Goal: Information Seeking & Learning: Learn about a topic

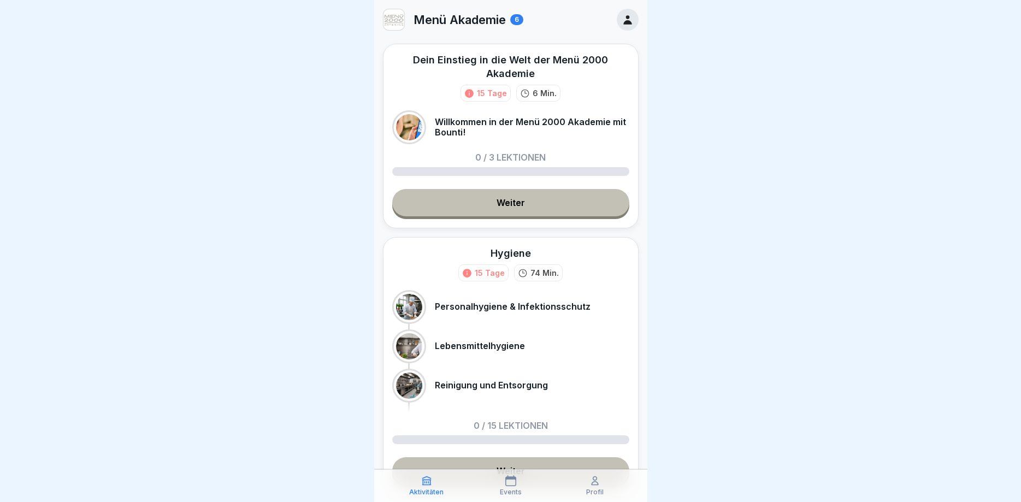
click at [514, 203] on link "Weiter" at bounding box center [510, 202] width 237 height 27
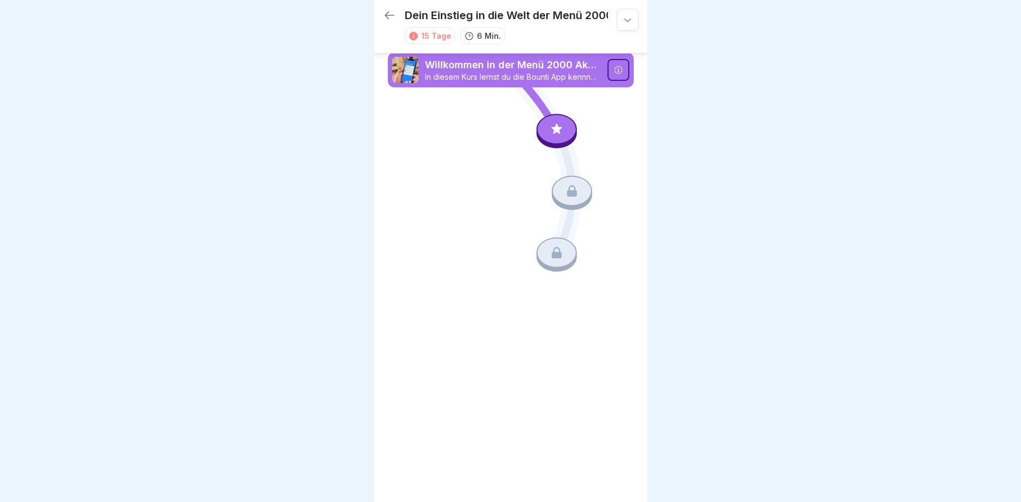
click at [425, 136] on icon at bounding box center [511, 162] width 246 height 185
click at [620, 70] on icon at bounding box center [618, 70] width 9 height 9
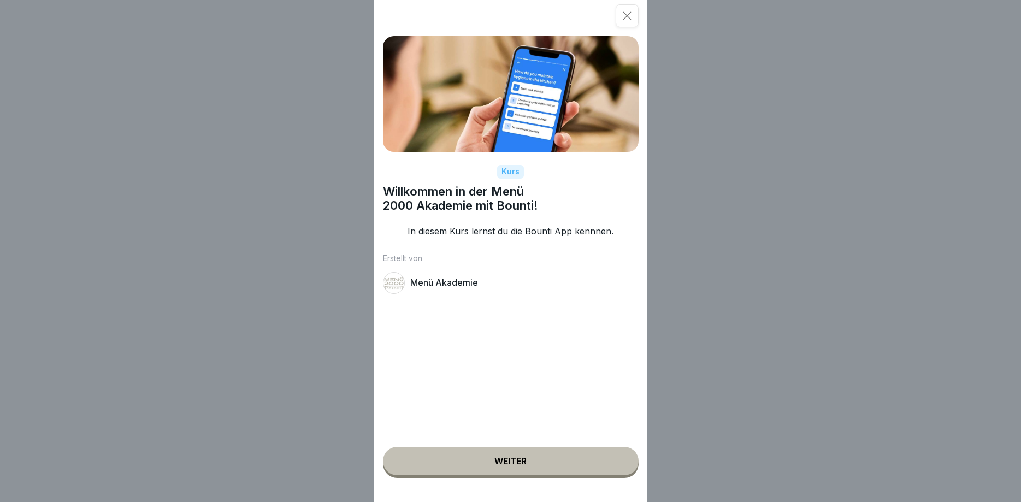
click at [511, 462] on div "Weiter" at bounding box center [511, 461] width 32 height 10
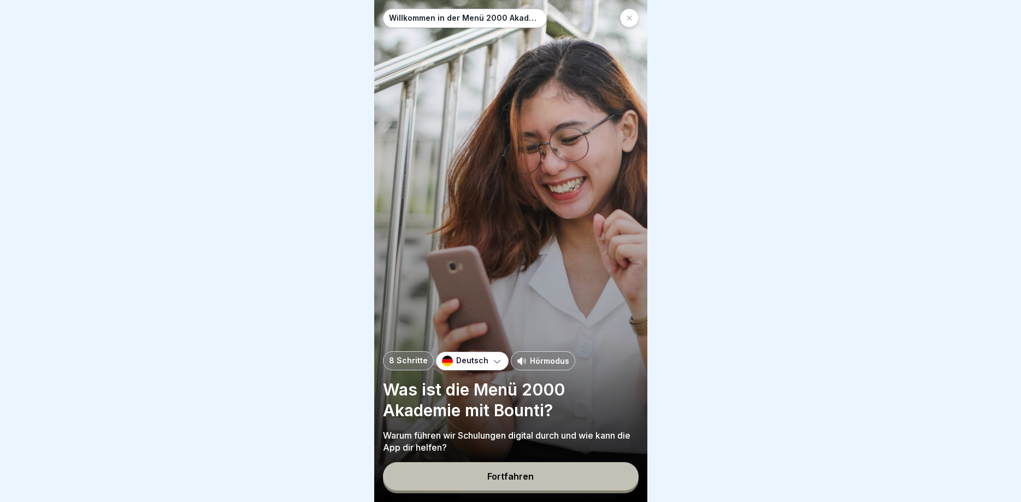
click at [504, 476] on div "Fortfahren" at bounding box center [510, 477] width 46 height 10
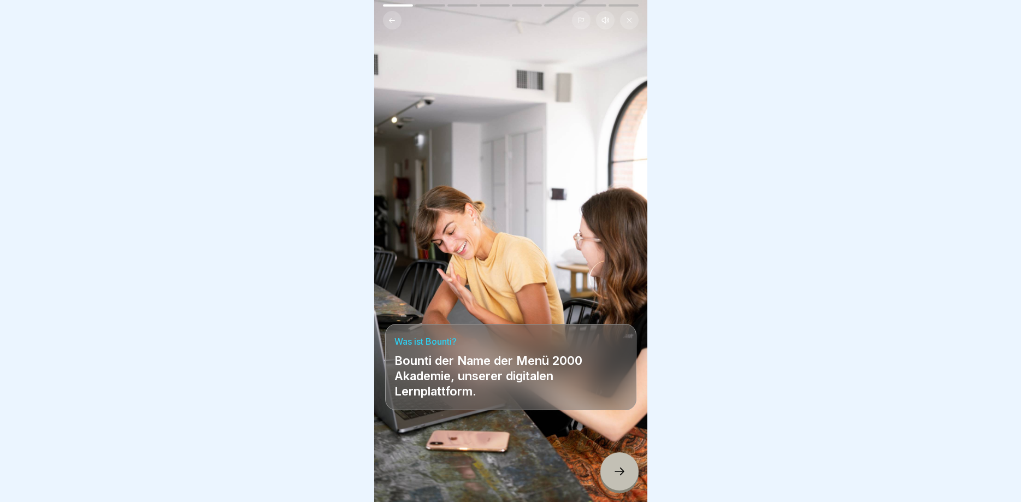
click at [617, 470] on icon at bounding box center [619, 471] width 13 height 13
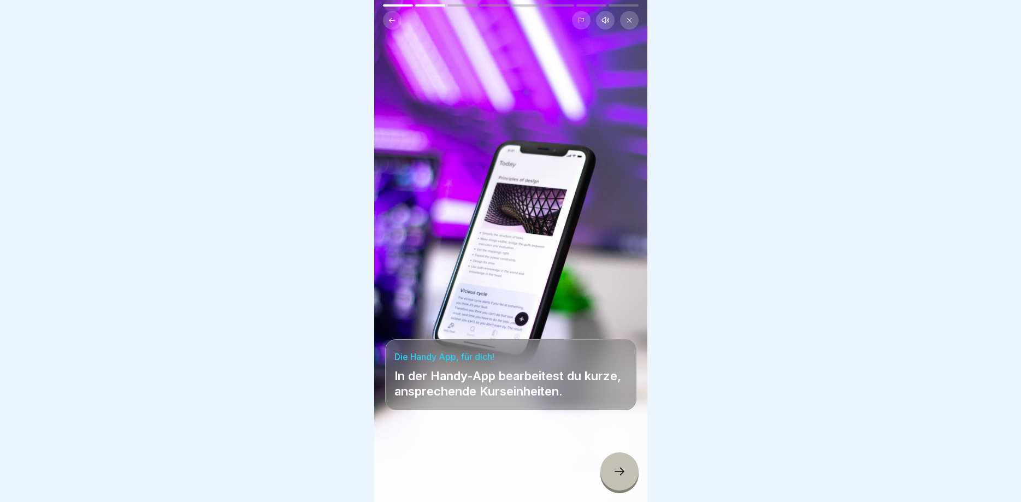
click at [624, 474] on icon at bounding box center [619, 471] width 13 height 13
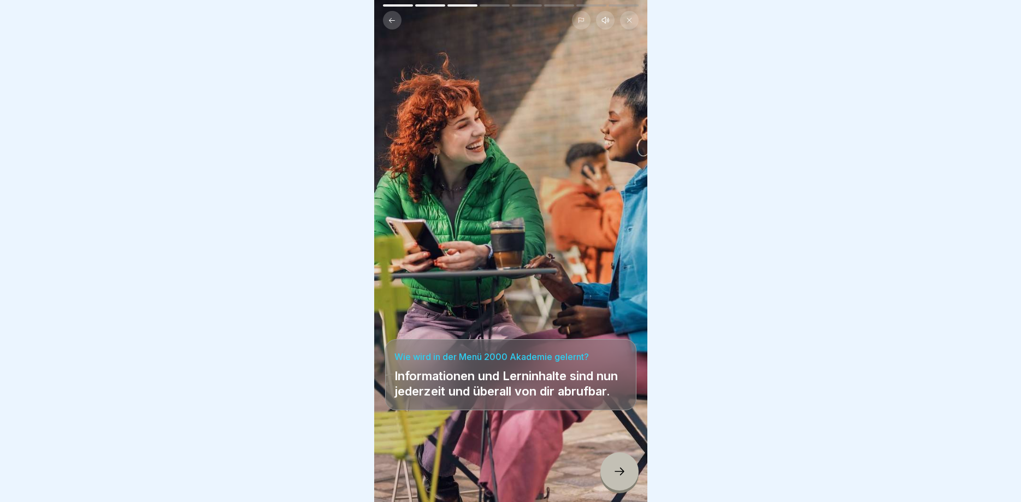
click at [620, 475] on icon at bounding box center [619, 471] width 13 height 13
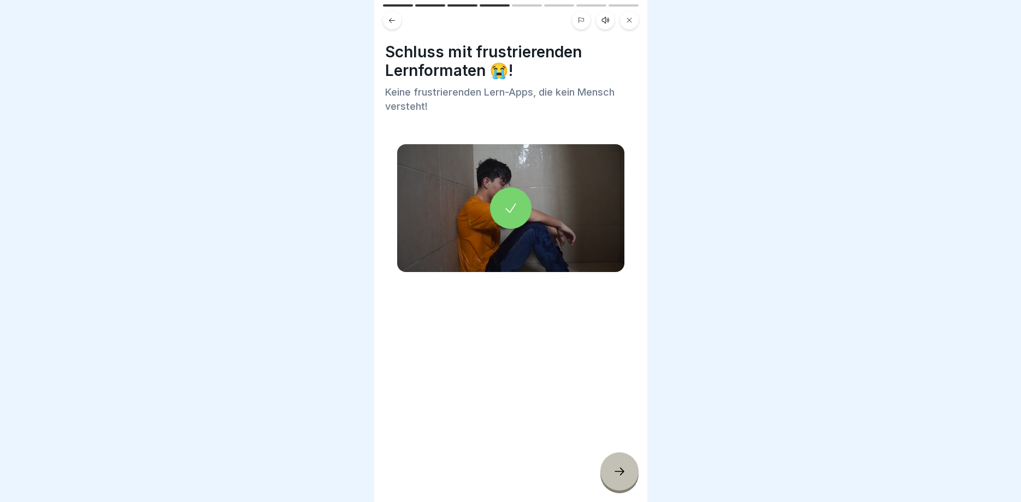
click at [620, 475] on icon at bounding box center [619, 471] width 13 height 13
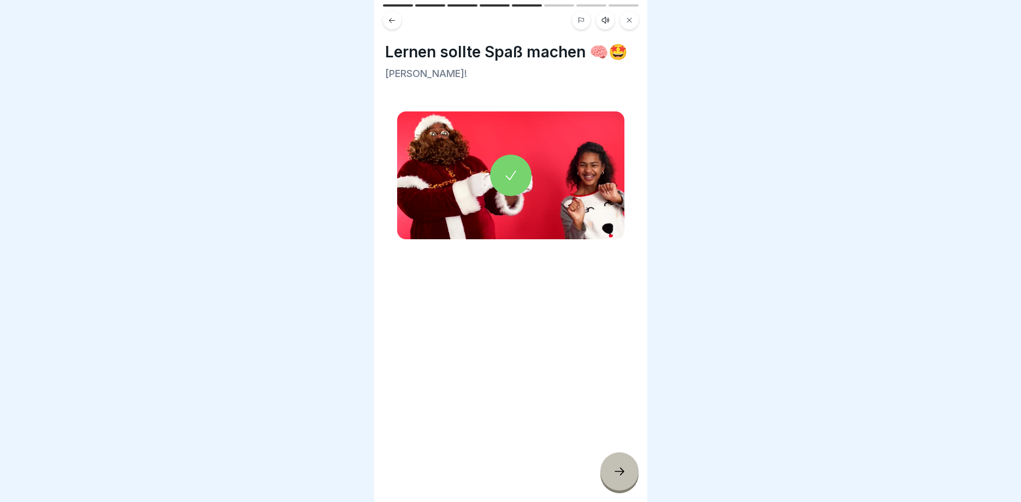
click at [620, 475] on icon at bounding box center [619, 471] width 13 height 13
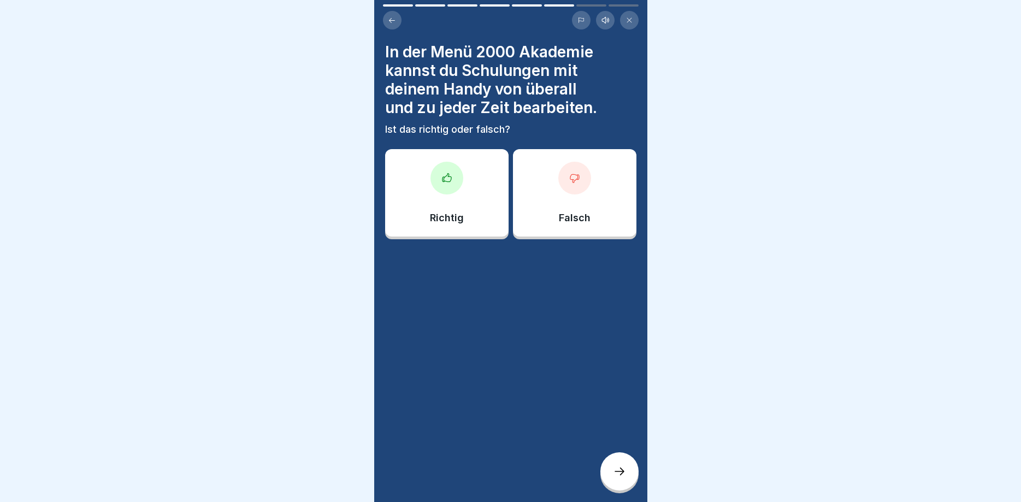
click at [442, 183] on icon at bounding box center [447, 178] width 11 height 11
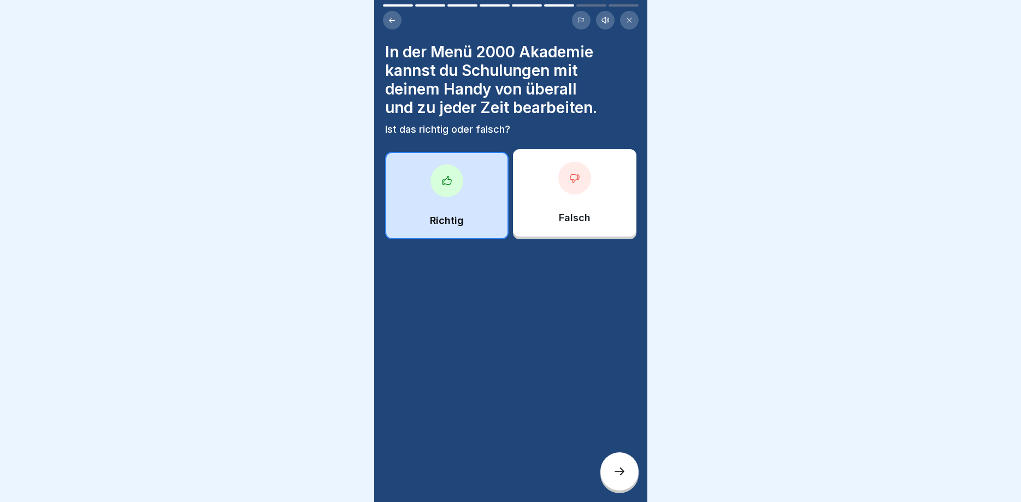
click at [617, 469] on icon at bounding box center [619, 471] width 13 height 13
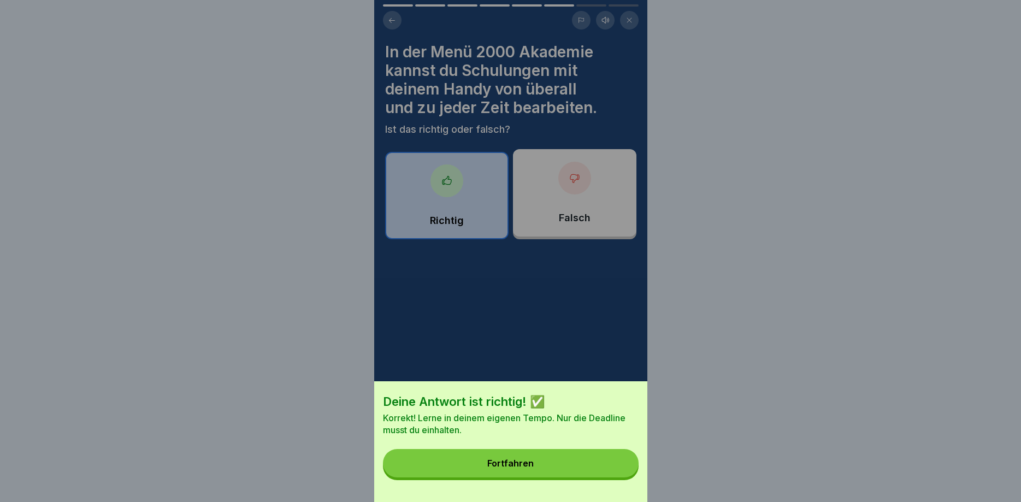
click at [521, 457] on button "Fortfahren" at bounding box center [511, 463] width 256 height 28
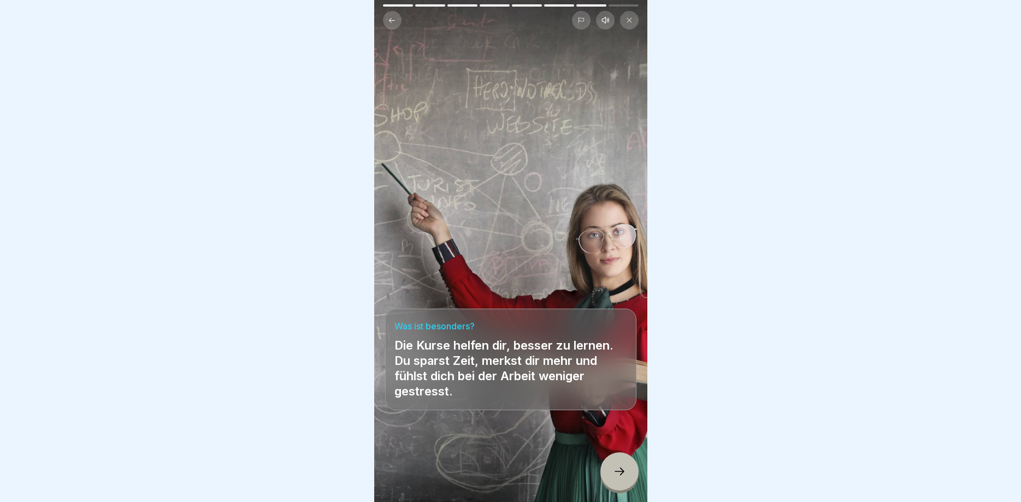
click at [630, 467] on div at bounding box center [620, 471] width 38 height 38
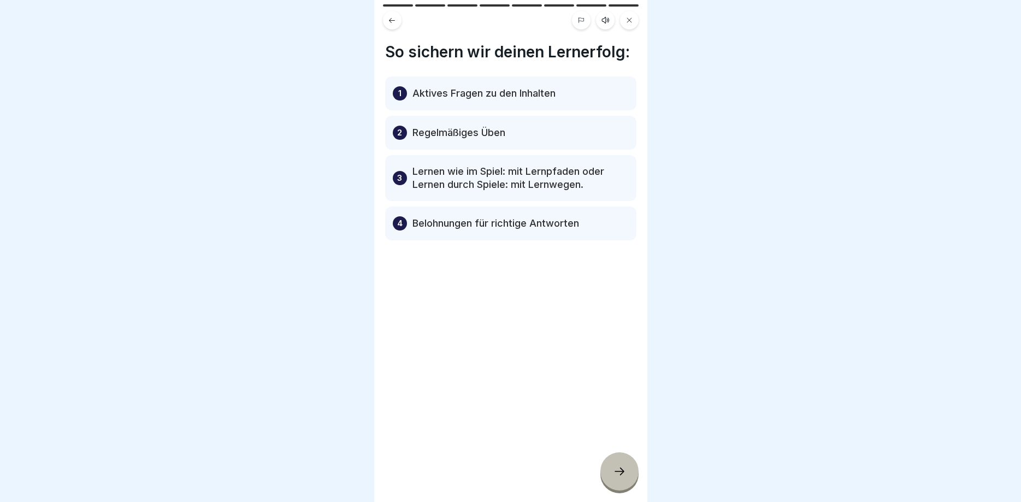
click at [620, 477] on icon at bounding box center [619, 471] width 13 height 13
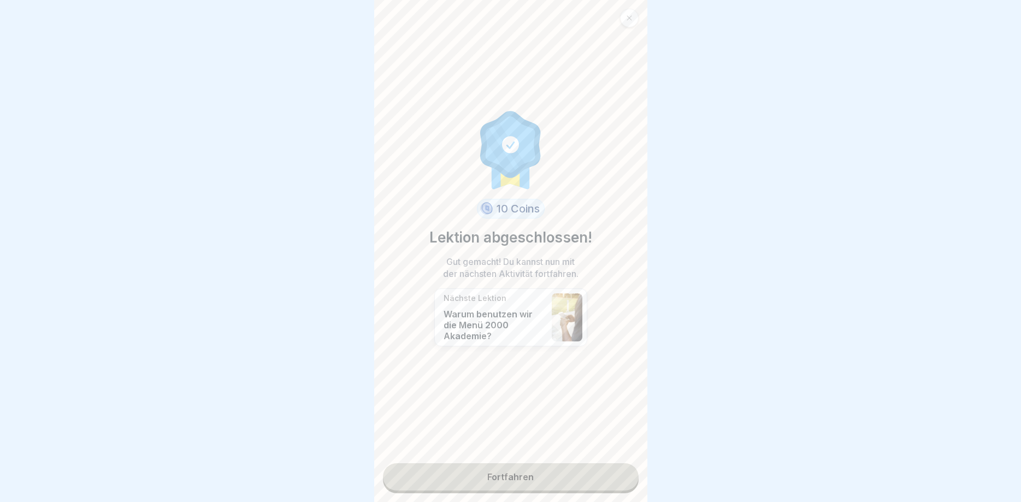
click at [514, 475] on link "Fortfahren" at bounding box center [511, 476] width 256 height 27
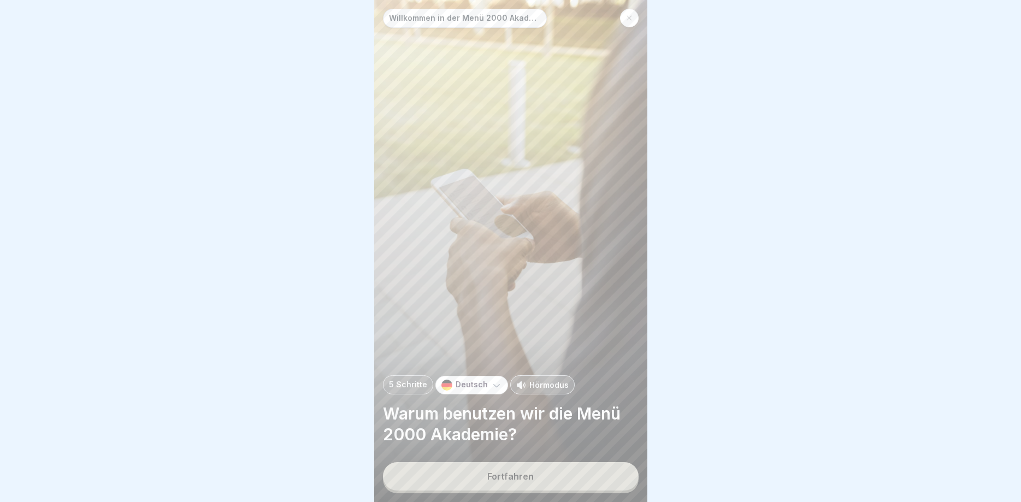
click at [631, 20] on icon at bounding box center [629, 18] width 5 height 5
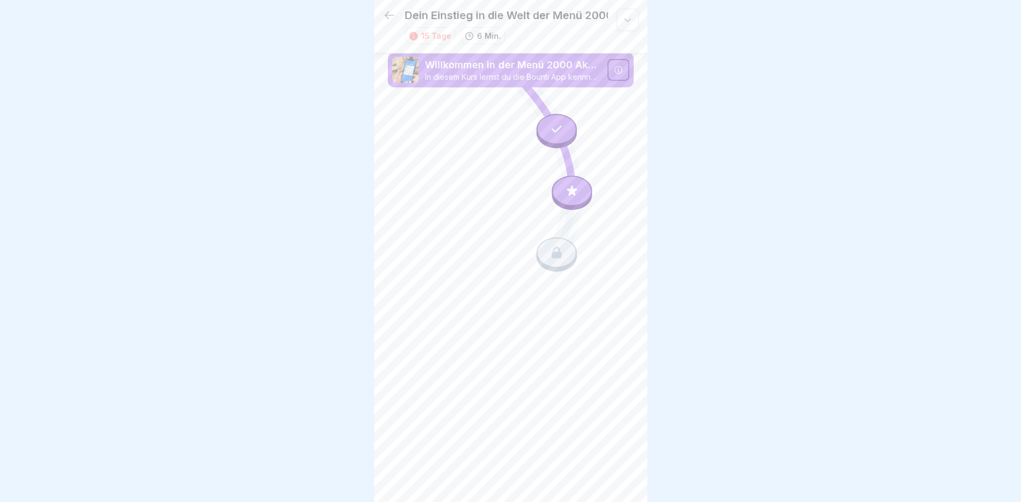
click at [557, 256] on icon at bounding box center [557, 252] width 14 height 14
click at [572, 187] on div at bounding box center [572, 191] width 40 height 31
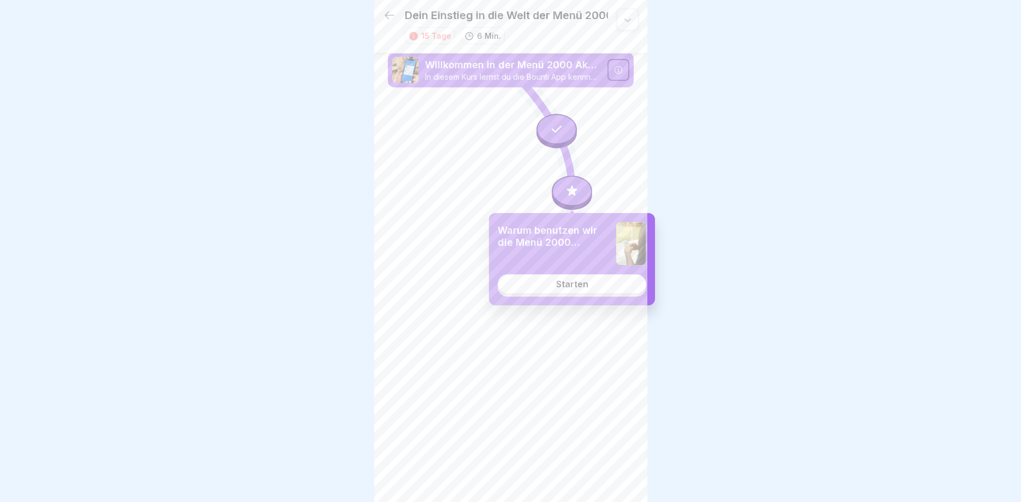
click at [581, 291] on link "Starten" at bounding box center [572, 284] width 149 height 20
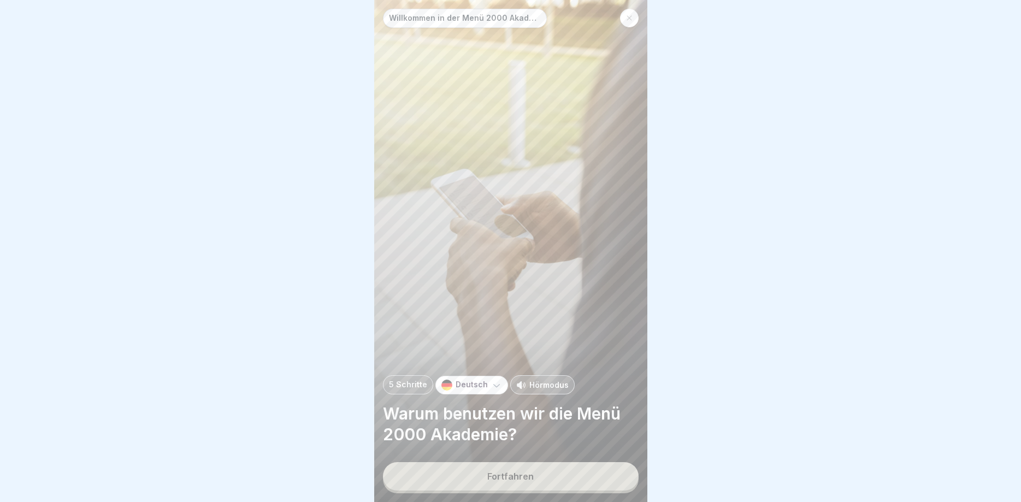
click at [494, 477] on div "Fortfahren" at bounding box center [510, 477] width 46 height 10
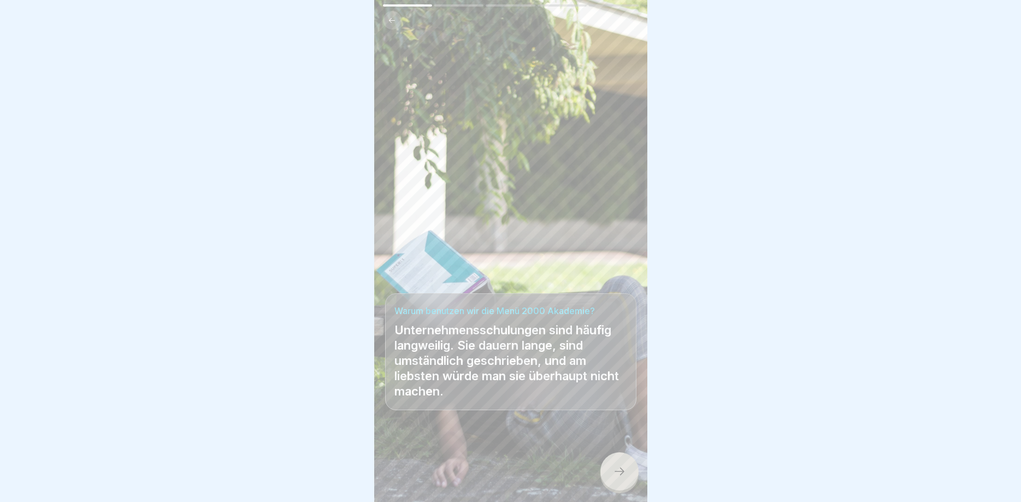
click at [618, 473] on icon at bounding box center [619, 471] width 13 height 13
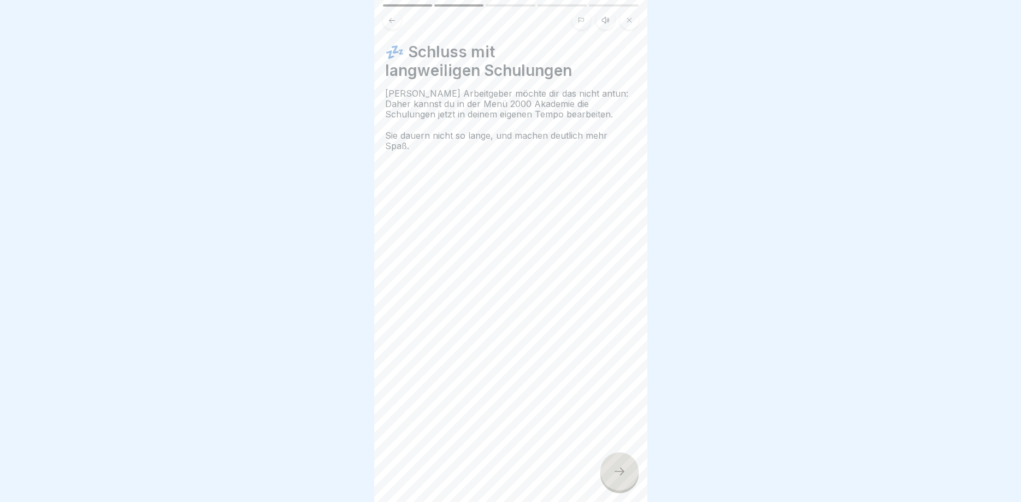
click at [624, 475] on icon at bounding box center [619, 471] width 13 height 13
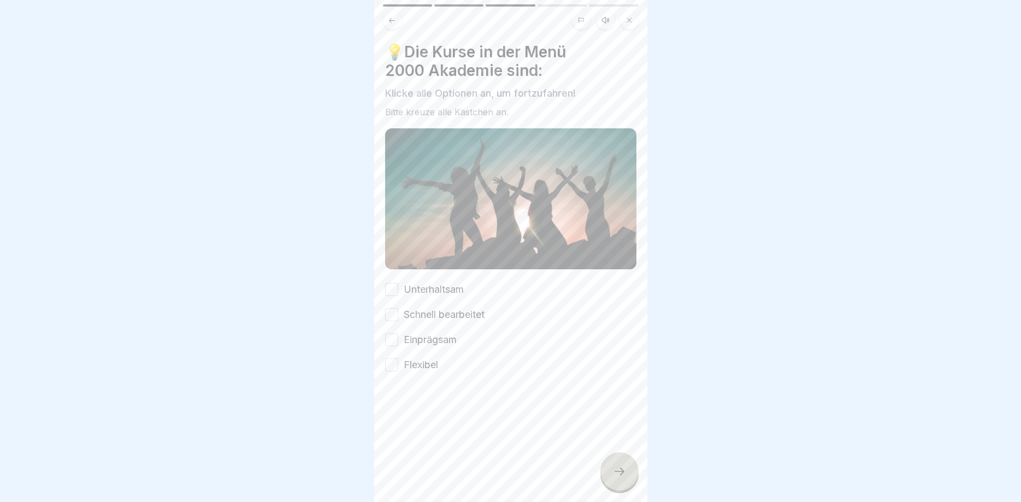
click at [391, 365] on button "Flexibel" at bounding box center [391, 364] width 13 height 13
click at [391, 340] on button "Einprägsam" at bounding box center [391, 339] width 13 height 13
click at [393, 314] on button "Schnell bearbeitet" at bounding box center [391, 314] width 13 height 13
click at [392, 288] on button "Unterhaltsam" at bounding box center [391, 289] width 13 height 13
click at [631, 467] on div at bounding box center [620, 471] width 38 height 38
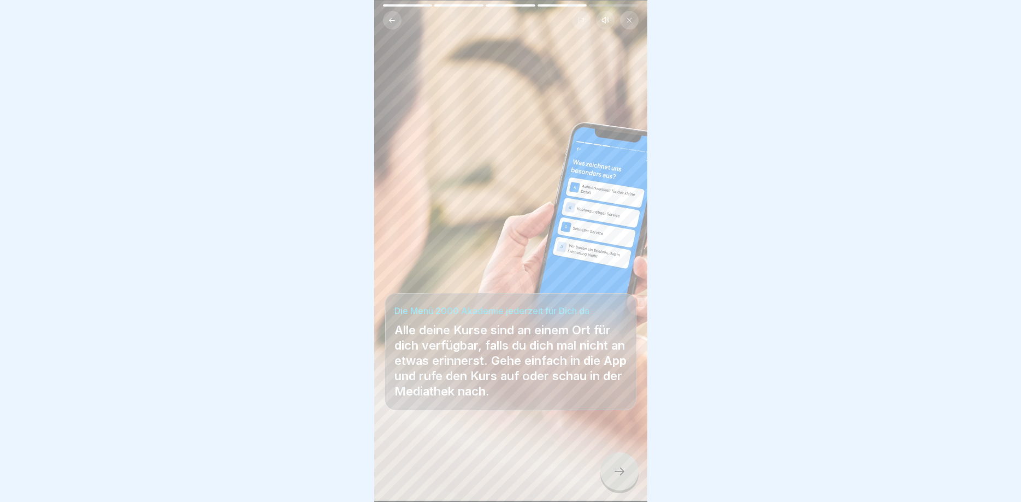
click at [619, 474] on icon at bounding box center [619, 471] width 13 height 13
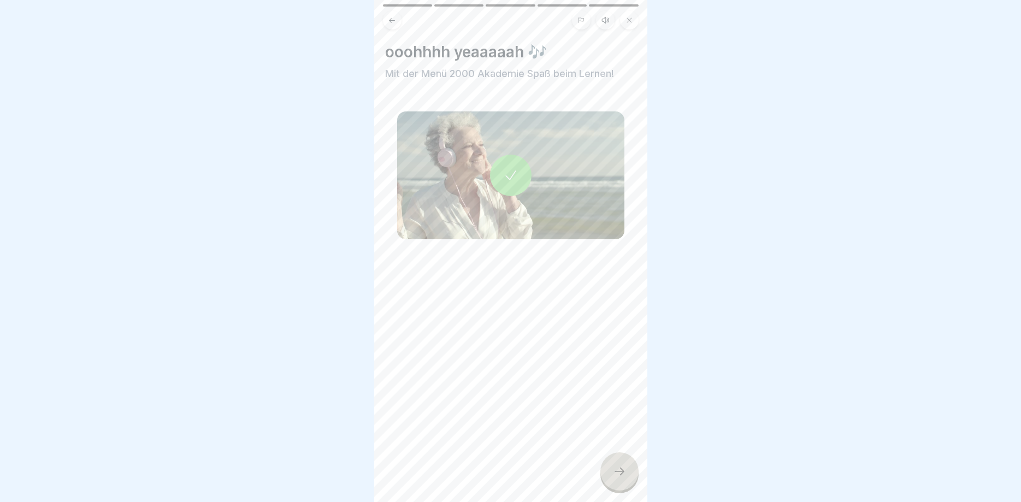
click at [510, 178] on icon at bounding box center [510, 175] width 15 height 15
click at [615, 472] on icon at bounding box center [619, 471] width 13 height 13
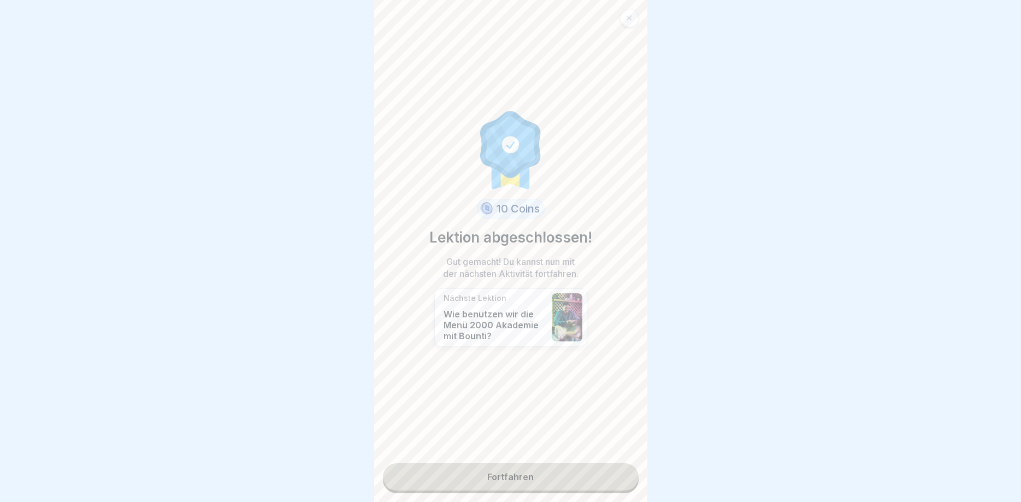
click at [526, 480] on link "Fortfahren" at bounding box center [511, 476] width 256 height 27
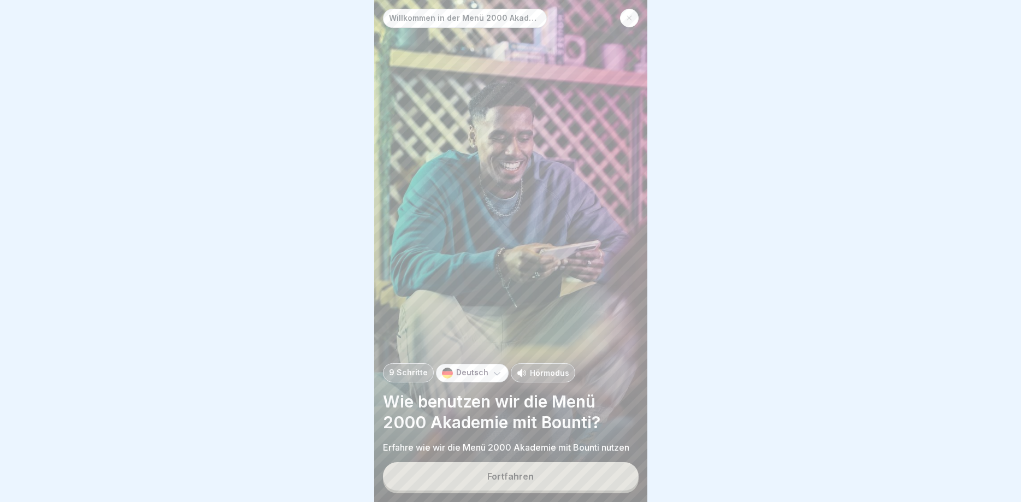
click at [509, 479] on div "Fortfahren" at bounding box center [510, 477] width 46 height 10
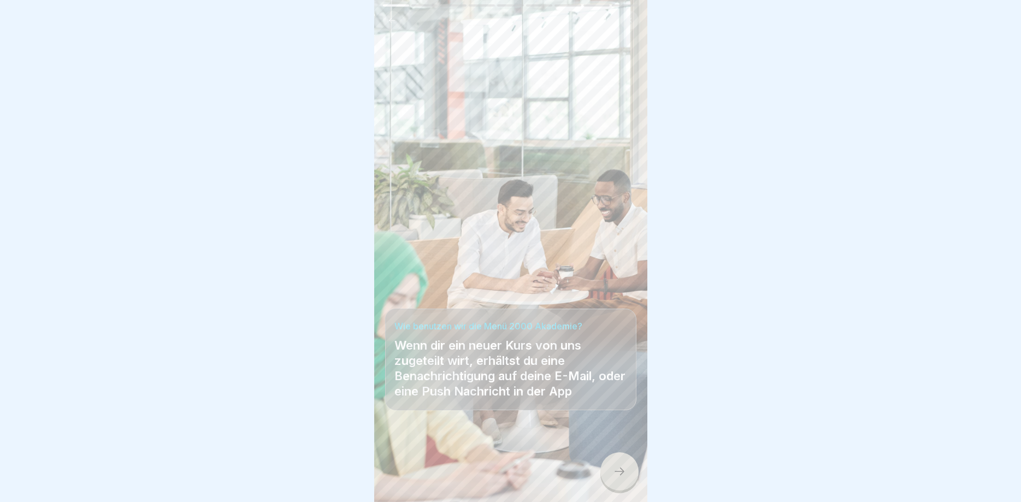
click at [613, 475] on div at bounding box center [620, 471] width 38 height 38
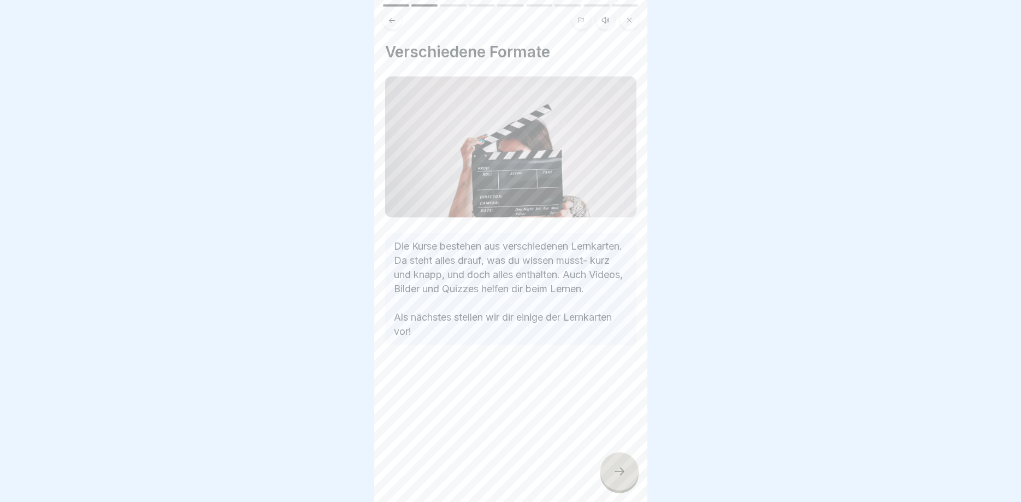
click at [620, 469] on icon at bounding box center [619, 471] width 13 height 13
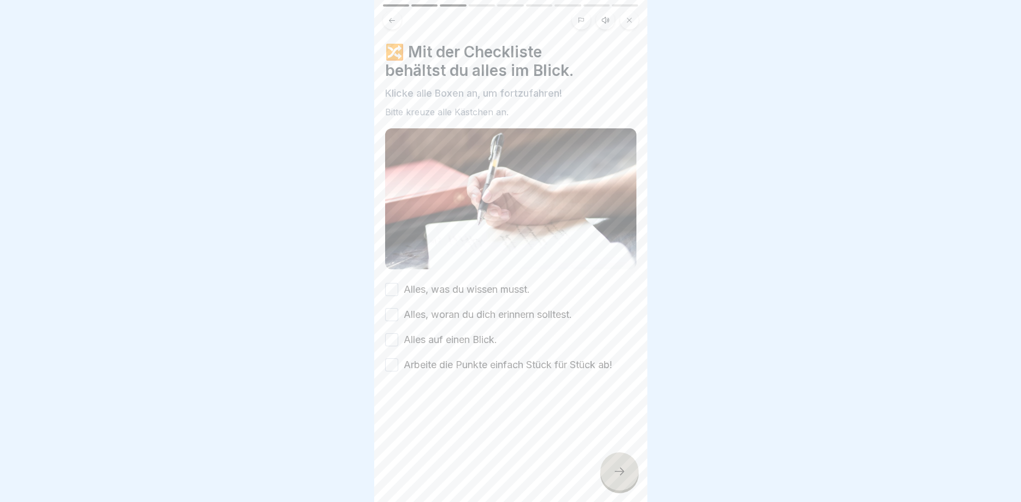
click at [391, 291] on button "Alles, was du wissen musst." at bounding box center [391, 289] width 13 height 13
click at [390, 317] on button "Alles, woran du dich erinnern solltest." at bounding box center [391, 314] width 13 height 13
click at [388, 343] on button "Alles auf einen Blick." at bounding box center [391, 339] width 13 height 13
click at [391, 360] on button "Arbeite die Punkte einfach Stück für Stück ab!" at bounding box center [391, 364] width 13 height 13
click at [624, 479] on div at bounding box center [620, 471] width 38 height 38
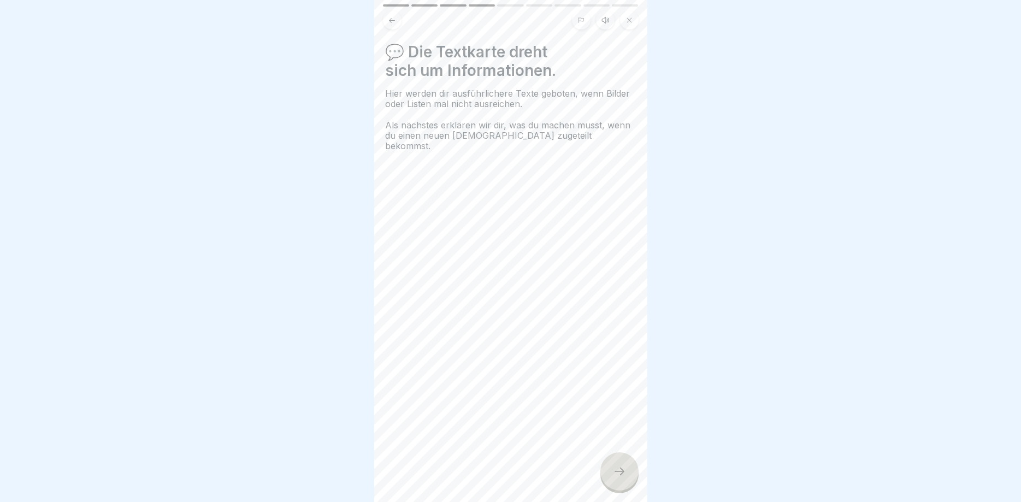
click at [625, 474] on icon at bounding box center [619, 471] width 13 height 13
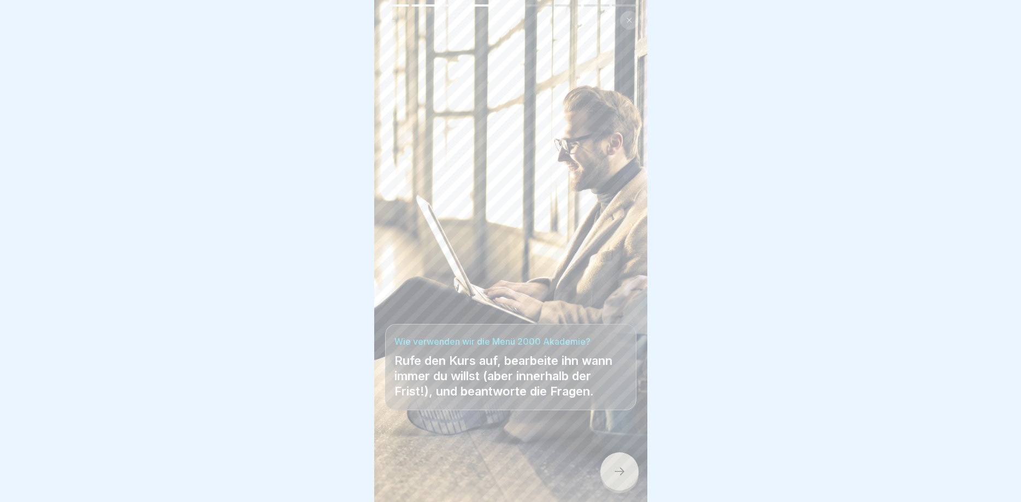
click at [629, 481] on div at bounding box center [620, 471] width 38 height 38
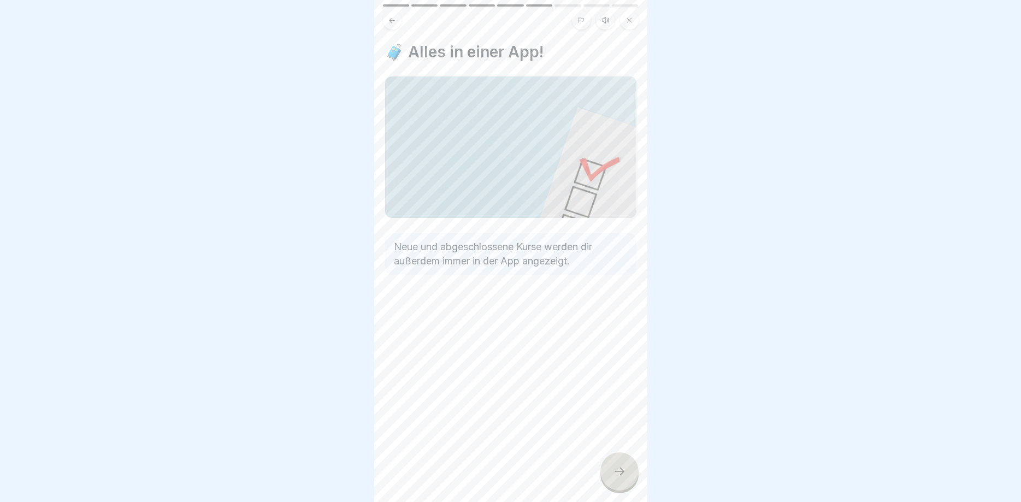
click at [610, 466] on div at bounding box center [620, 471] width 38 height 38
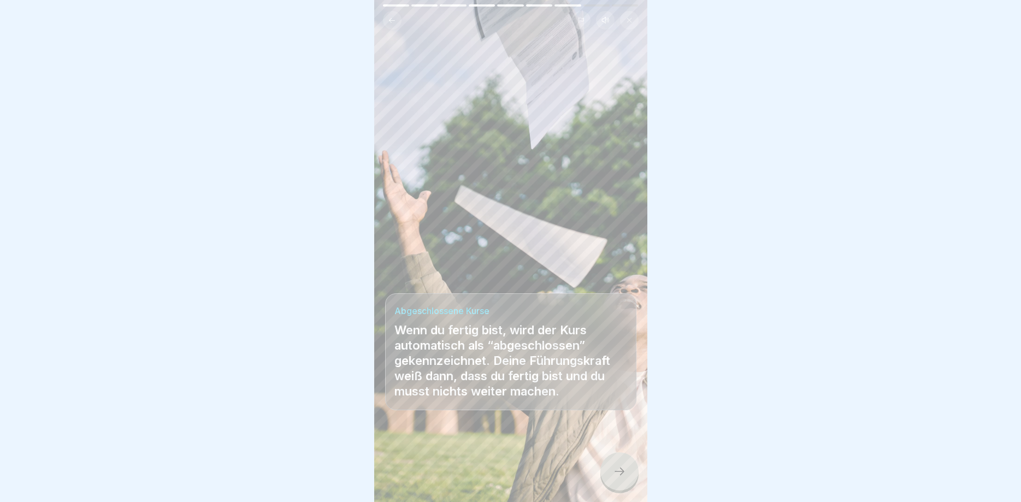
click at [616, 474] on icon at bounding box center [619, 471] width 13 height 13
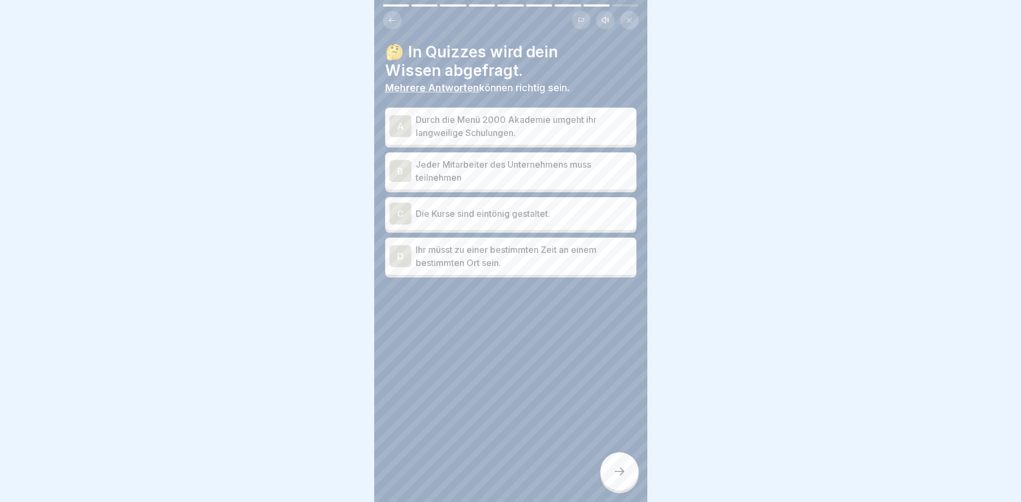
click at [430, 124] on p "Durch die Menü 2000 Akademie umgeht ihr langweilige Schulungen." at bounding box center [524, 126] width 216 height 26
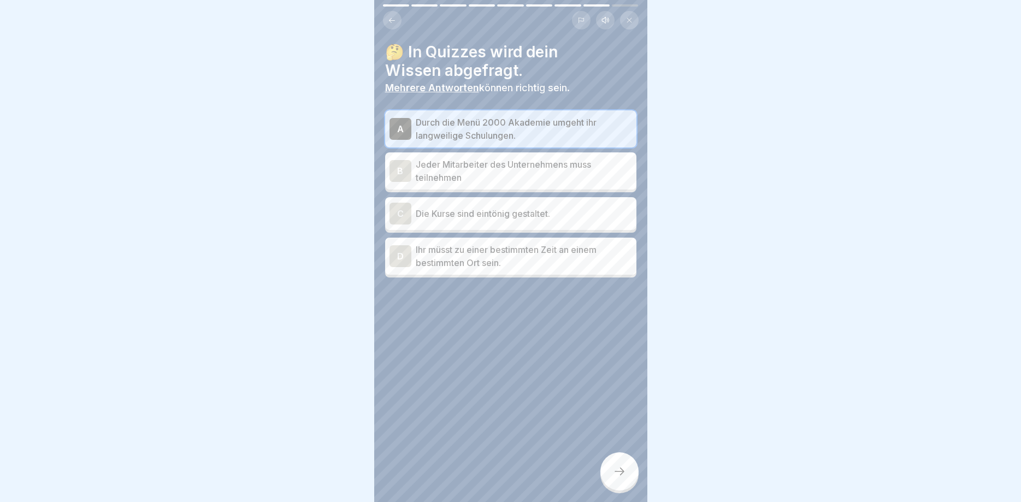
click at [436, 171] on p "Jeder Mitarbeiter des Unternehmens muss teilnehmen" at bounding box center [524, 171] width 216 height 26
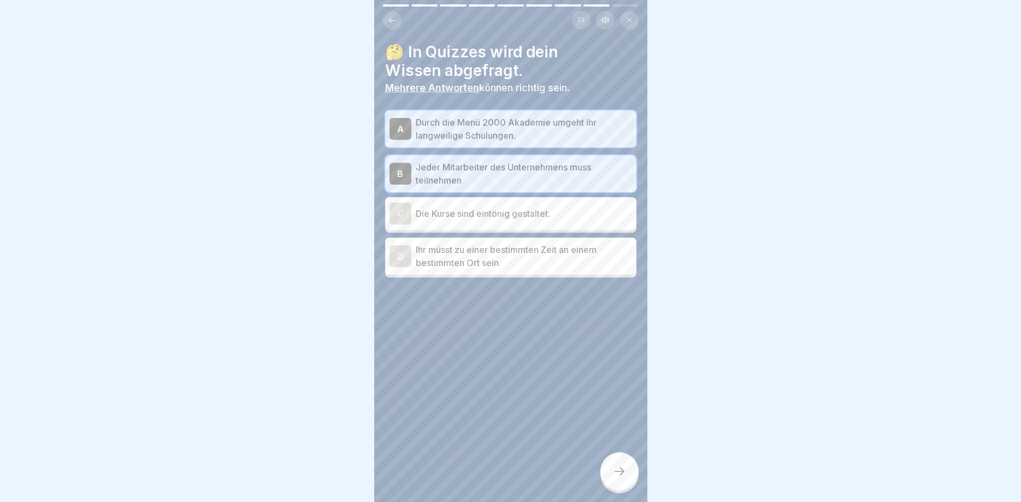
click at [618, 474] on icon at bounding box center [619, 471] width 13 height 13
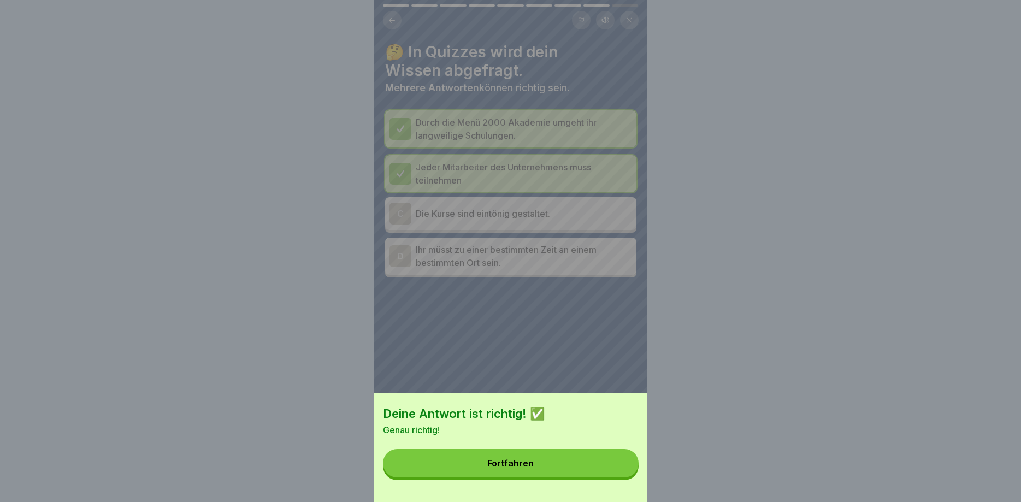
click at [517, 465] on div "Fortfahren" at bounding box center [510, 463] width 46 height 10
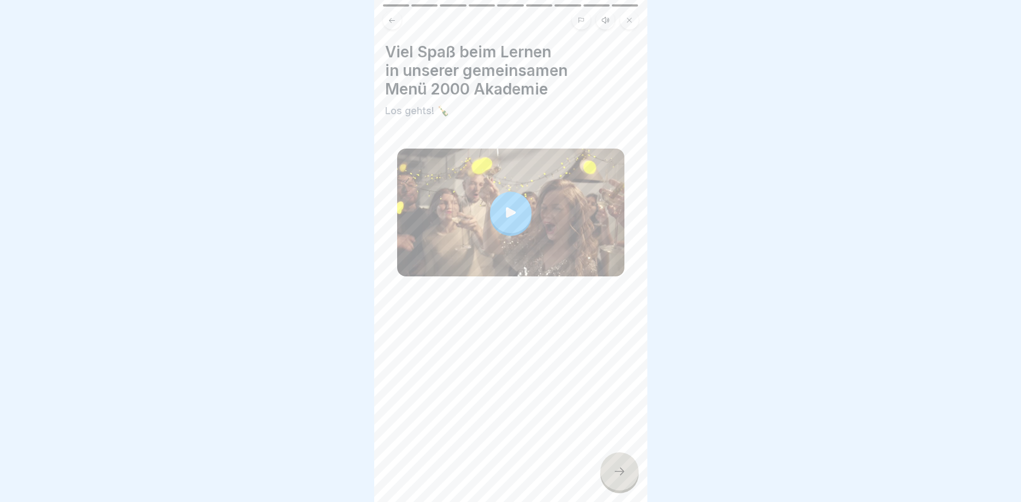
click at [610, 469] on div at bounding box center [620, 471] width 38 height 38
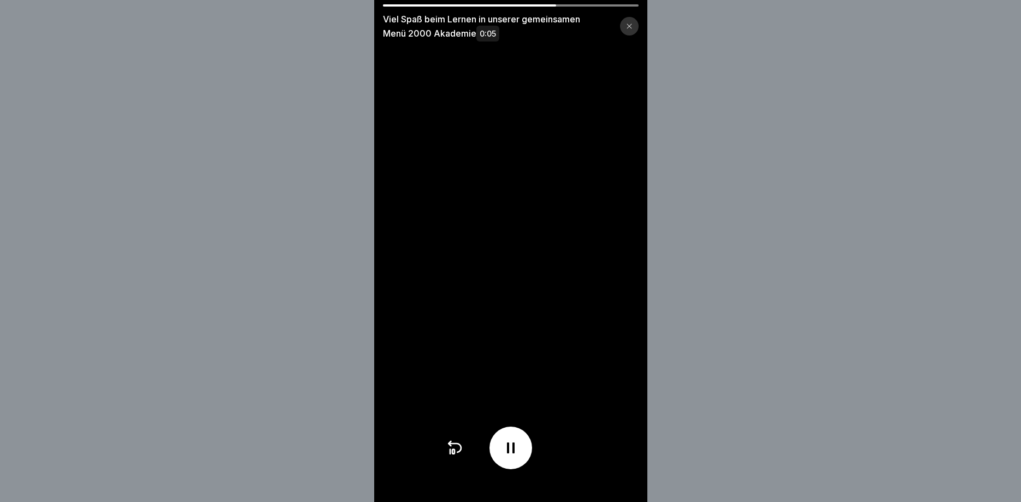
click at [628, 26] on icon at bounding box center [629, 26] width 7 height 7
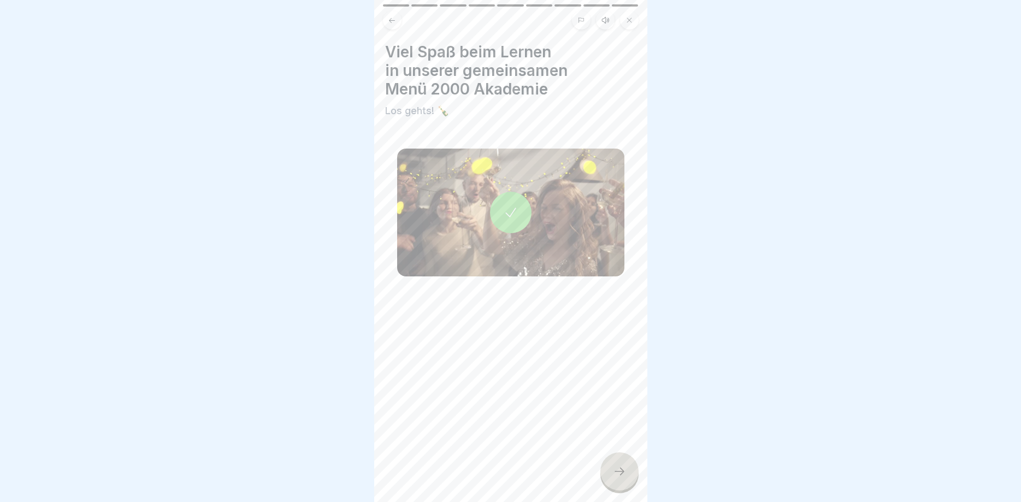
click at [627, 474] on div at bounding box center [620, 471] width 38 height 38
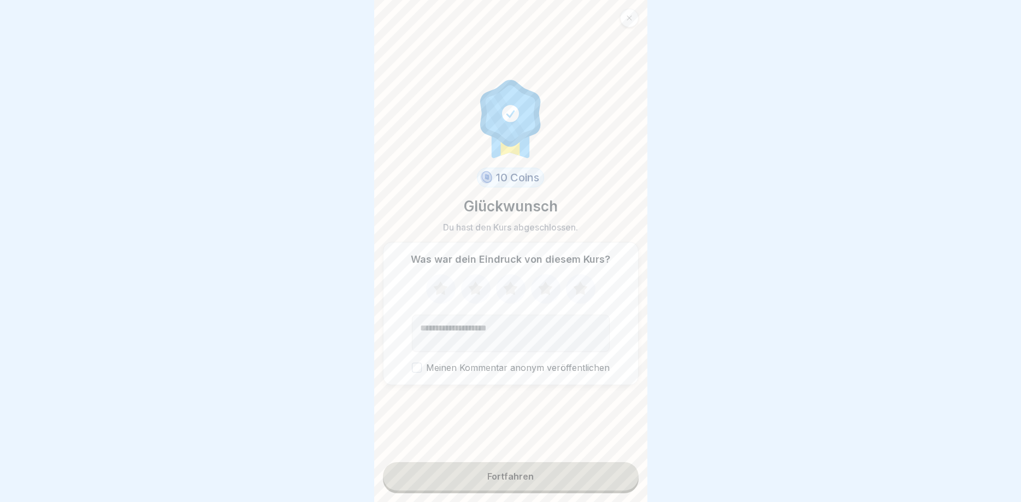
click at [578, 289] on icon at bounding box center [580, 288] width 14 height 14
click at [536, 474] on button "Fortfahren" at bounding box center [511, 476] width 256 height 28
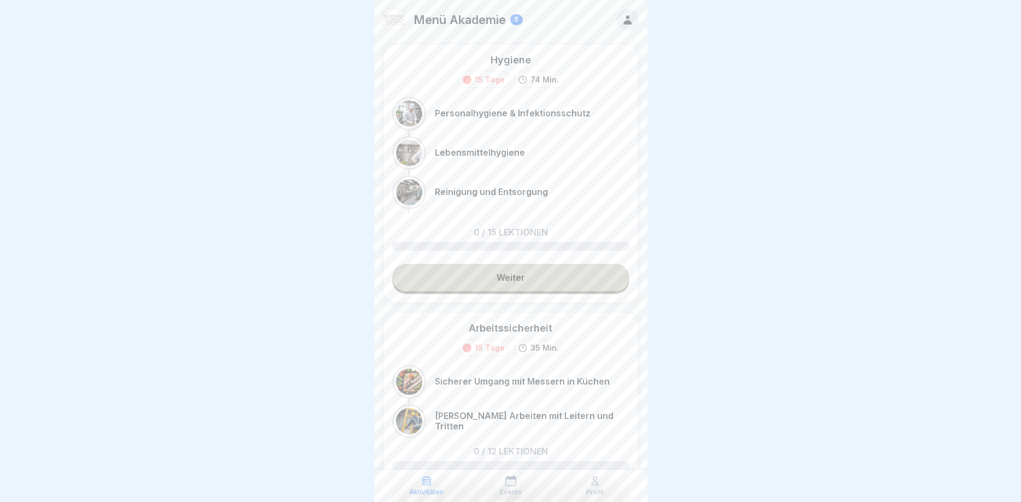
click at [502, 283] on link "Weiter" at bounding box center [510, 277] width 237 height 27
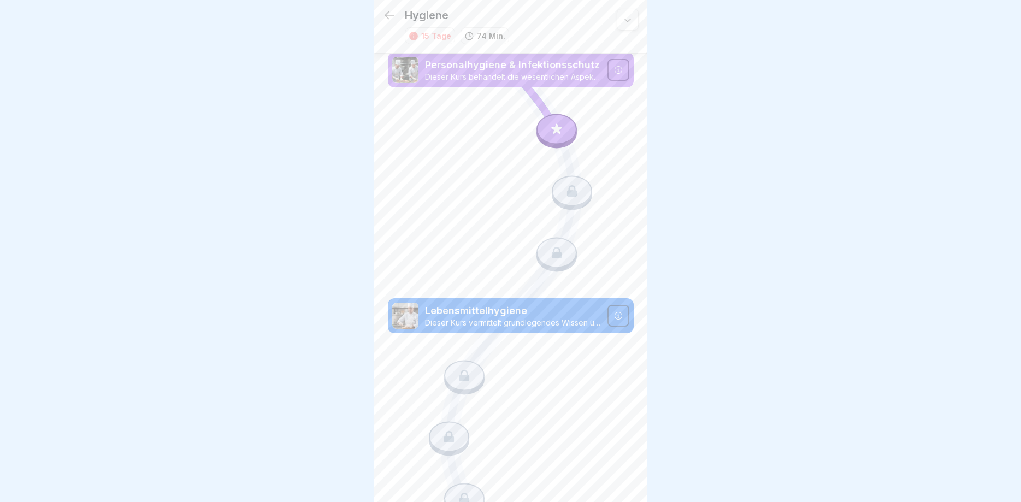
click at [565, 133] on div at bounding box center [557, 129] width 40 height 31
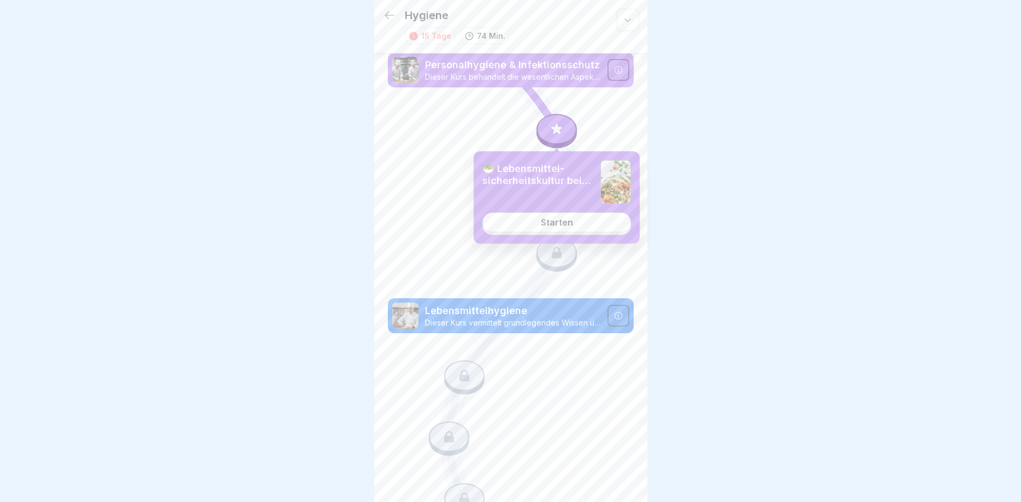
click at [551, 226] on div "Starten" at bounding box center [557, 222] width 32 height 10
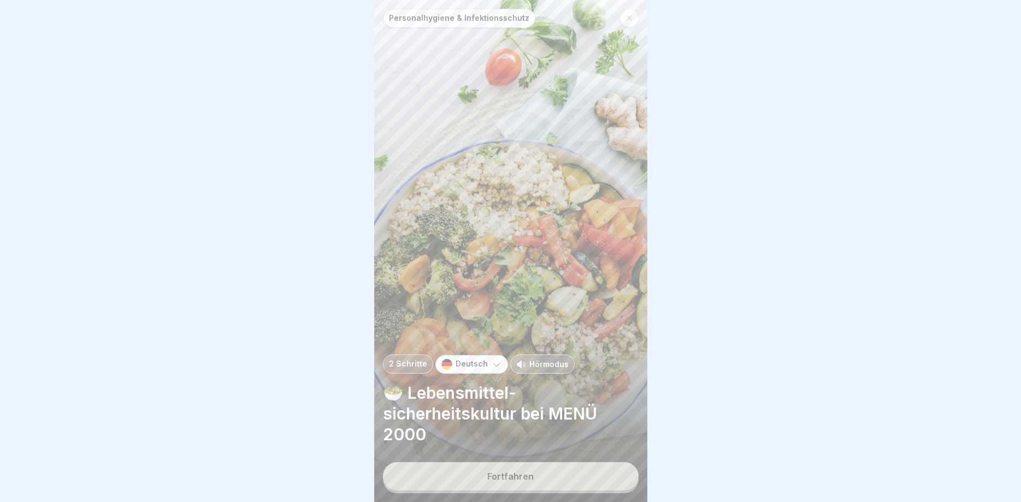
click at [520, 473] on div "Fortfahren" at bounding box center [510, 477] width 46 height 10
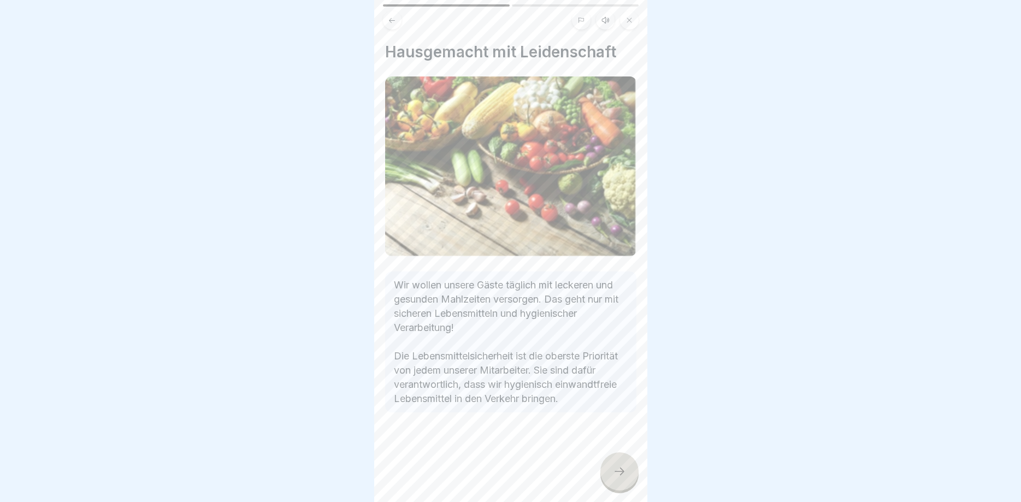
click at [612, 472] on div at bounding box center [620, 471] width 38 height 38
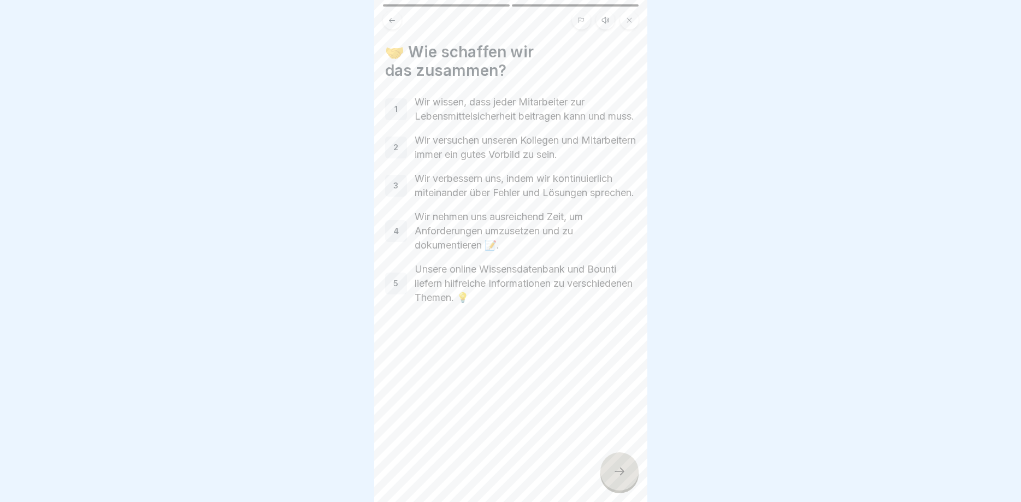
click at [395, 289] on p "5" at bounding box center [395, 284] width 5 height 10
click at [622, 474] on icon at bounding box center [619, 471] width 13 height 13
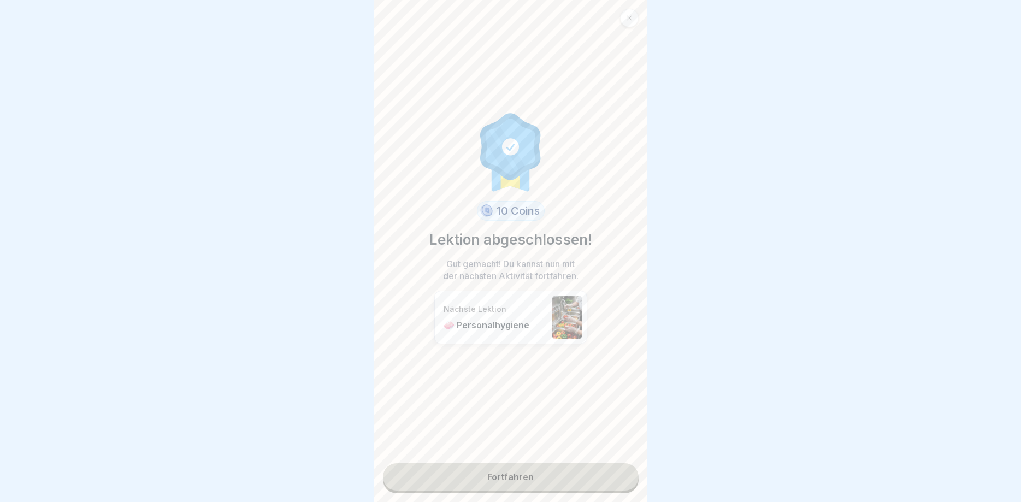
click at [513, 477] on link "Fortfahren" at bounding box center [511, 476] width 256 height 27
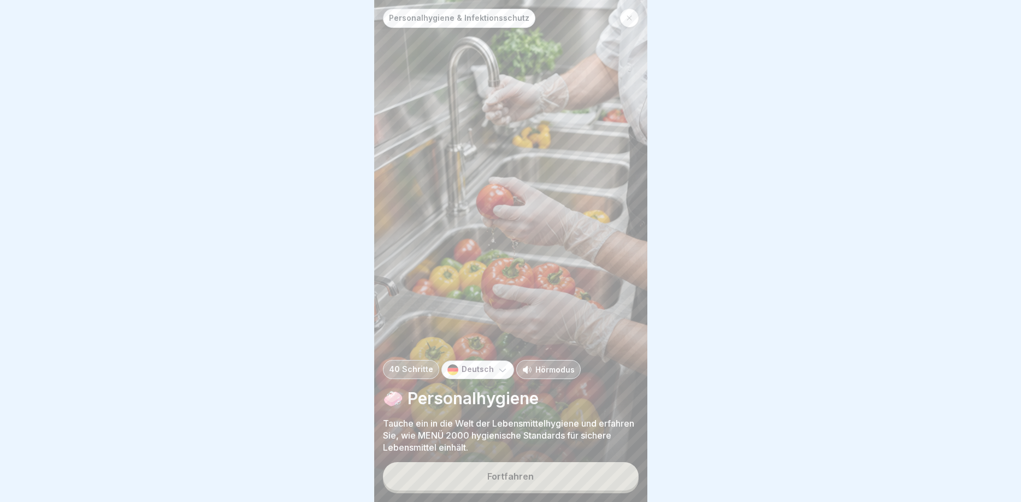
click at [503, 481] on div "Fortfahren" at bounding box center [510, 477] width 46 height 10
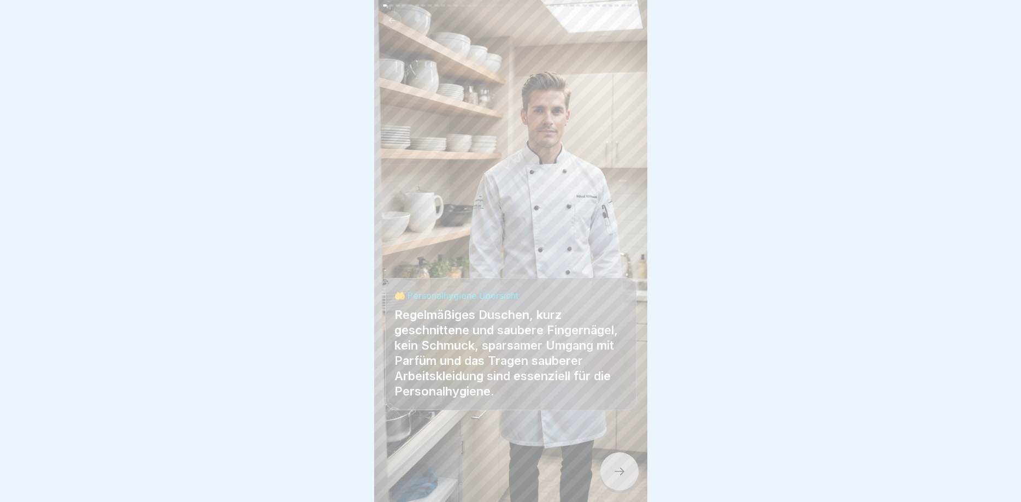
click at [615, 473] on icon at bounding box center [619, 471] width 13 height 13
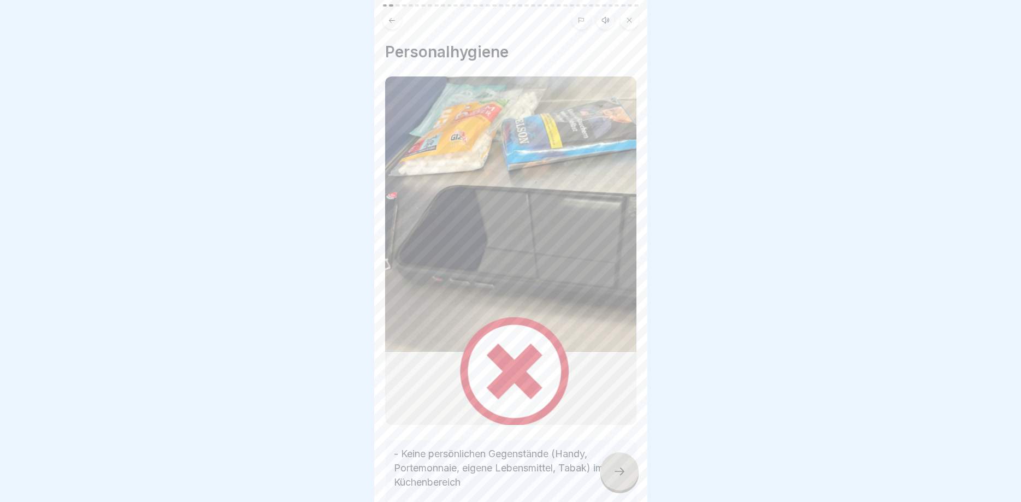
click at [615, 473] on icon at bounding box center [619, 471] width 13 height 13
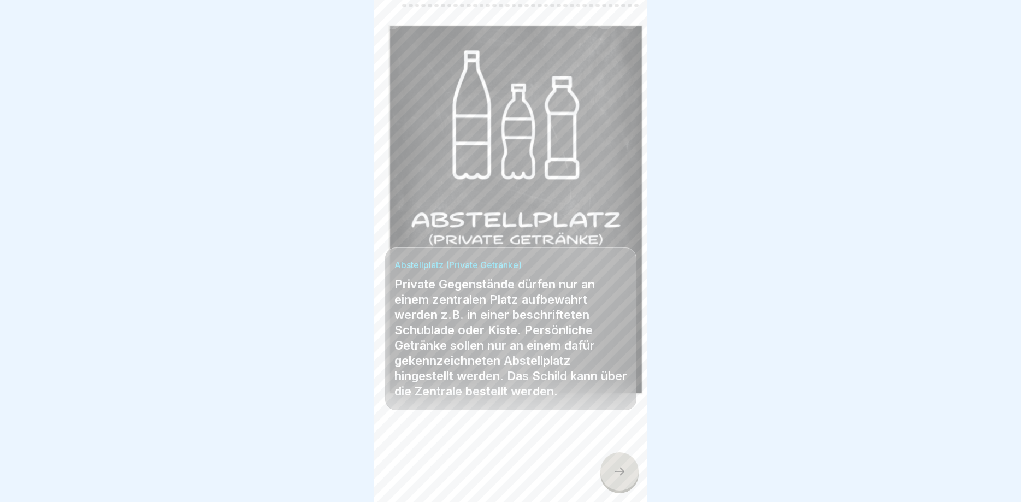
click at [619, 477] on icon at bounding box center [619, 471] width 13 height 13
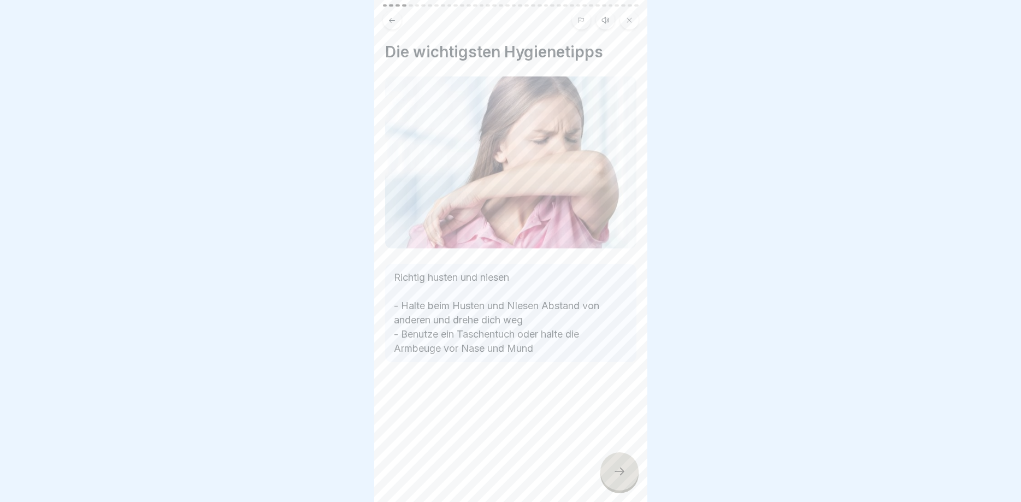
click at [614, 472] on icon at bounding box center [619, 471] width 13 height 13
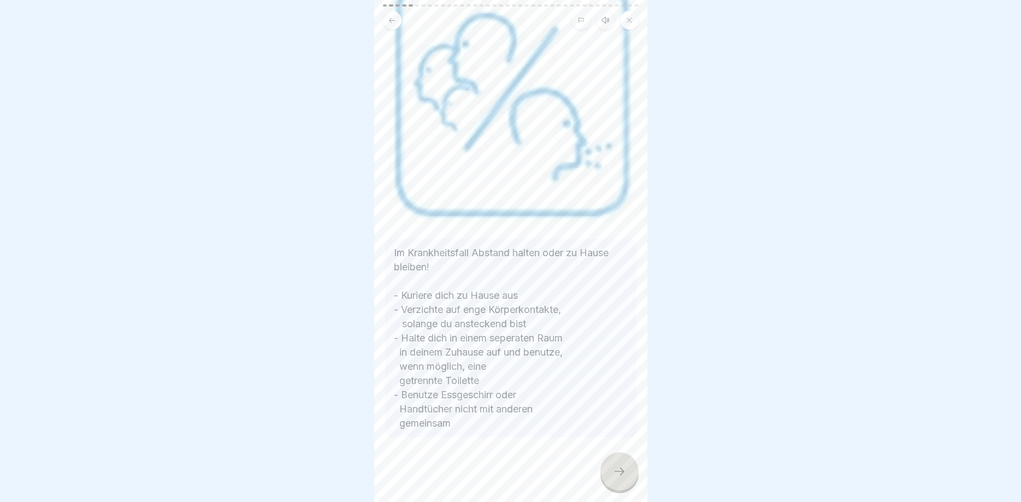
scroll to position [110, 0]
click at [618, 472] on icon at bounding box center [619, 471] width 13 height 13
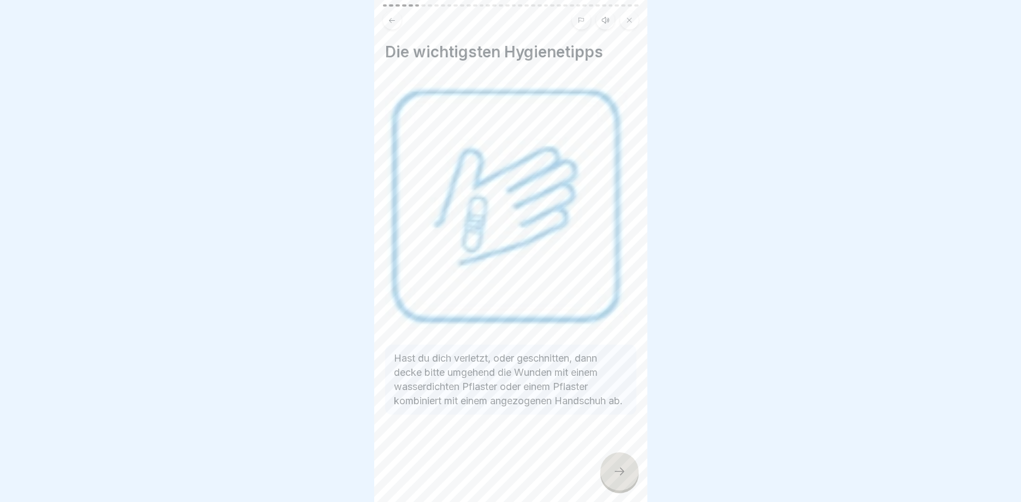
click at [616, 470] on icon at bounding box center [619, 471] width 13 height 13
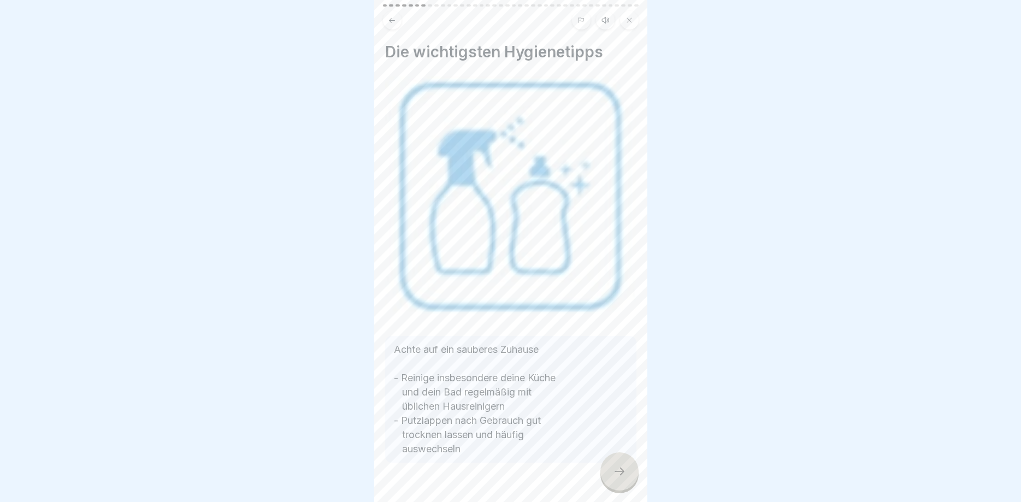
click at [615, 478] on div at bounding box center [620, 471] width 38 height 38
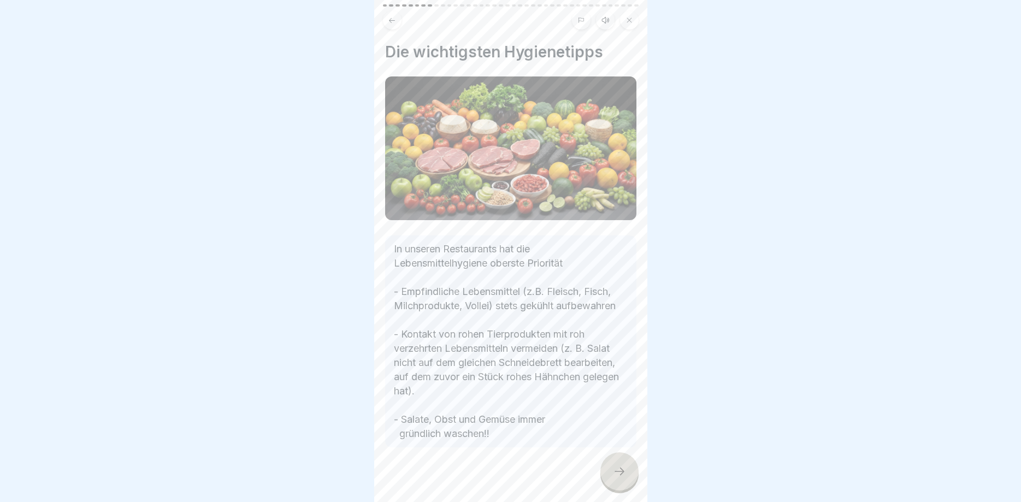
click at [618, 477] on icon at bounding box center [619, 471] width 13 height 13
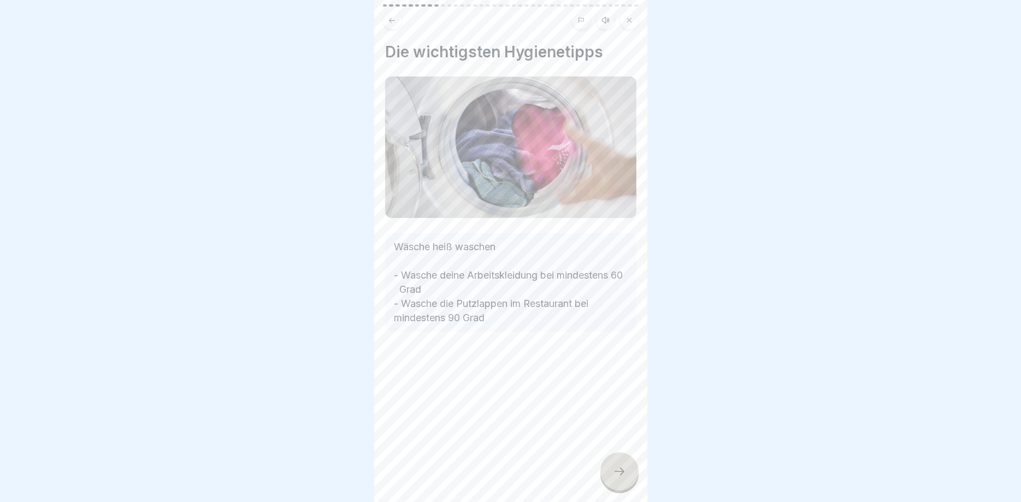
click at [613, 468] on icon at bounding box center [619, 471] width 13 height 13
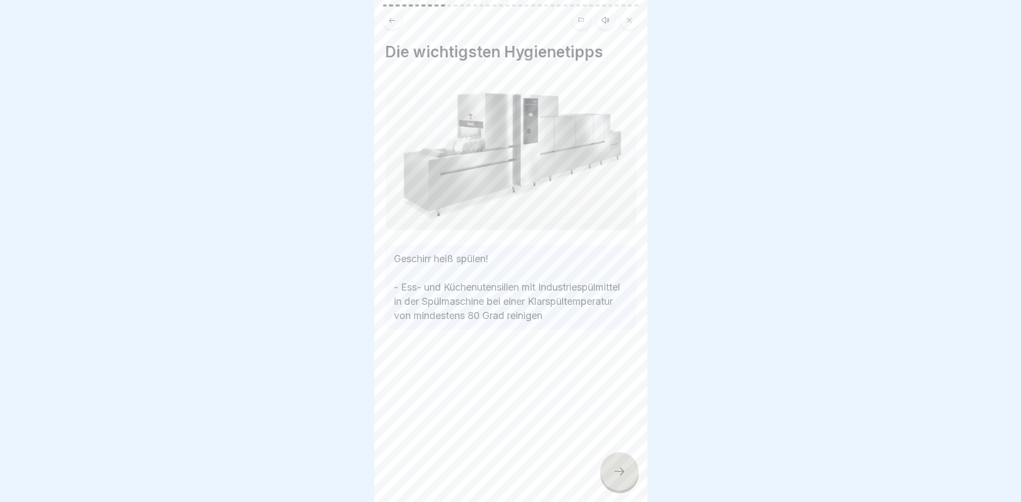
click at [609, 477] on div at bounding box center [620, 471] width 38 height 38
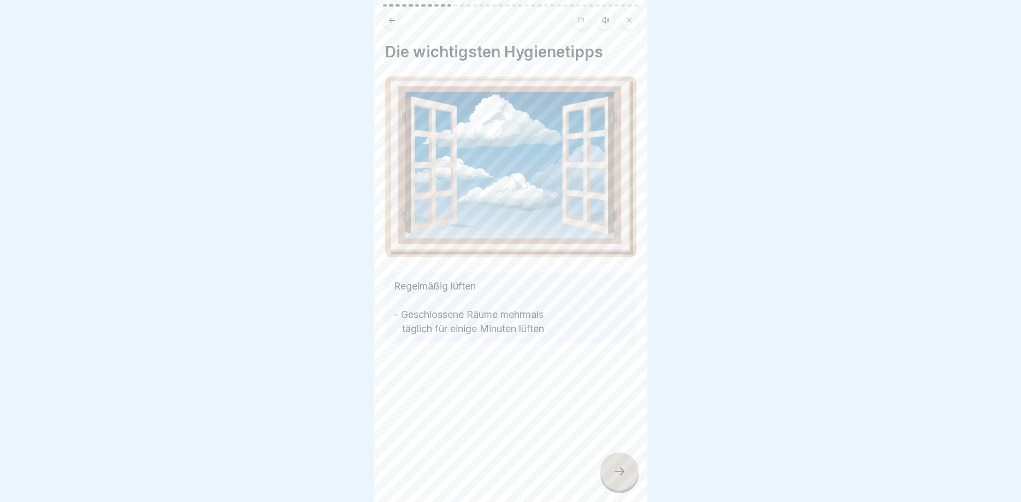
click at [618, 471] on icon at bounding box center [619, 471] width 13 height 13
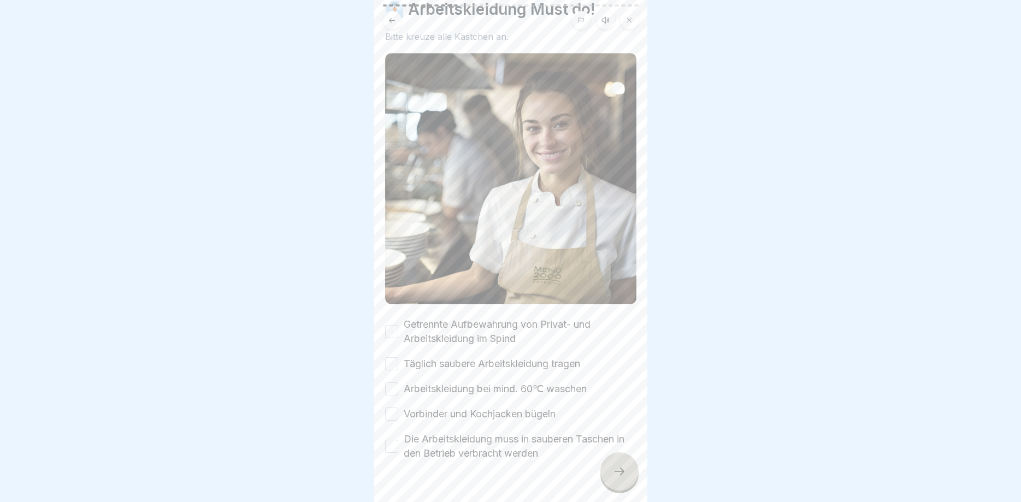
scroll to position [67, 0]
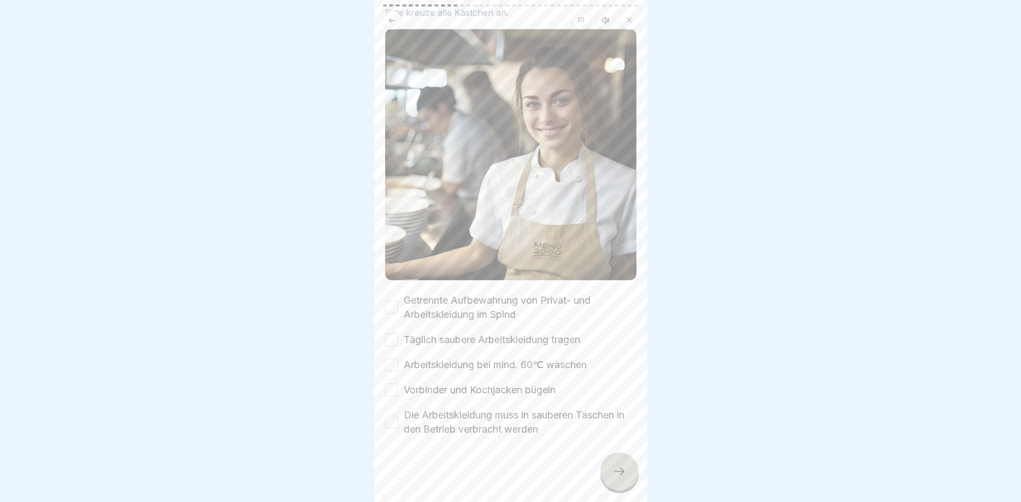
click at [392, 341] on button "Täglich saubere Arbeitskleidung tragen" at bounding box center [391, 339] width 13 height 13
click at [388, 364] on button "Arbeitskleidung bei mind. 60℃ waschen" at bounding box center [391, 364] width 13 height 13
click at [394, 422] on button "Die Arbeitskleidung muss in sauberen Taschen in den Betrieb verbracht werden" at bounding box center [391, 422] width 13 height 13
click at [392, 310] on button "Getrennte Aufbewahrung von Privat- und Arbeitskleidung im Spind" at bounding box center [391, 307] width 13 height 13
click at [612, 468] on div at bounding box center [620, 471] width 38 height 38
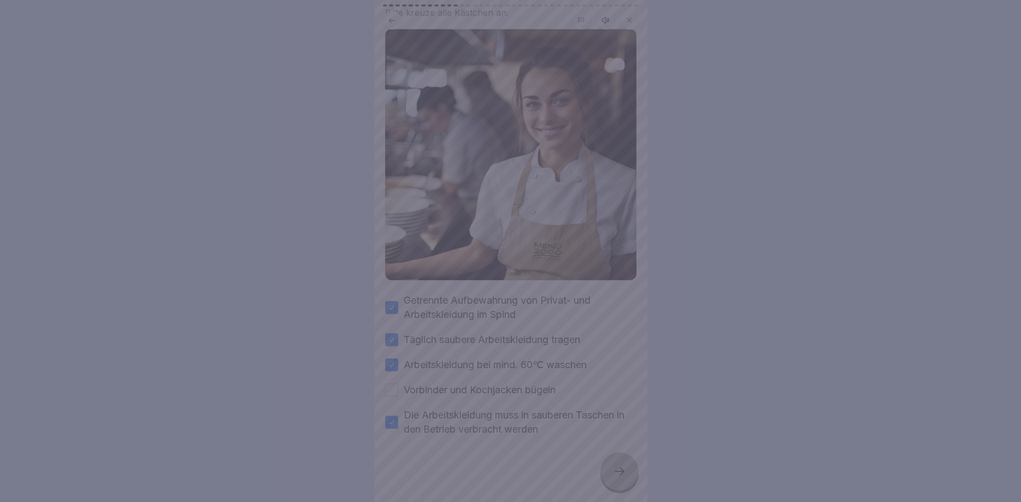
click at [392, 386] on div at bounding box center [510, 251] width 1021 height 502
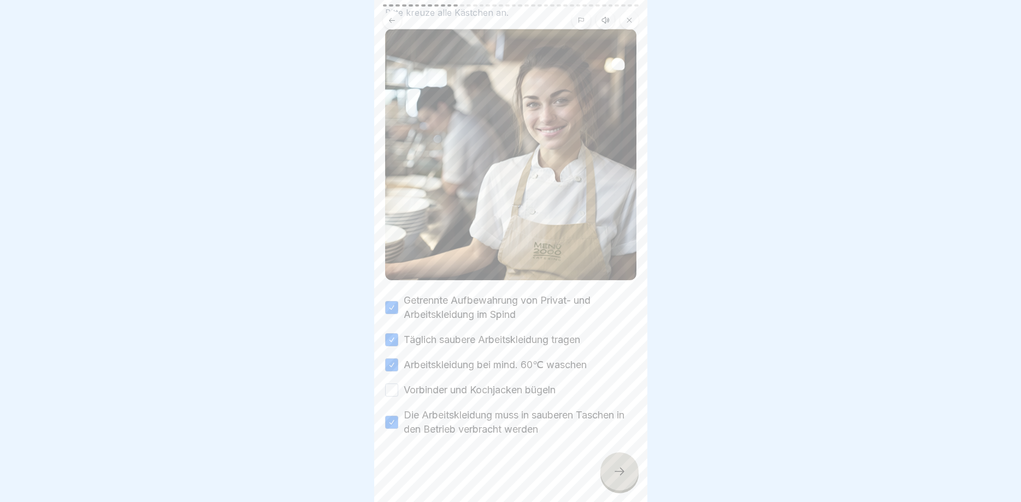
click at [393, 389] on button "Vorbinder und Kochjacken bügeln" at bounding box center [391, 390] width 13 height 13
click at [620, 473] on icon at bounding box center [619, 471] width 13 height 13
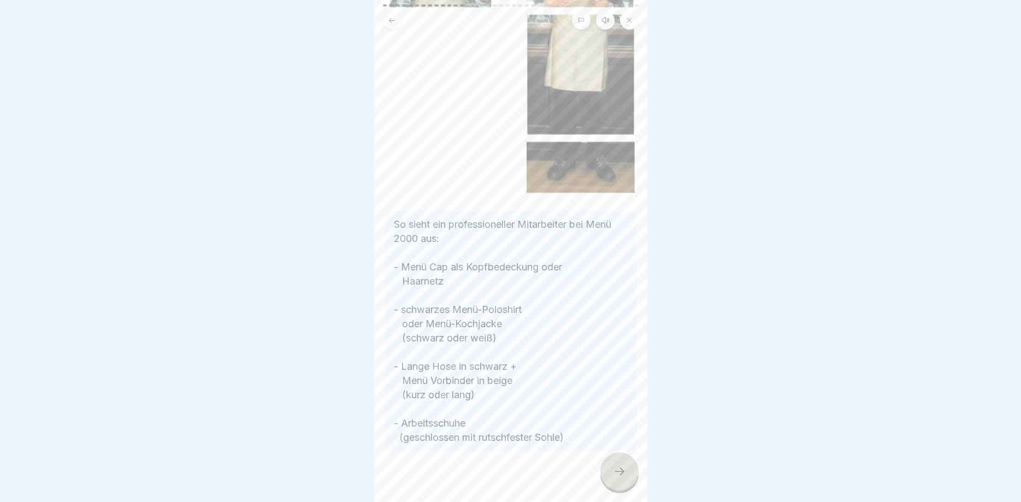
scroll to position [224, 0]
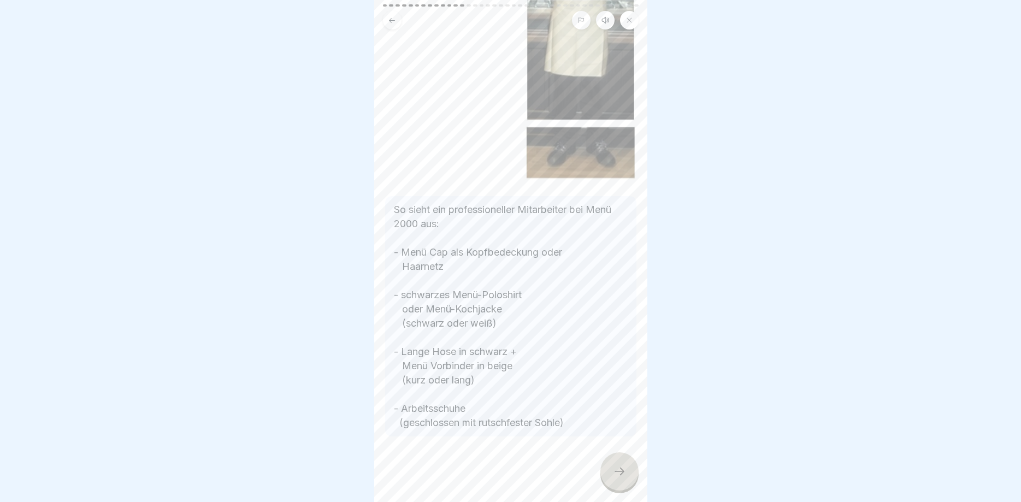
click at [618, 468] on icon at bounding box center [619, 471] width 13 height 13
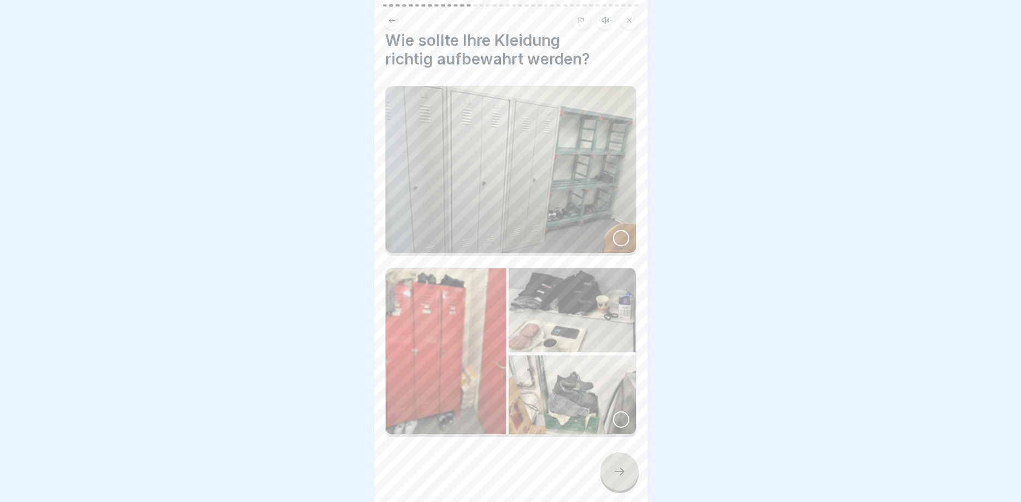
scroll to position [15, 0]
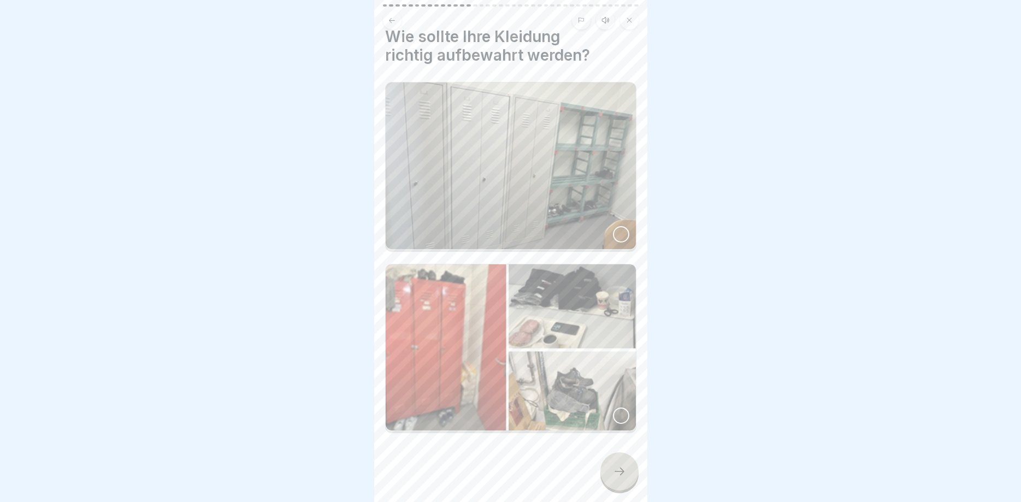
click at [622, 231] on div at bounding box center [621, 234] width 16 height 16
click at [614, 466] on div at bounding box center [620, 471] width 38 height 38
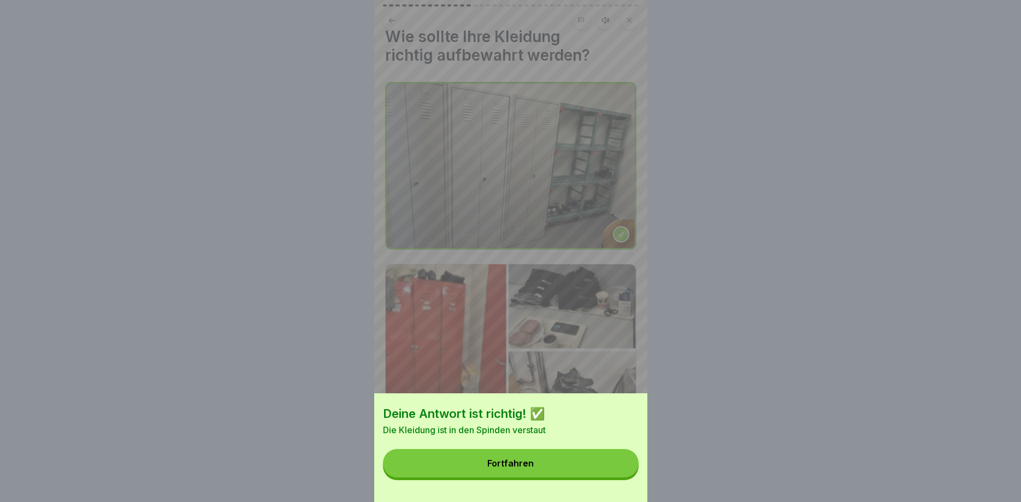
click at [508, 466] on div "Fortfahren" at bounding box center [510, 463] width 46 height 10
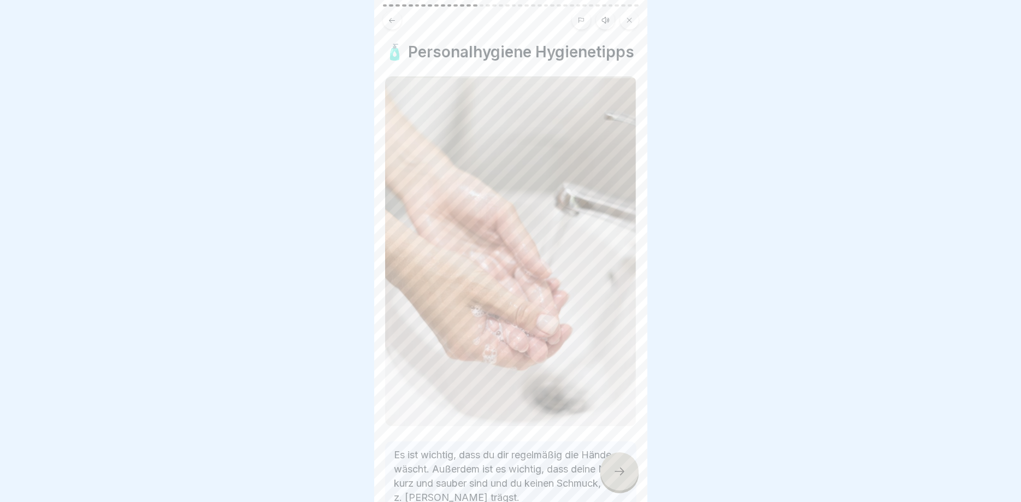
scroll to position [75, 0]
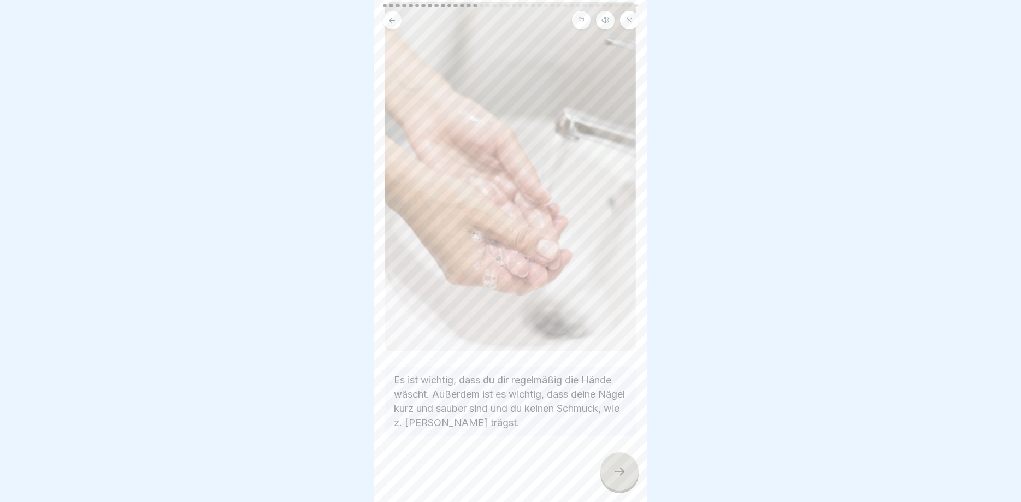
click at [614, 469] on icon at bounding box center [619, 471] width 13 height 13
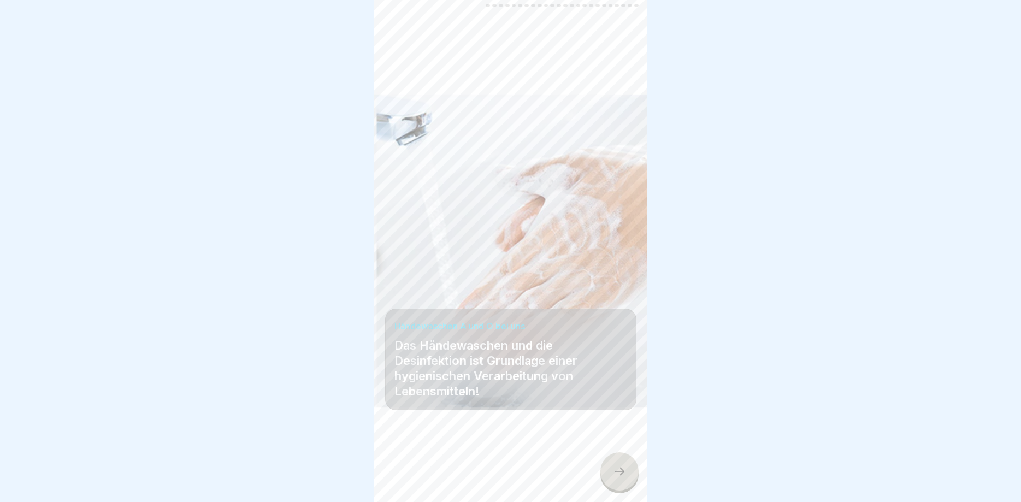
click at [619, 480] on div at bounding box center [620, 471] width 38 height 38
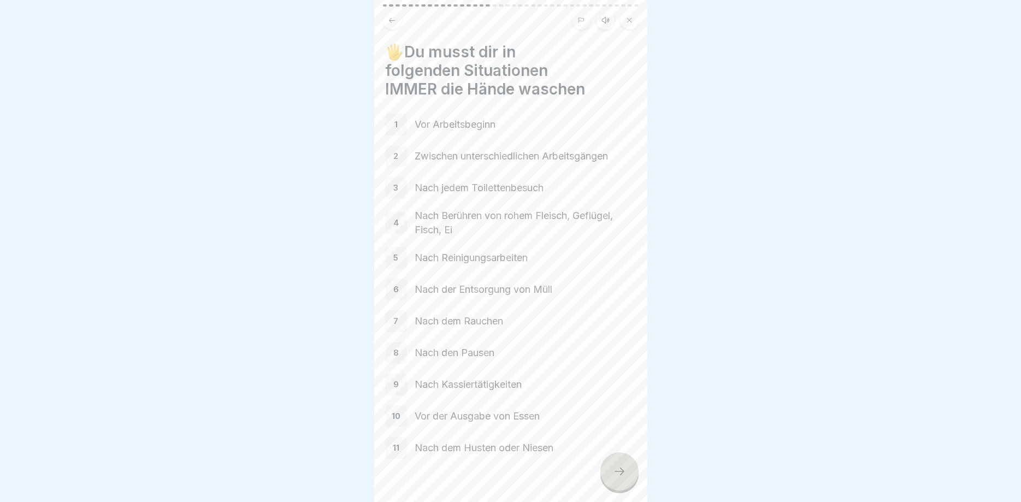
scroll to position [22, 0]
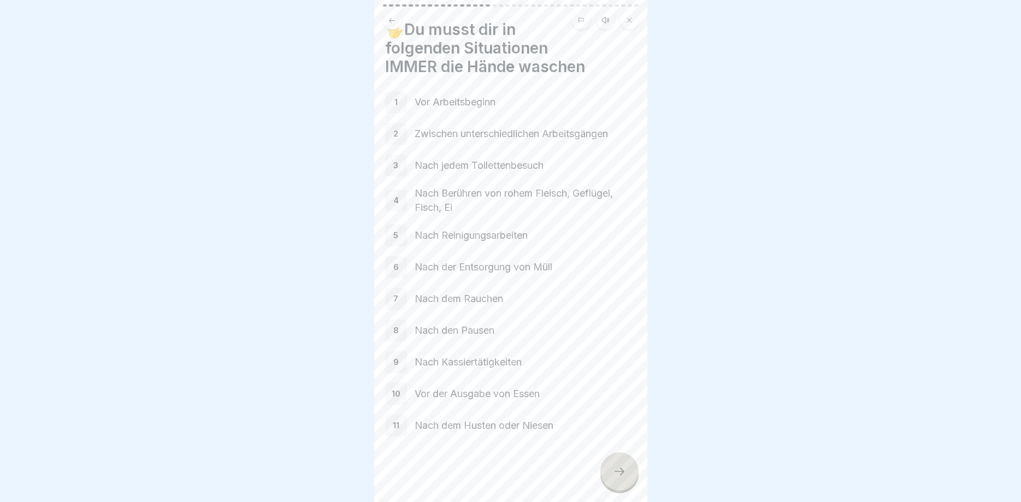
click at [613, 476] on icon at bounding box center [619, 471] width 13 height 13
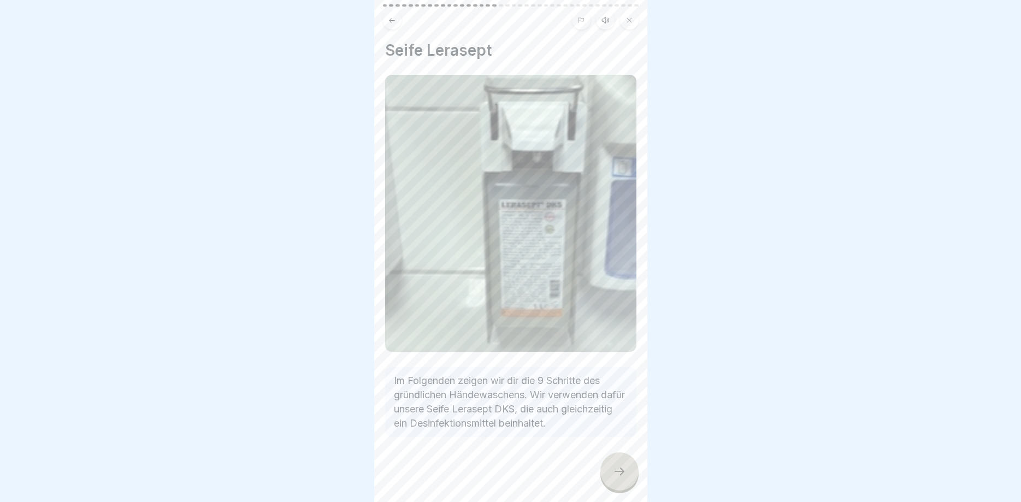
scroll to position [2, 0]
click at [609, 473] on div at bounding box center [620, 471] width 38 height 38
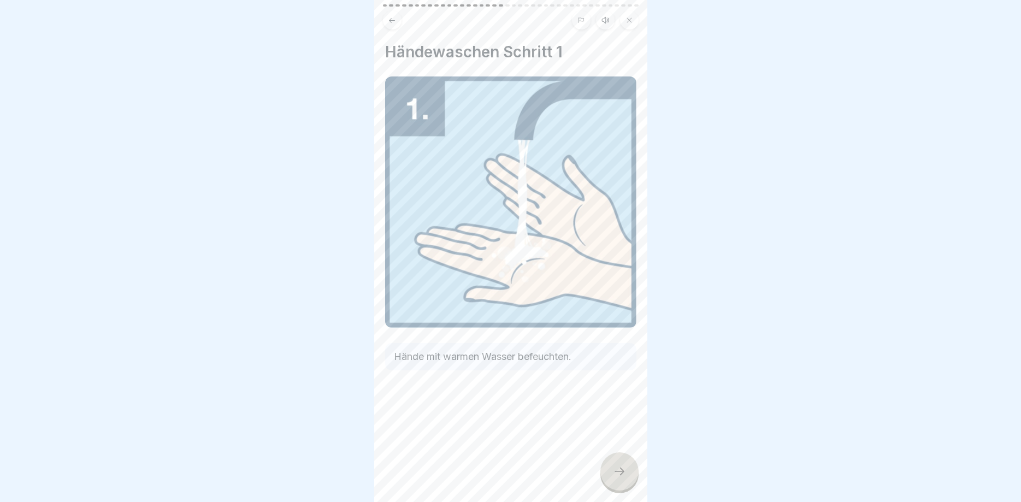
click at [615, 468] on icon at bounding box center [619, 471] width 13 height 13
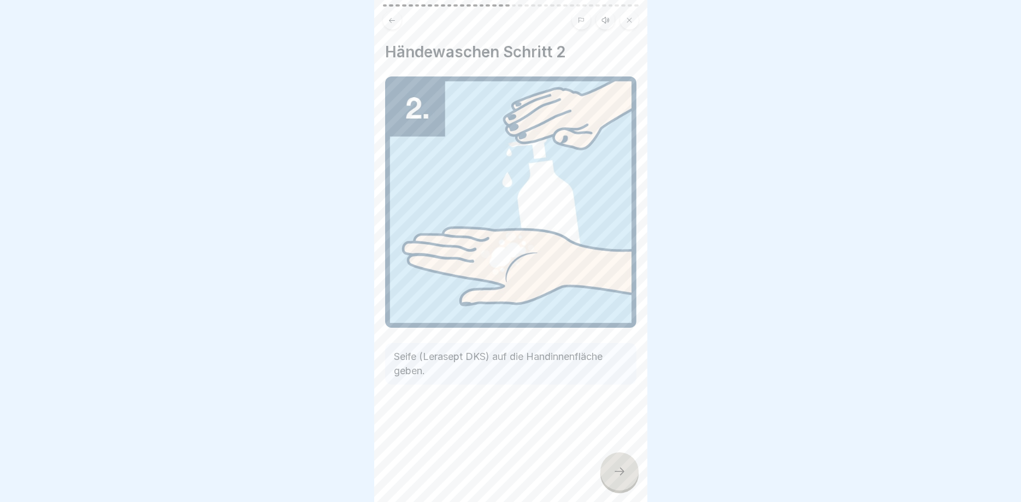
click at [615, 472] on icon at bounding box center [619, 471] width 13 height 13
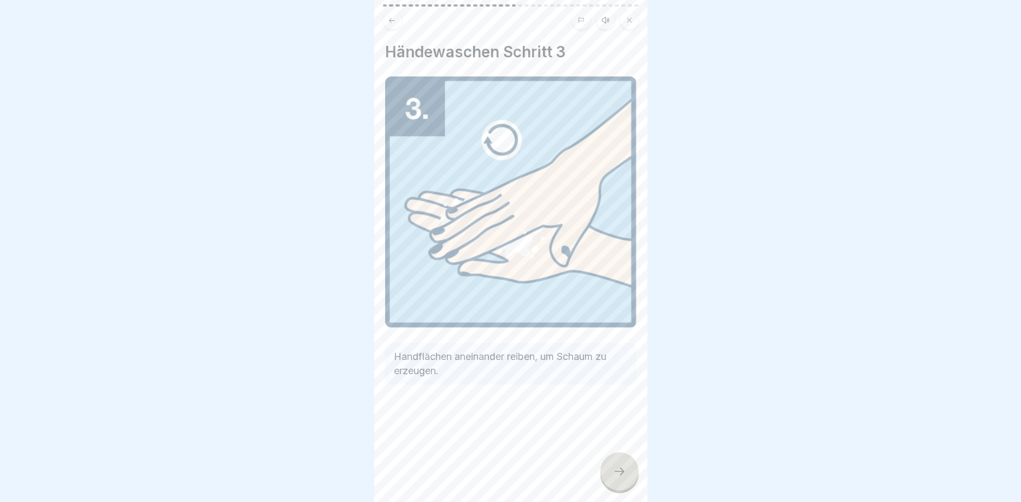
click at [615, 472] on icon at bounding box center [619, 471] width 13 height 13
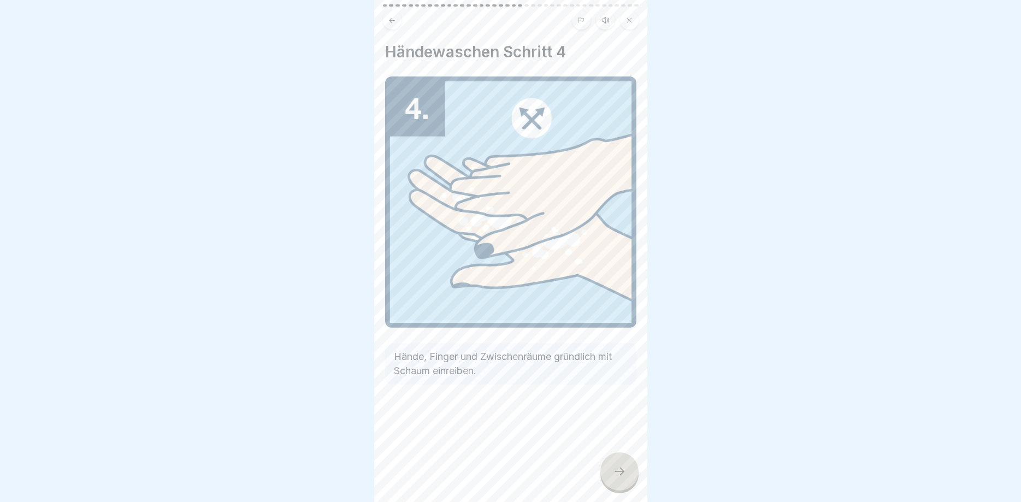
click at [615, 472] on icon at bounding box center [619, 471] width 13 height 13
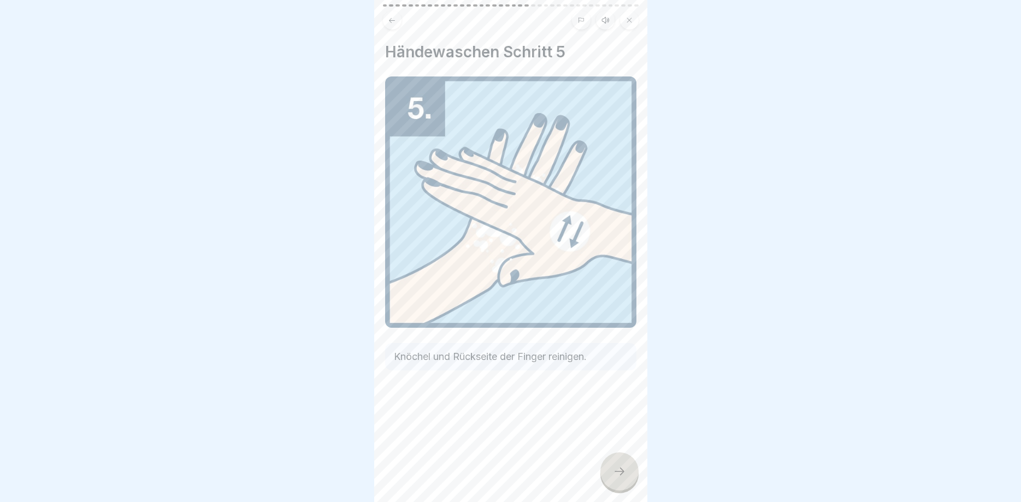
click at [616, 469] on icon at bounding box center [619, 471] width 13 height 13
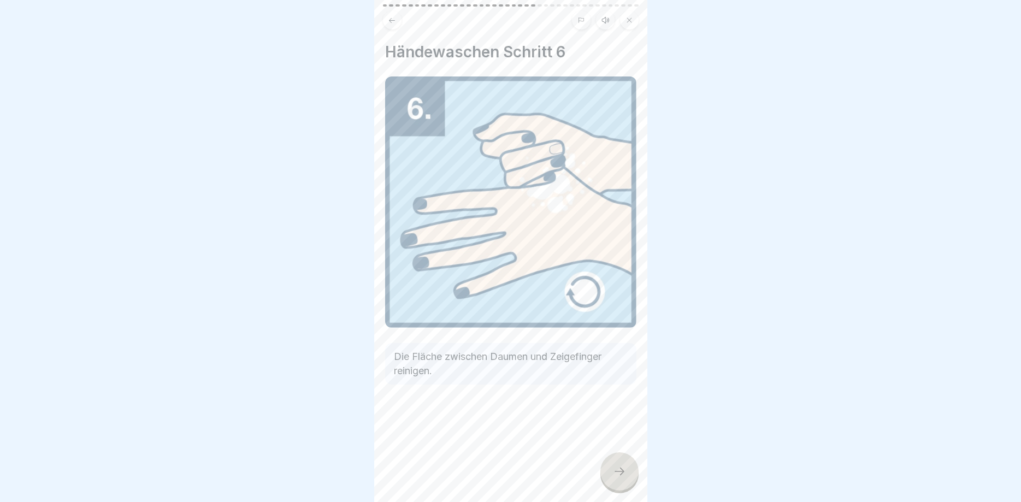
click at [616, 468] on icon at bounding box center [619, 471] width 13 height 13
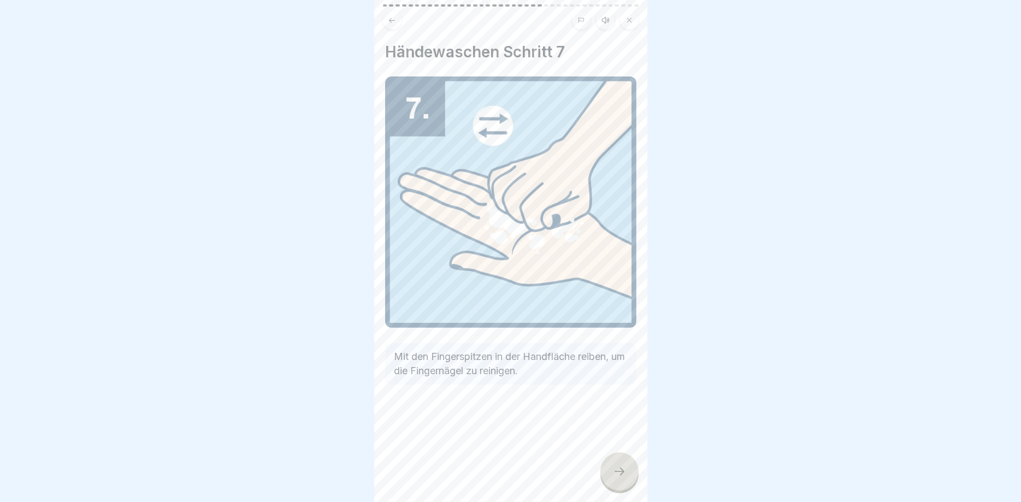
click at [615, 468] on icon at bounding box center [619, 471] width 13 height 13
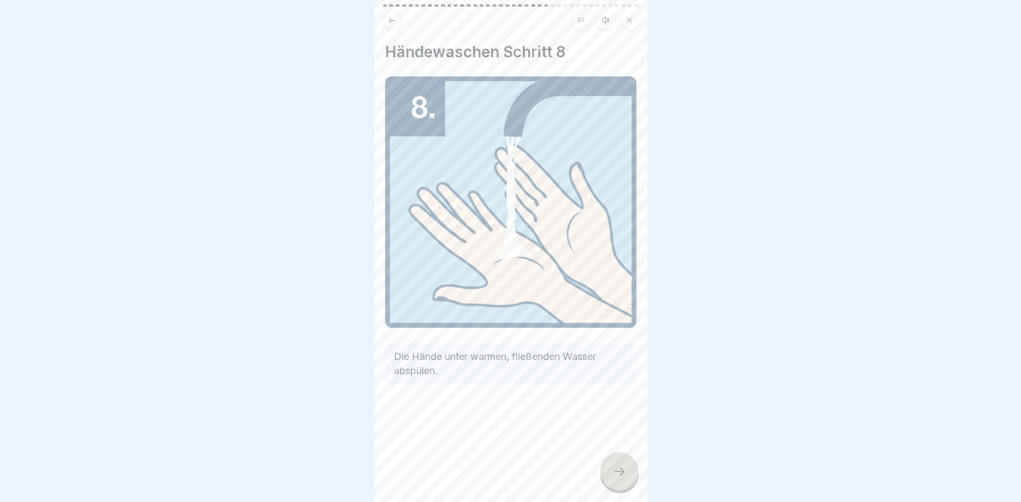
click at [615, 465] on div at bounding box center [620, 471] width 38 height 38
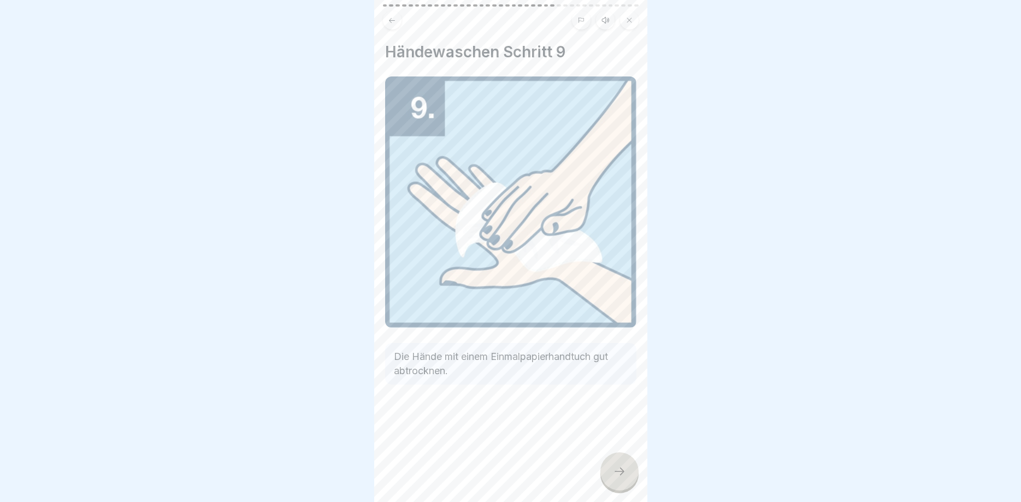
click at [615, 465] on div at bounding box center [620, 471] width 38 height 38
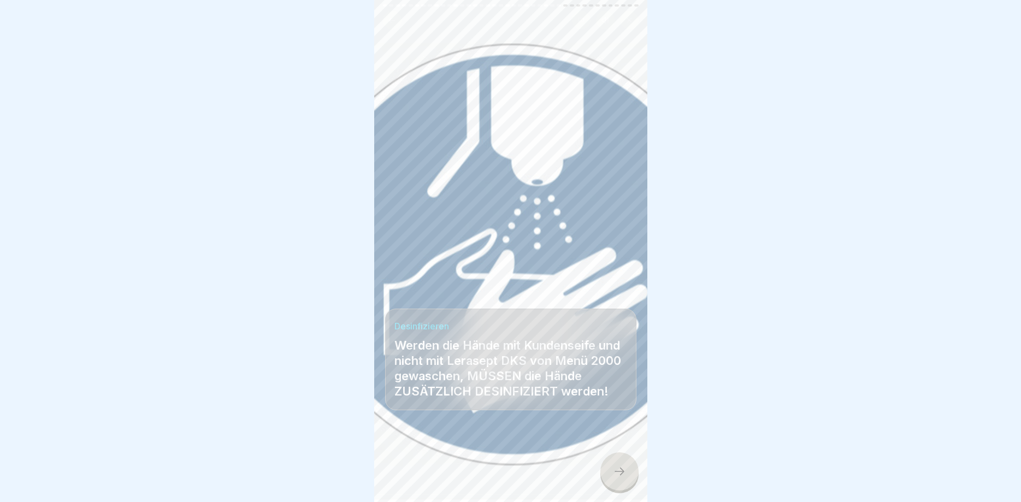
click at [615, 474] on icon at bounding box center [619, 471] width 13 height 13
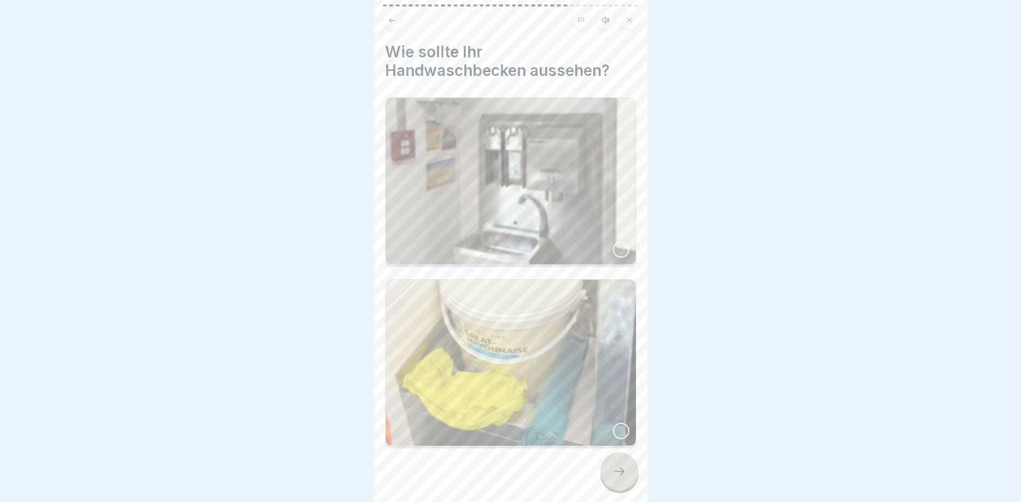
click at [623, 255] on div at bounding box center [621, 250] width 16 height 16
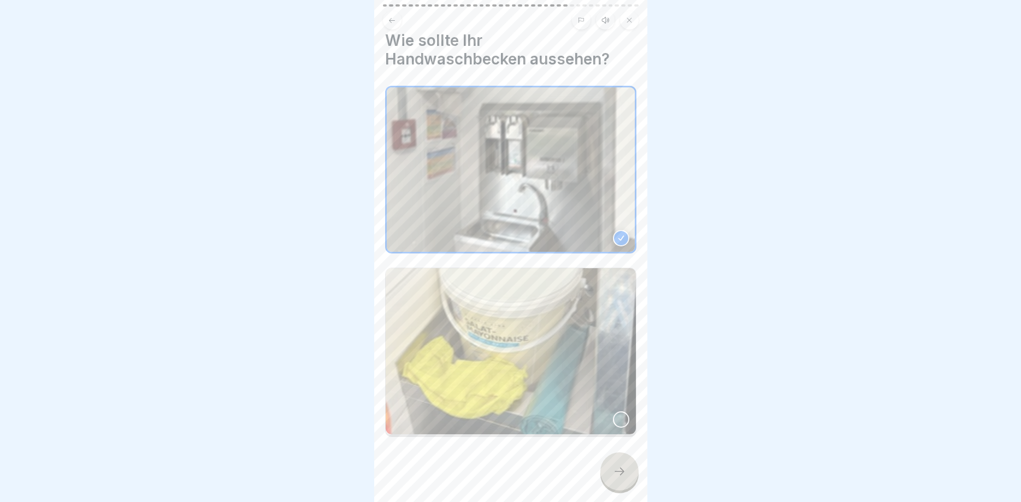
scroll to position [15, 0]
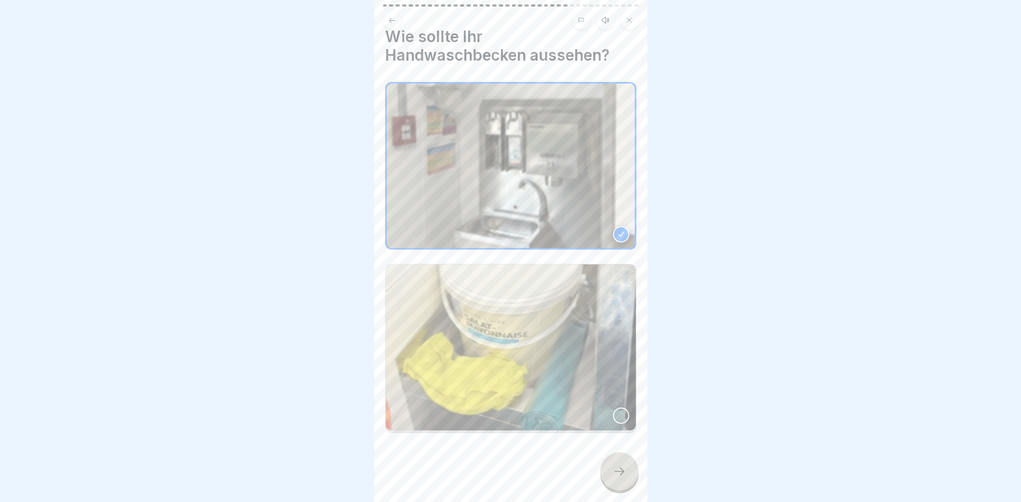
click at [615, 477] on icon at bounding box center [619, 471] width 13 height 13
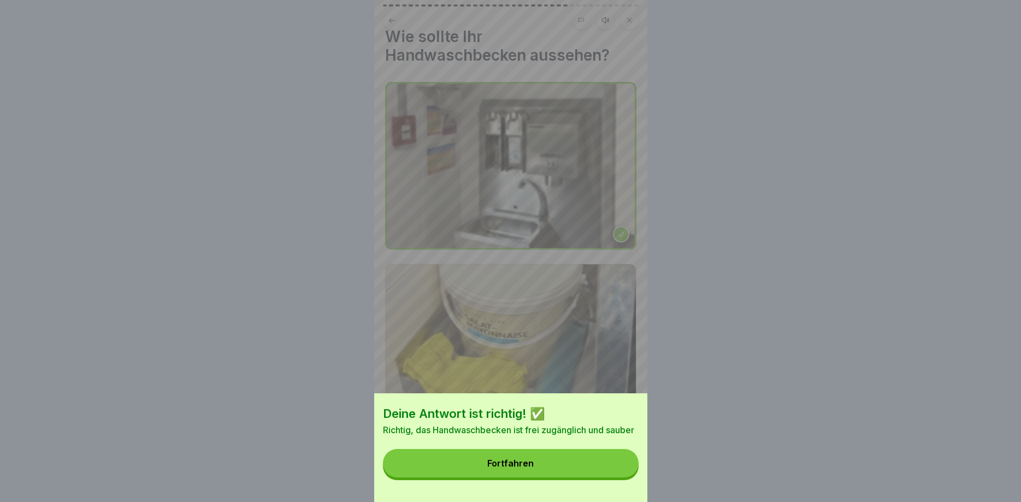
click at [508, 466] on div "Fortfahren" at bounding box center [510, 463] width 46 height 10
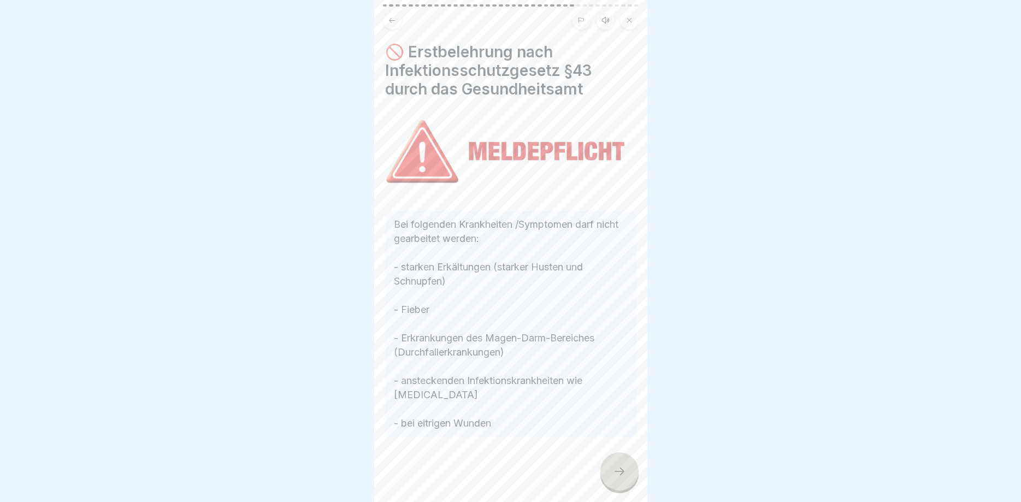
drag, startPoint x: 627, startPoint y: 476, endPoint x: 621, endPoint y: 473, distance: 6.4
click at [624, 475] on div at bounding box center [620, 471] width 38 height 38
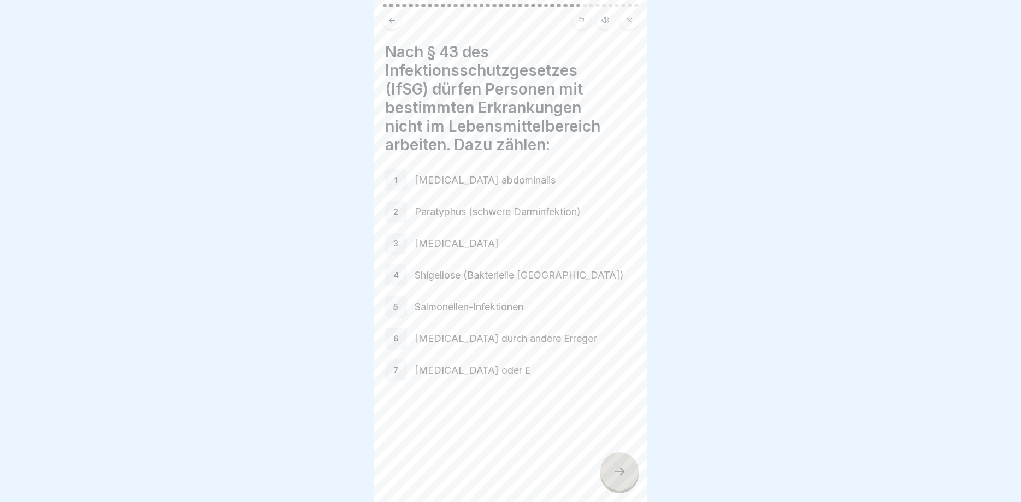
click at [618, 475] on icon at bounding box center [619, 471] width 13 height 13
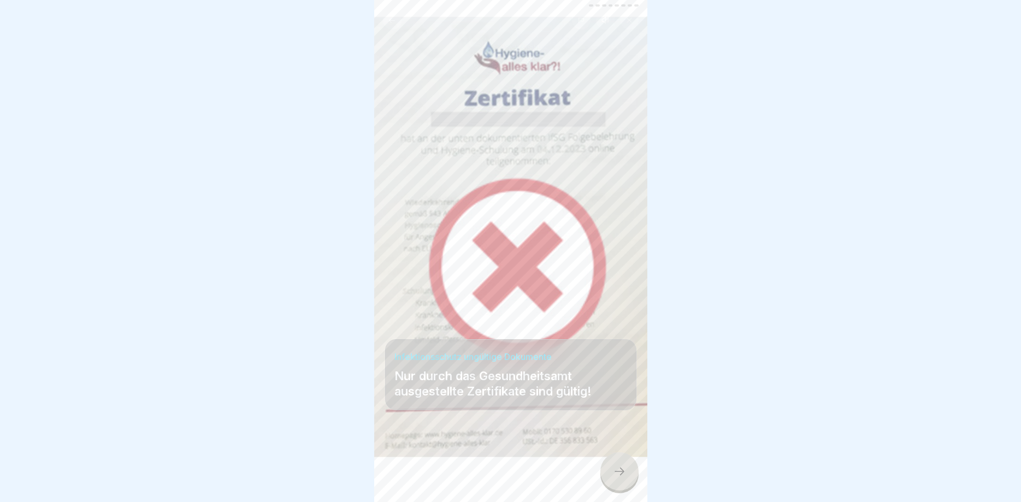
click at [618, 476] on icon at bounding box center [619, 471] width 13 height 13
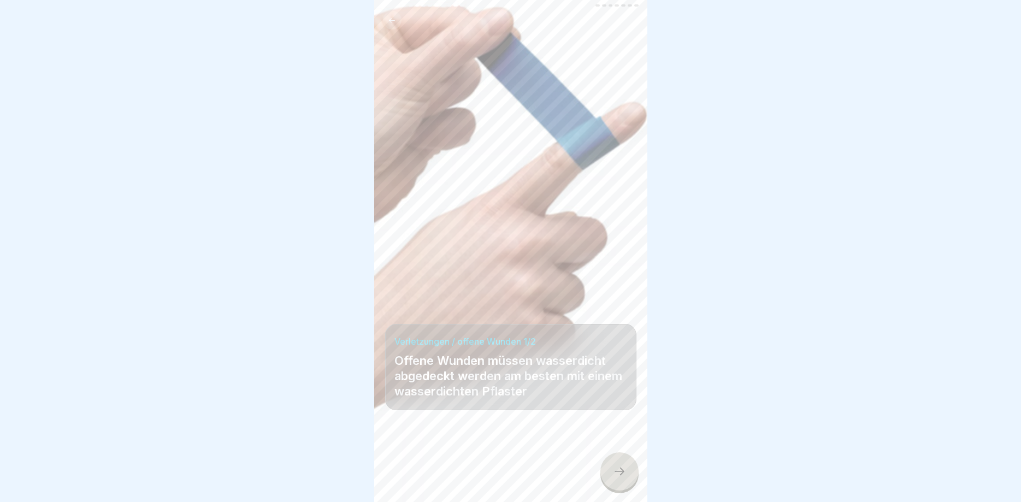
click at [621, 471] on icon at bounding box center [619, 471] width 13 height 13
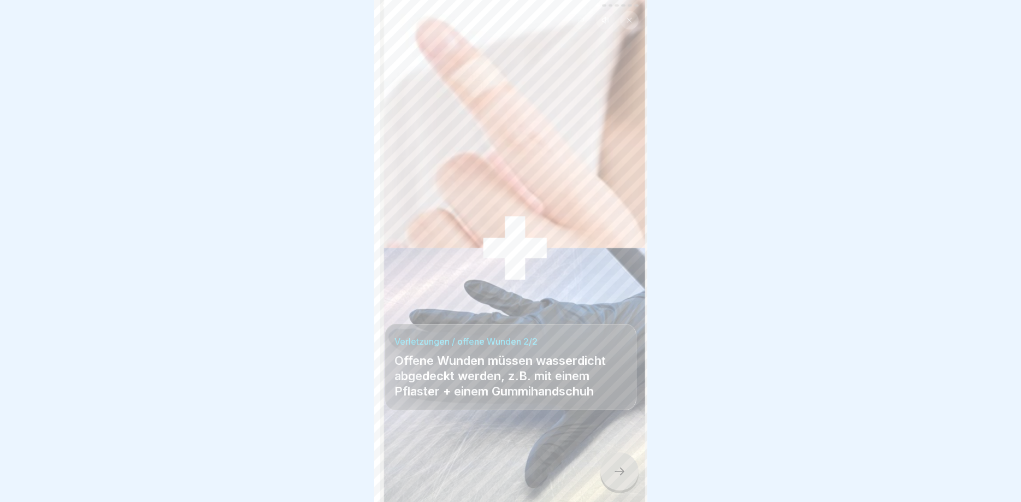
click at [622, 468] on icon at bounding box center [619, 471] width 13 height 13
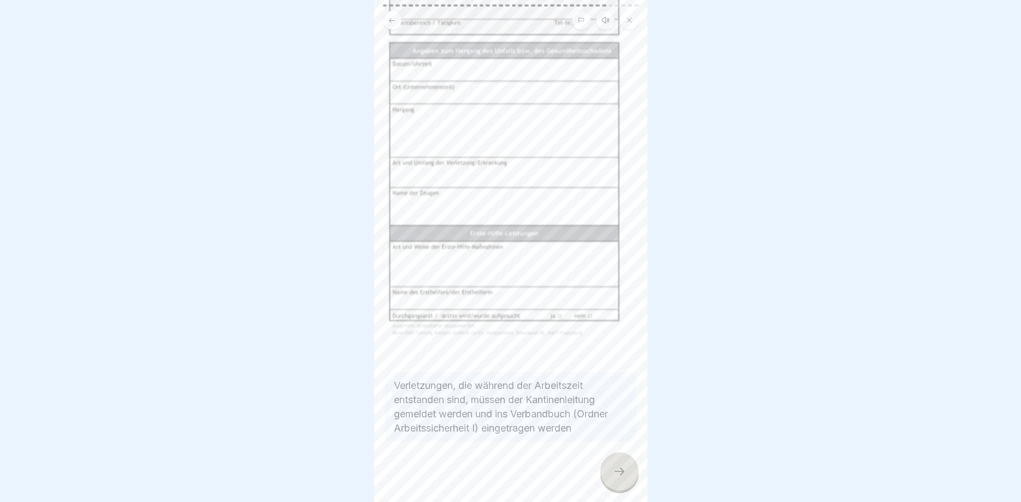
scroll to position [109, 0]
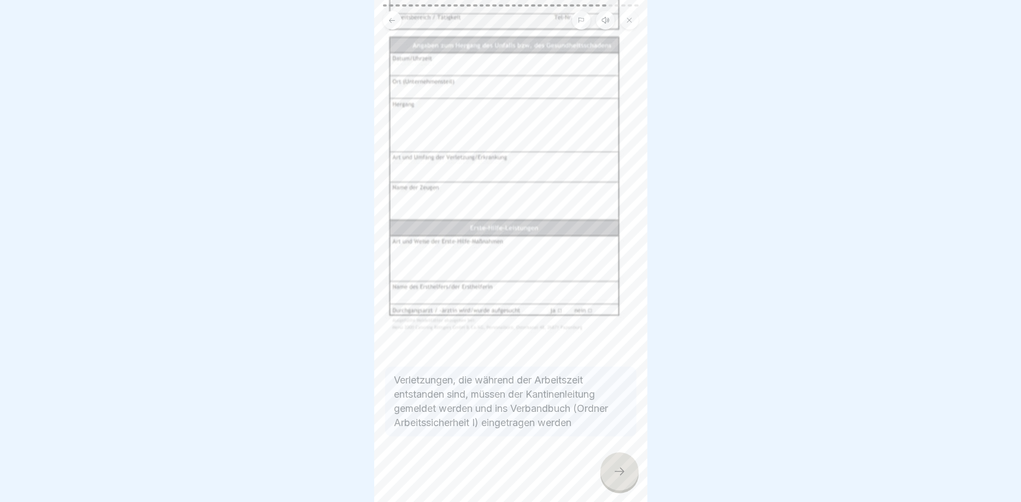
click at [624, 472] on icon at bounding box center [620, 472] width 10 height 8
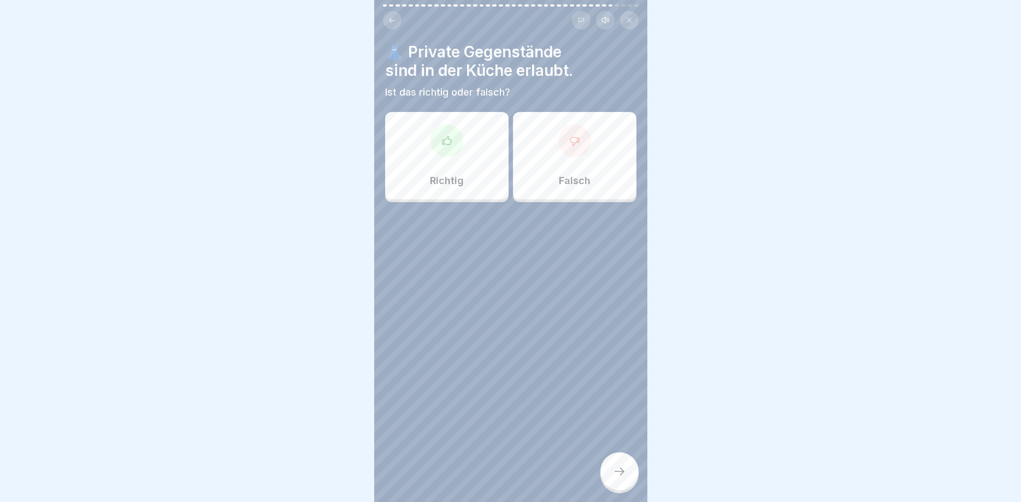
click at [574, 155] on div at bounding box center [574, 141] width 33 height 33
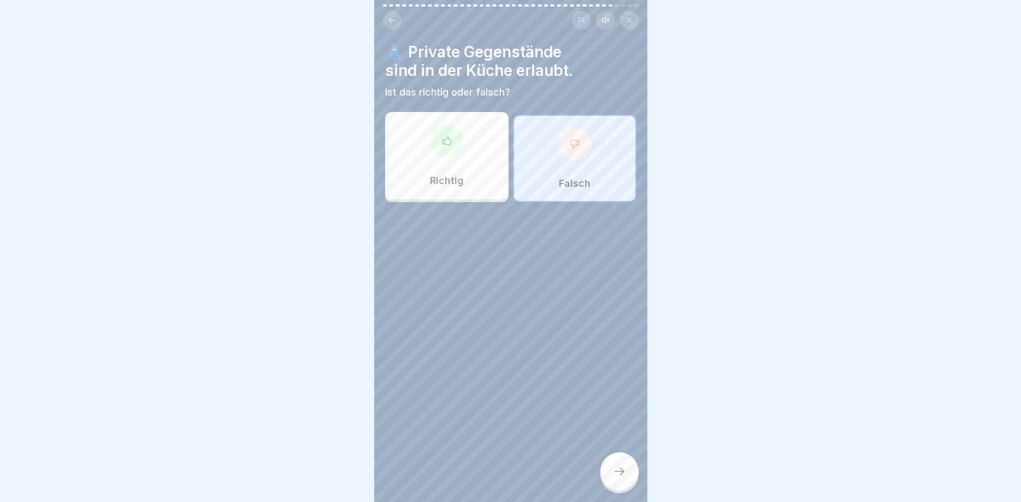
click at [621, 472] on icon at bounding box center [619, 471] width 13 height 13
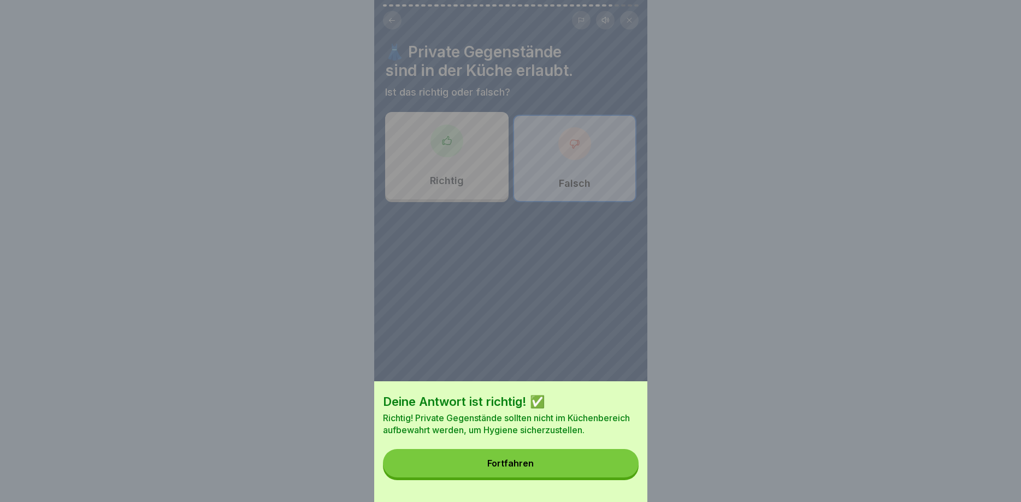
click at [534, 464] on button "Fortfahren" at bounding box center [511, 463] width 256 height 28
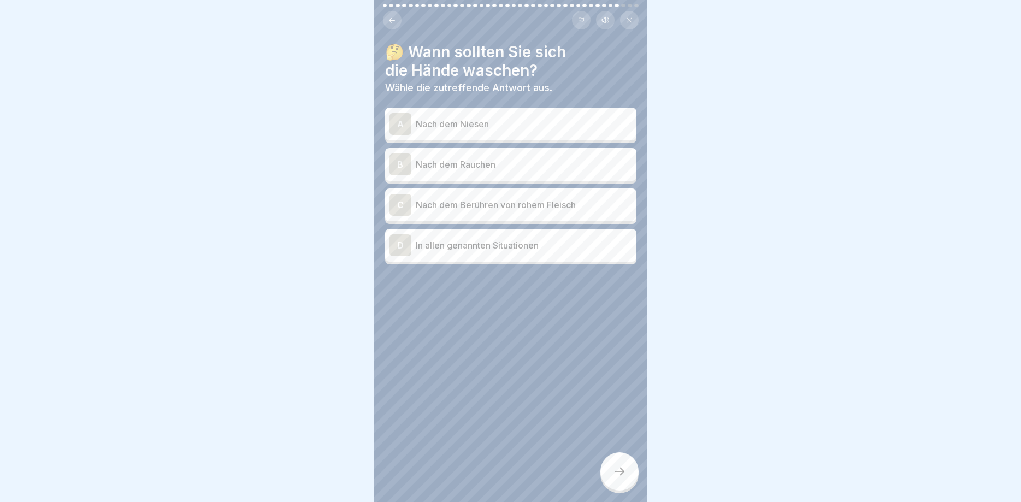
click at [406, 125] on div "A" at bounding box center [401, 124] width 22 height 22
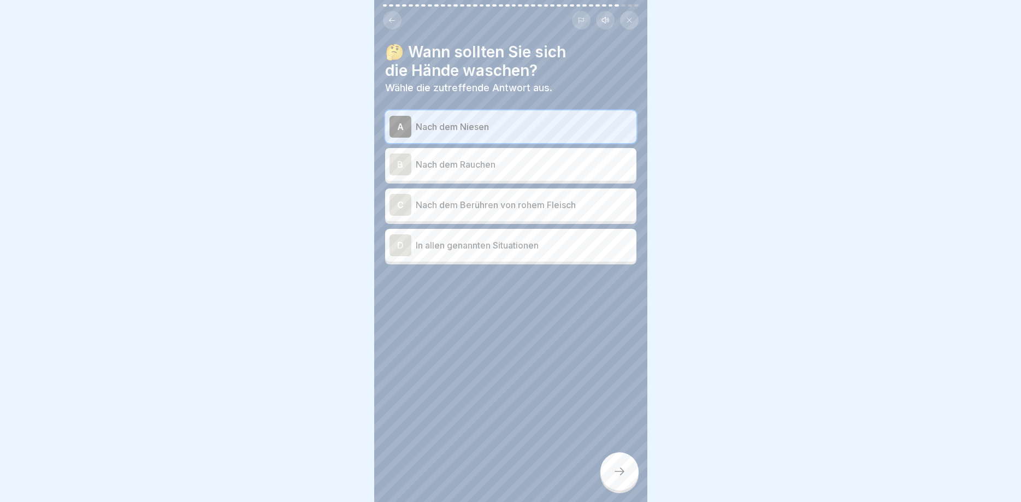
click at [410, 164] on div "B" at bounding box center [401, 165] width 22 height 22
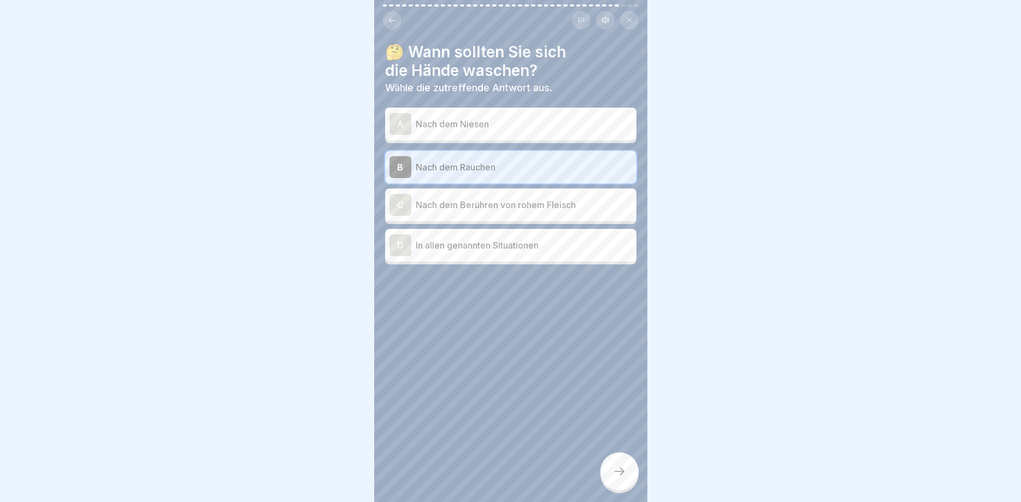
click at [419, 208] on p "Nach dem Berühren von rohem Fleisch" at bounding box center [524, 204] width 216 height 13
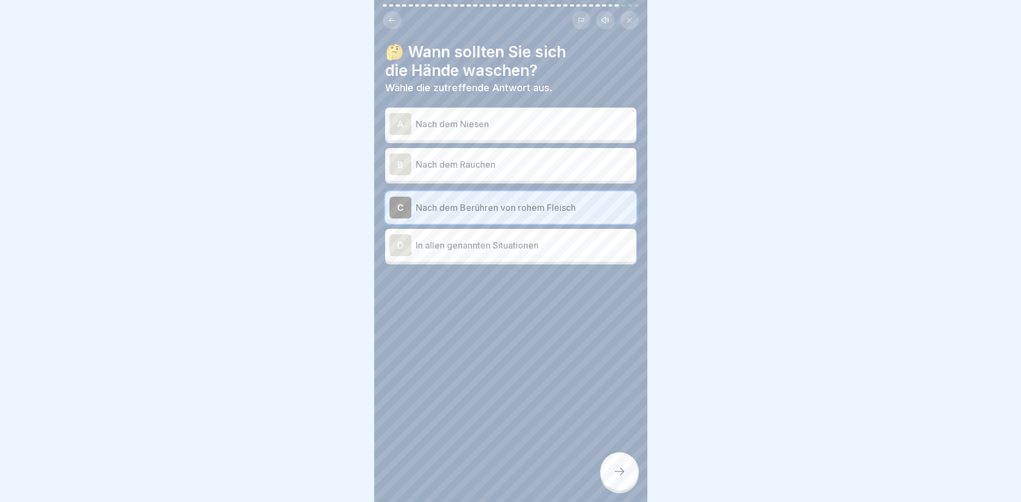
click at [420, 252] on div "D In allen genannten Situationen" at bounding box center [511, 245] width 243 height 22
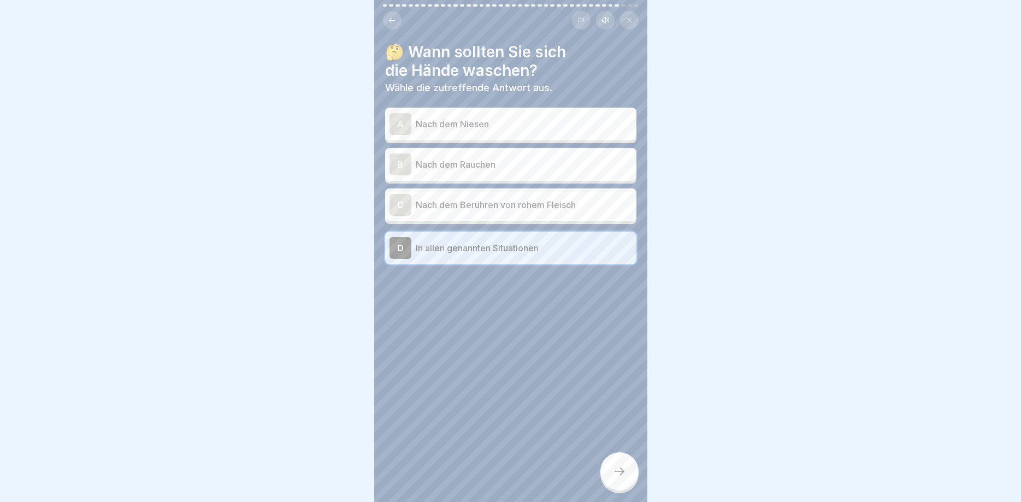
click at [625, 473] on div at bounding box center [620, 471] width 38 height 38
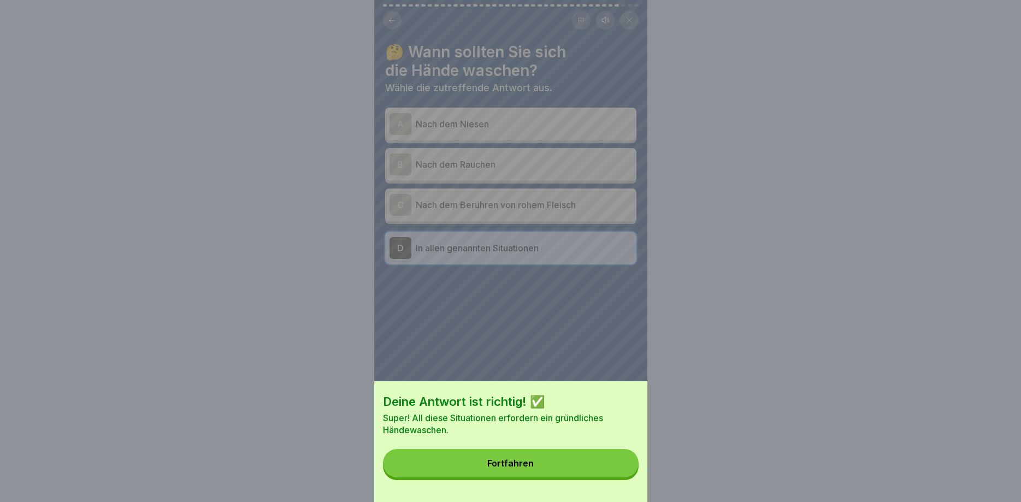
click at [508, 460] on div "Fortfahren" at bounding box center [510, 463] width 46 height 10
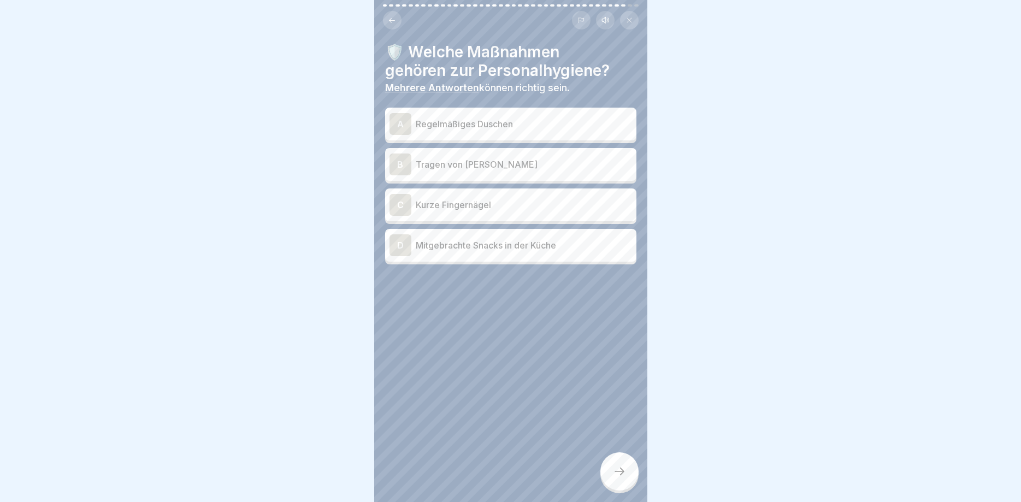
click at [457, 203] on p "Kurze Fingernägel" at bounding box center [524, 204] width 216 height 13
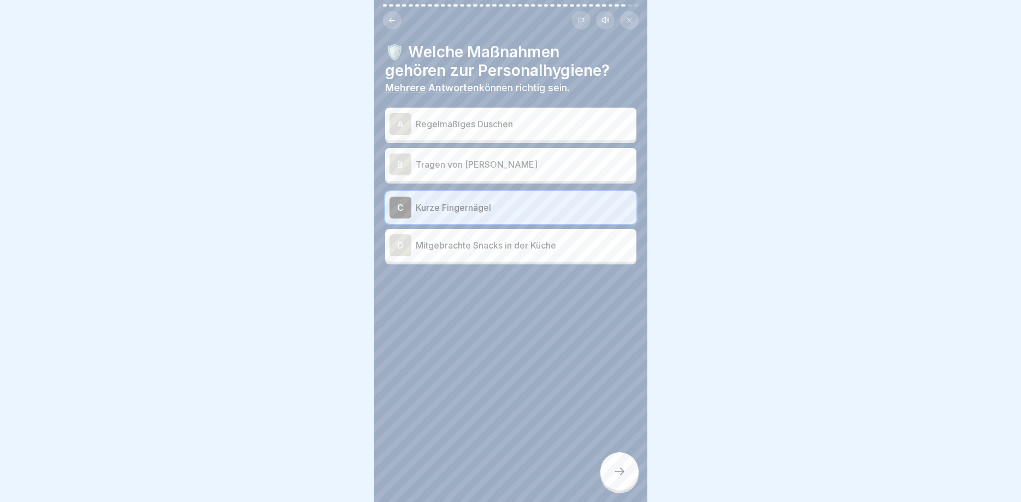
click at [419, 119] on p "Regelmäßiges Duschen" at bounding box center [524, 123] width 216 height 13
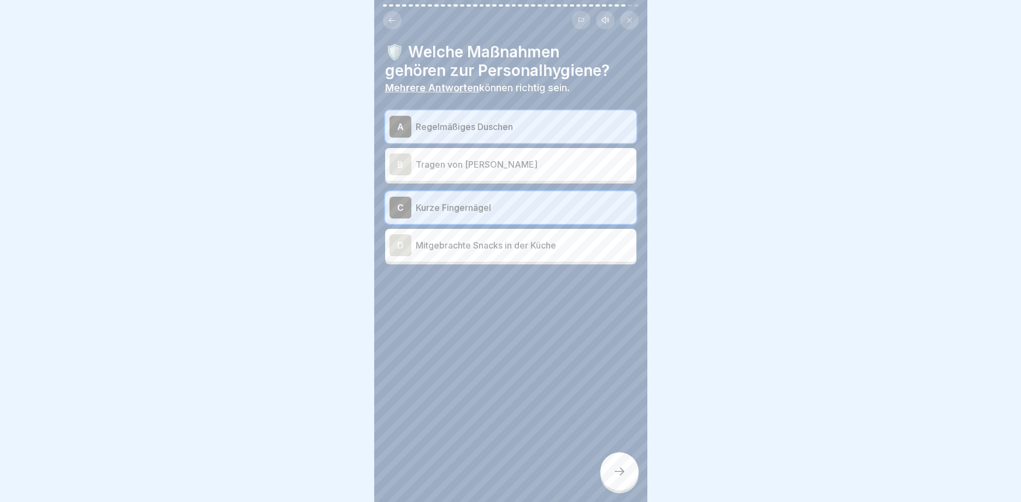
click at [613, 466] on div at bounding box center [620, 471] width 38 height 38
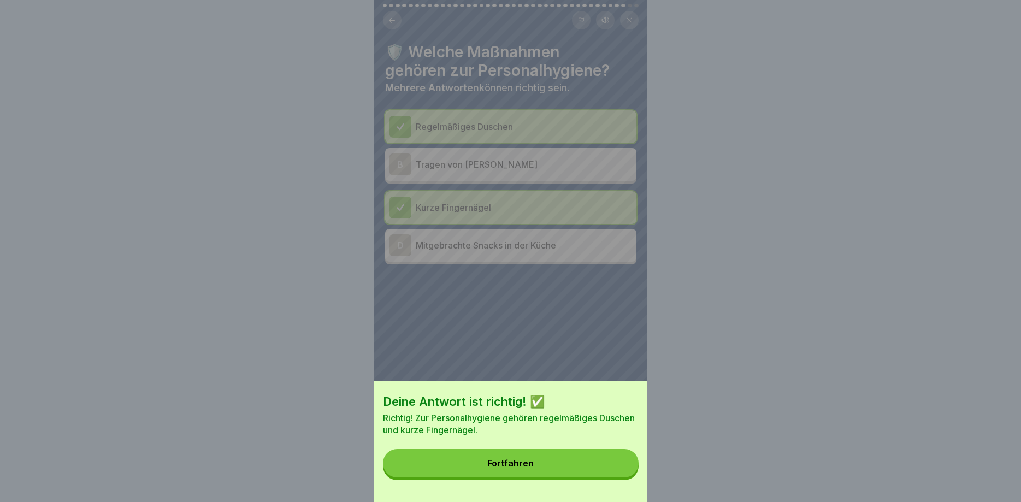
click at [546, 463] on button "Fortfahren" at bounding box center [511, 463] width 256 height 28
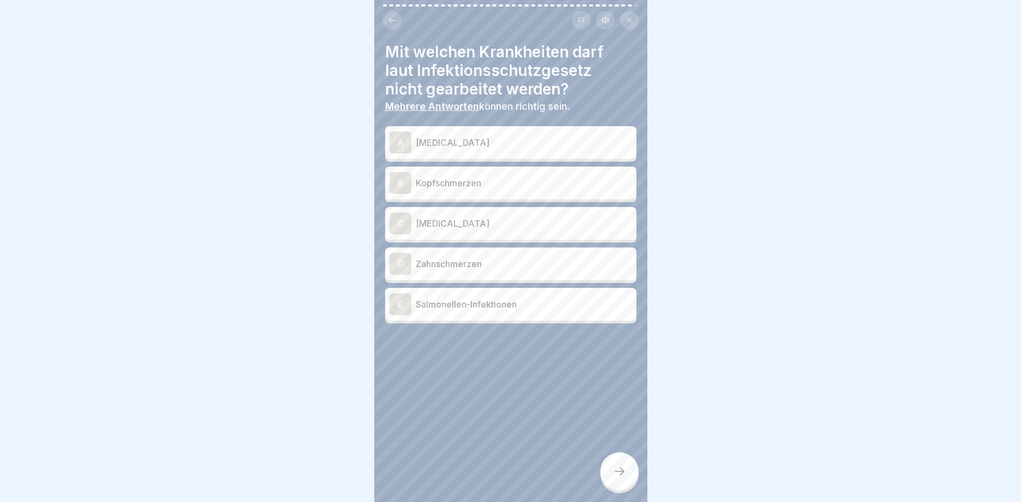
click at [470, 307] on p "Salmonellen-Infektionen" at bounding box center [524, 304] width 216 height 13
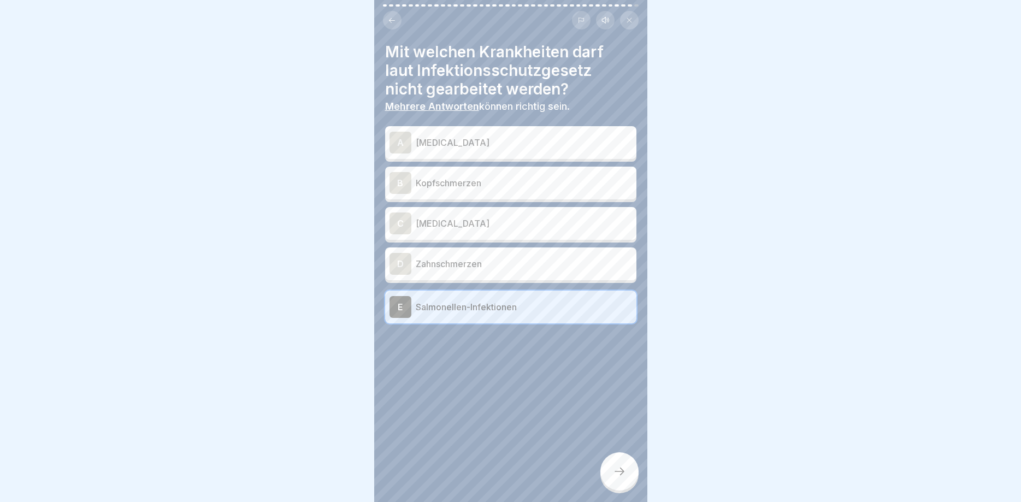
click at [442, 224] on p "[MEDICAL_DATA]" at bounding box center [524, 223] width 216 height 13
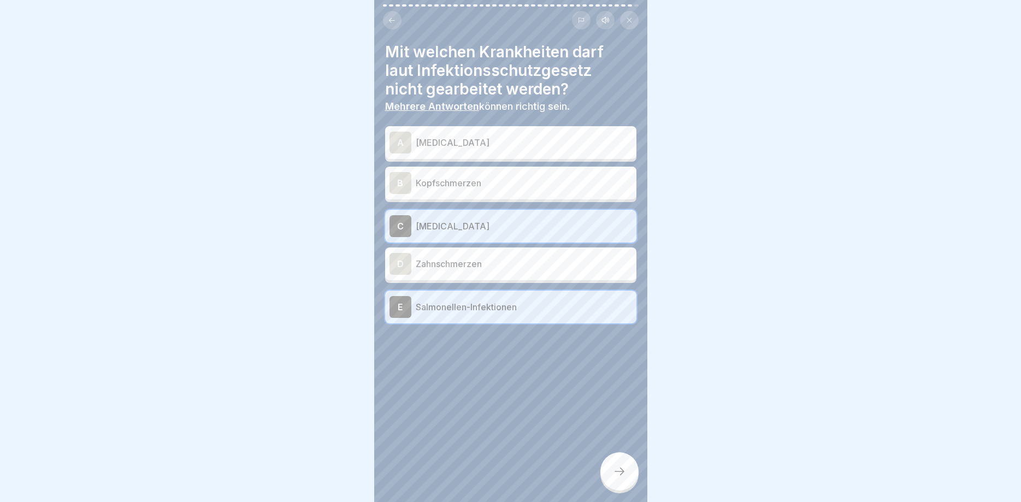
click at [442, 148] on p "[MEDICAL_DATA]" at bounding box center [524, 142] width 216 height 13
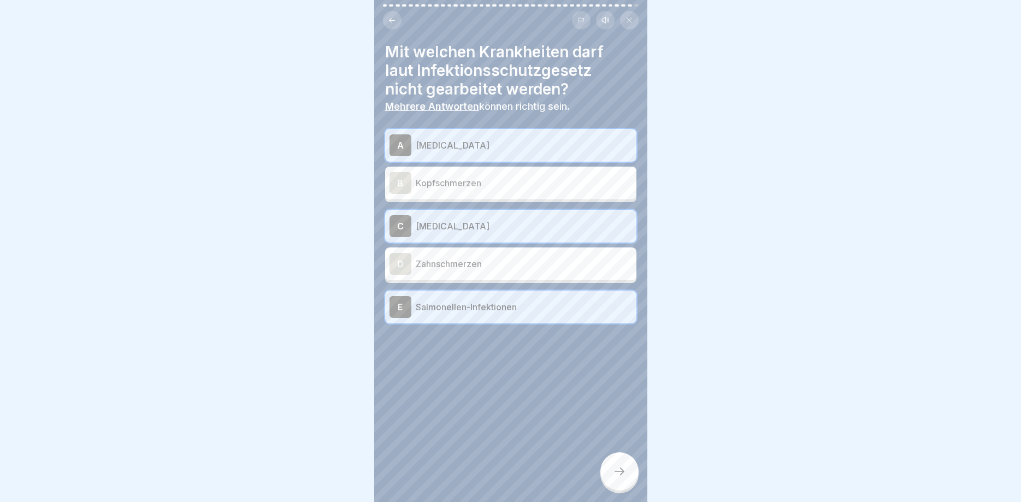
click at [619, 479] on div at bounding box center [620, 471] width 38 height 38
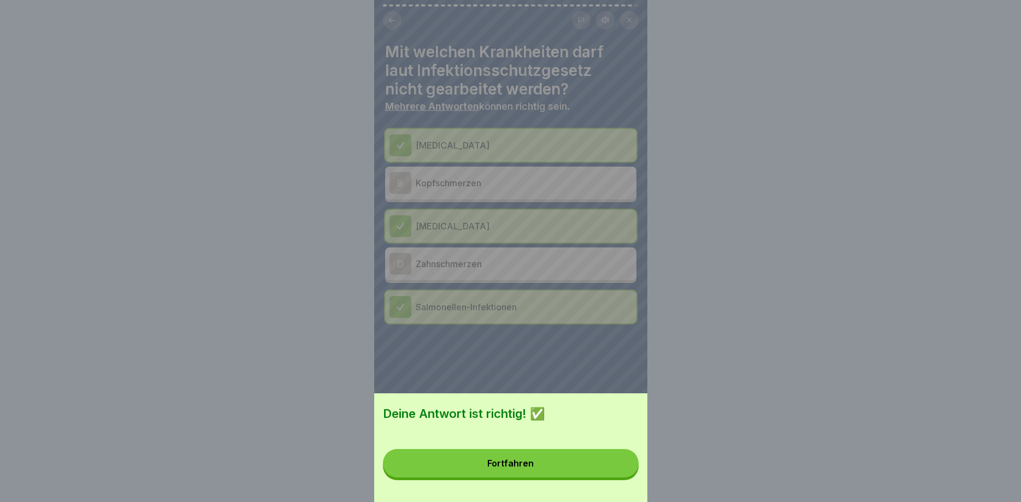
click at [520, 466] on div "Fortfahren" at bounding box center [510, 463] width 46 height 10
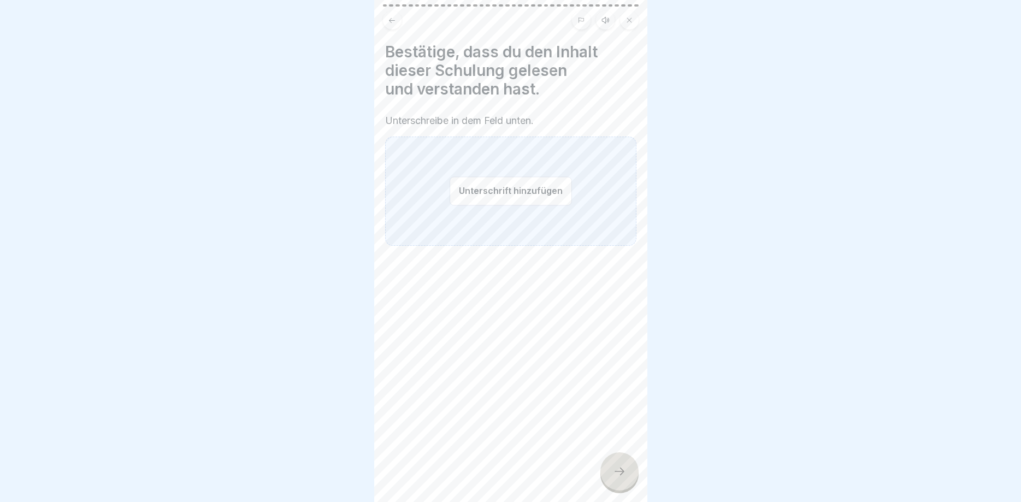
click at [485, 187] on button "Unterschrift hinzufügen" at bounding box center [511, 191] width 122 height 29
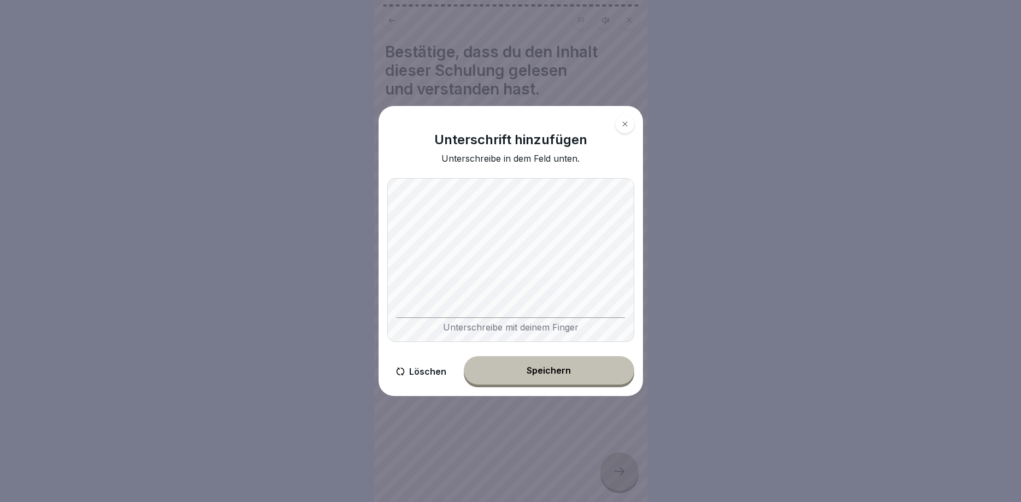
click at [420, 322] on div "Unterschreibe mit deinem Finger" at bounding box center [510, 260] width 247 height 164
click at [444, 318] on div "Unterschreibe mit deinem Finger" at bounding box center [510, 260] width 247 height 164
click at [476, 319] on div "Unterschreibe mit deinem Finger" at bounding box center [510, 260] width 247 height 164
click at [493, 302] on div "Unterschreibe mit deinem Finger" at bounding box center [510, 260] width 247 height 164
click at [503, 320] on div "Unterschreibe mit deinem Finger" at bounding box center [510, 260] width 247 height 164
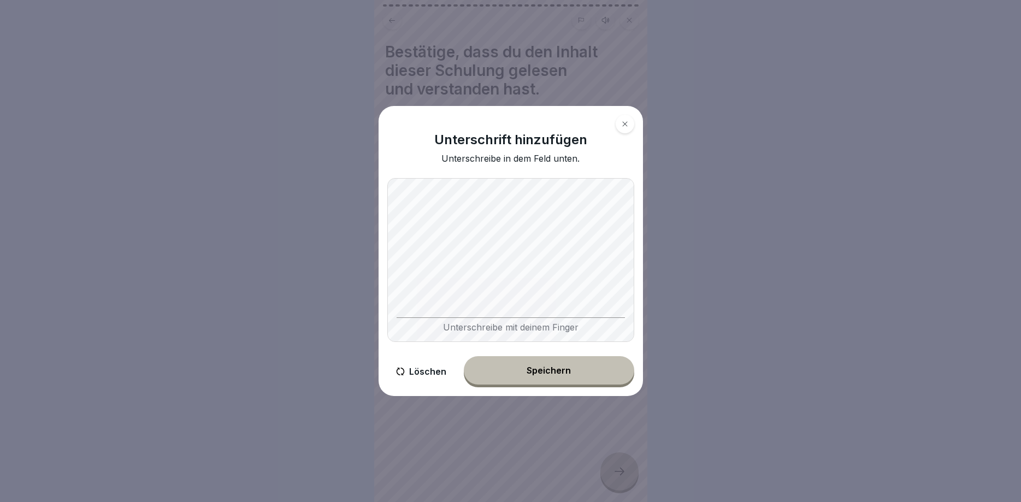
click at [552, 371] on div "Speichern" at bounding box center [549, 371] width 44 height 10
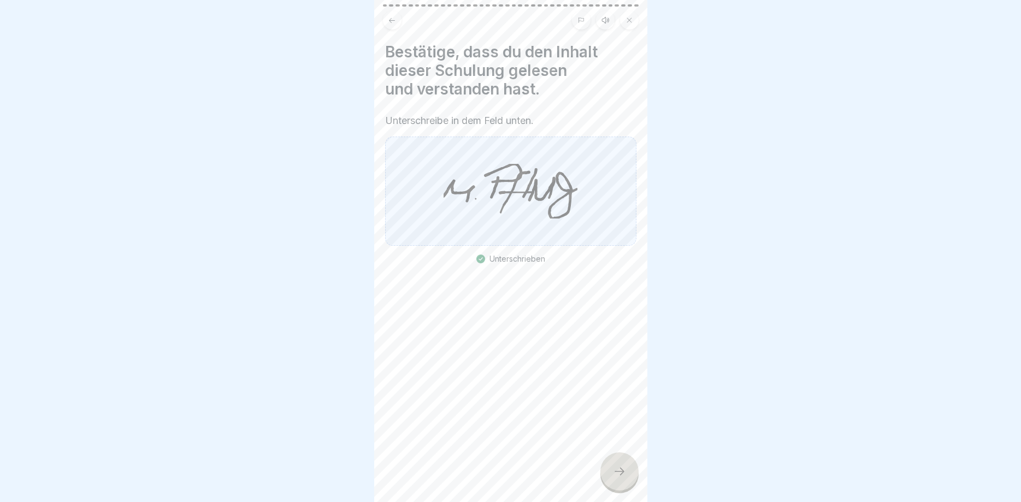
click at [620, 475] on icon at bounding box center [619, 471] width 13 height 13
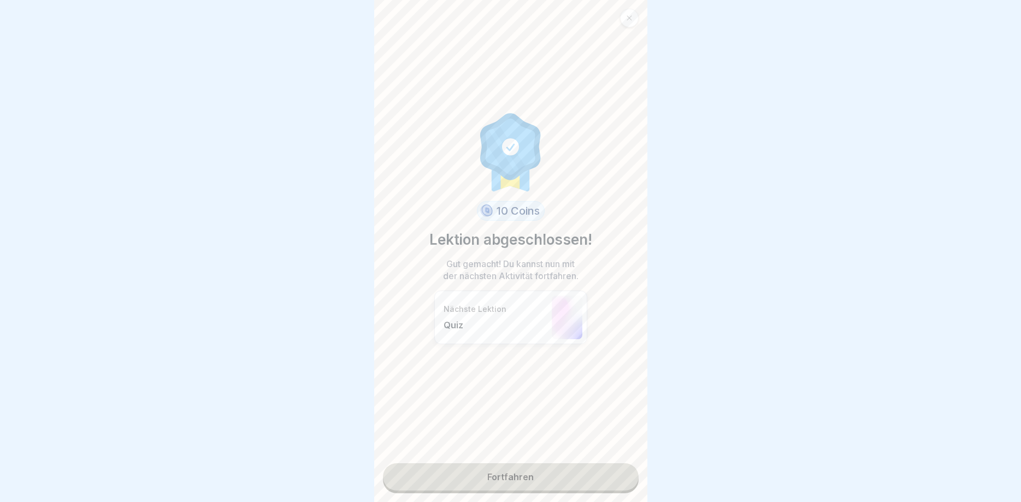
click at [532, 473] on link "Fortfahren" at bounding box center [511, 476] width 256 height 27
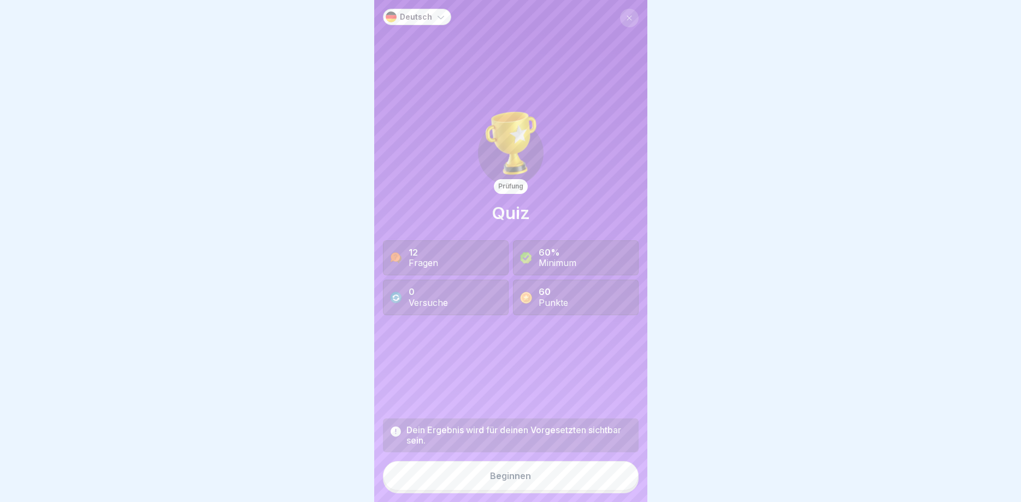
click at [514, 478] on div "Beginnen" at bounding box center [510, 476] width 41 height 10
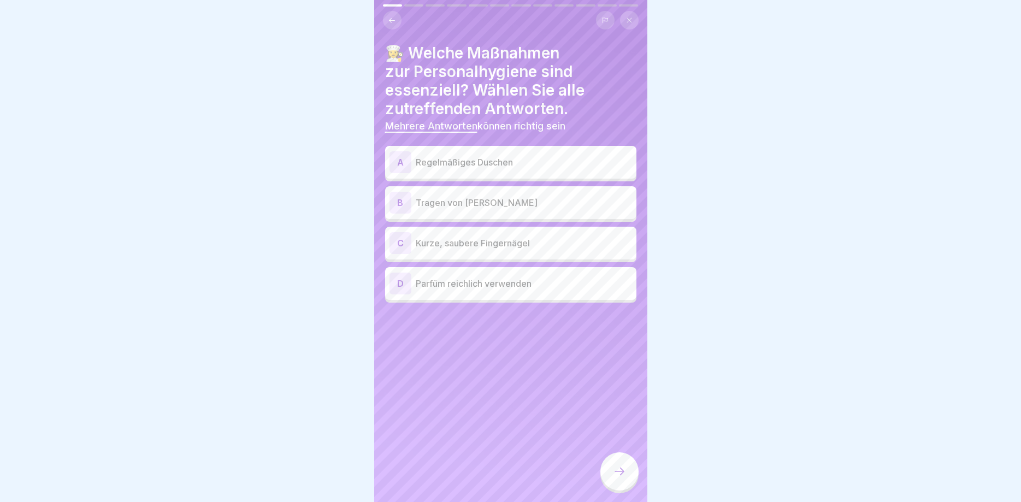
click at [482, 162] on p "Regelmäßiges Duschen" at bounding box center [524, 162] width 216 height 13
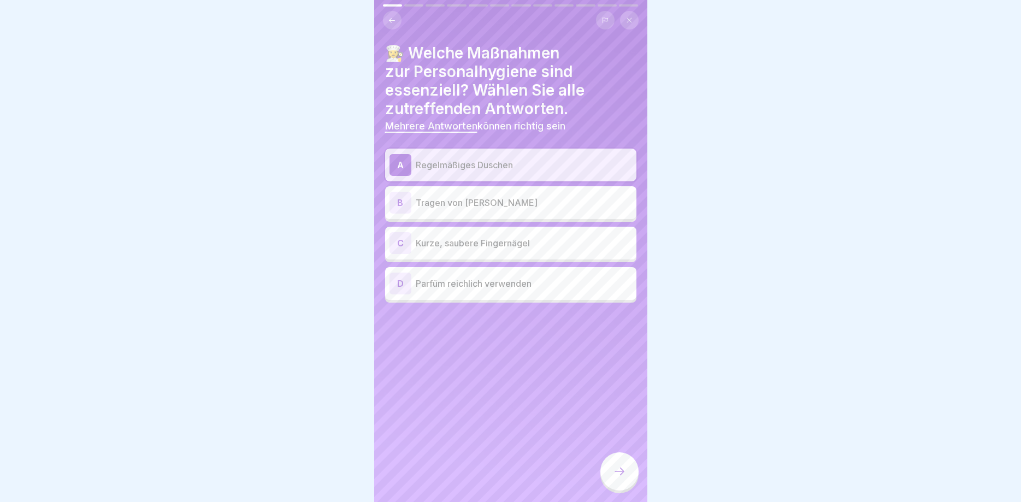
click at [460, 245] on p "Kurze, saubere Fingernägel" at bounding box center [524, 243] width 216 height 13
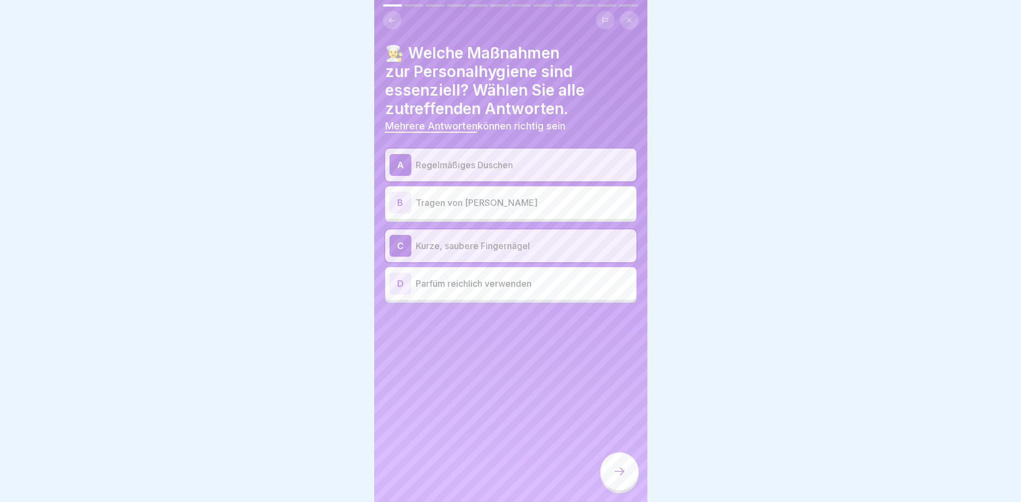
click at [619, 475] on icon at bounding box center [619, 471] width 13 height 13
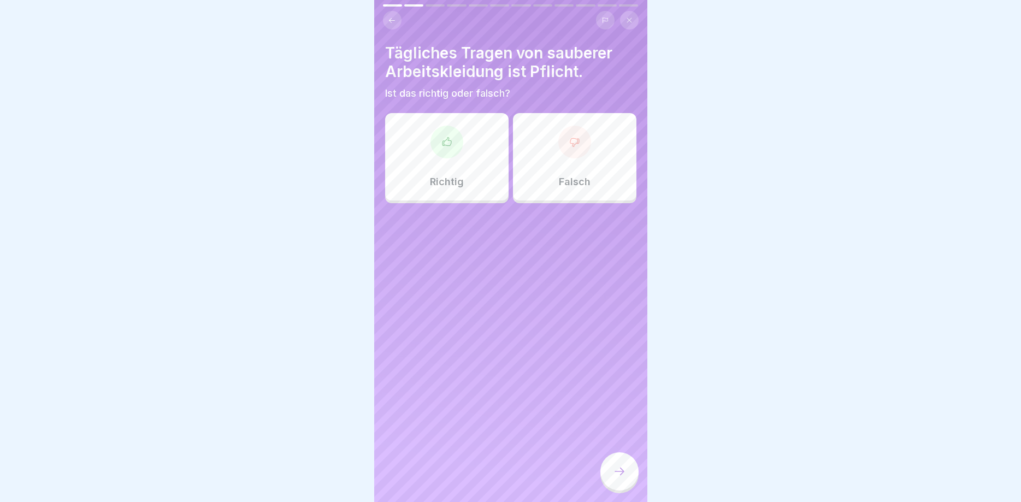
click at [442, 152] on div at bounding box center [447, 142] width 33 height 33
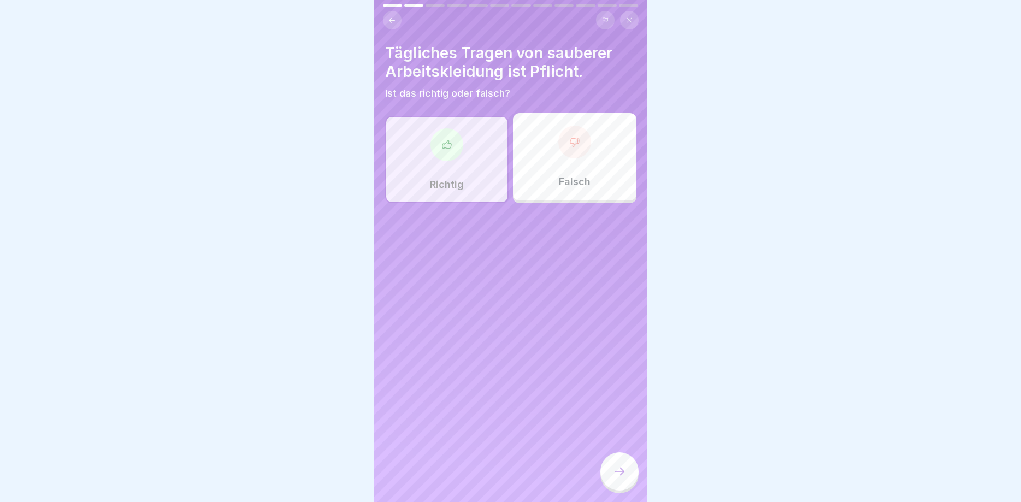
click at [623, 472] on icon at bounding box center [620, 472] width 10 height 8
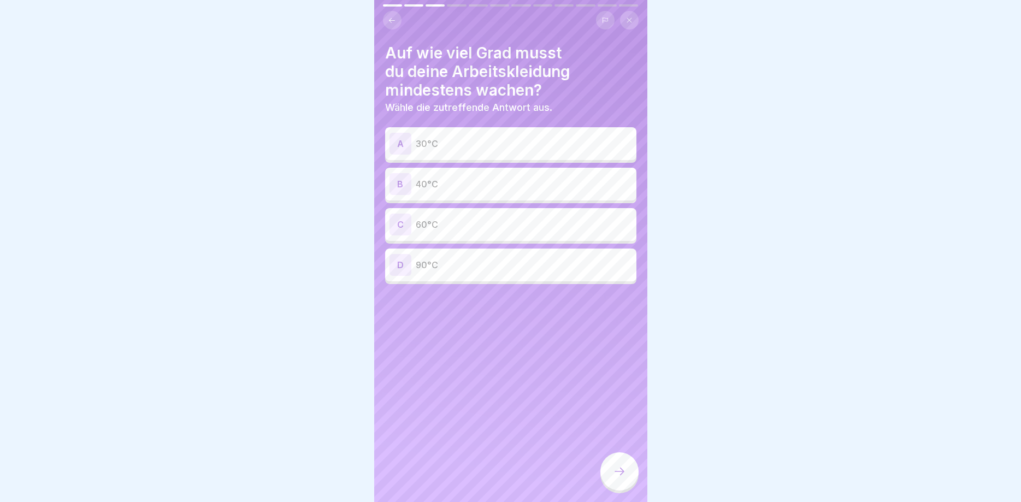
click at [471, 224] on p "60°C" at bounding box center [524, 224] width 216 height 13
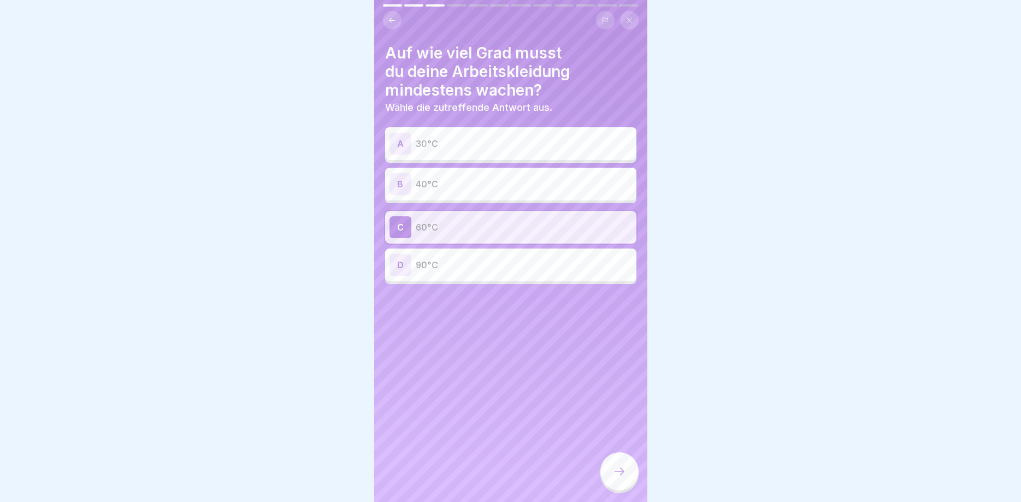
click at [616, 476] on icon at bounding box center [619, 471] width 13 height 13
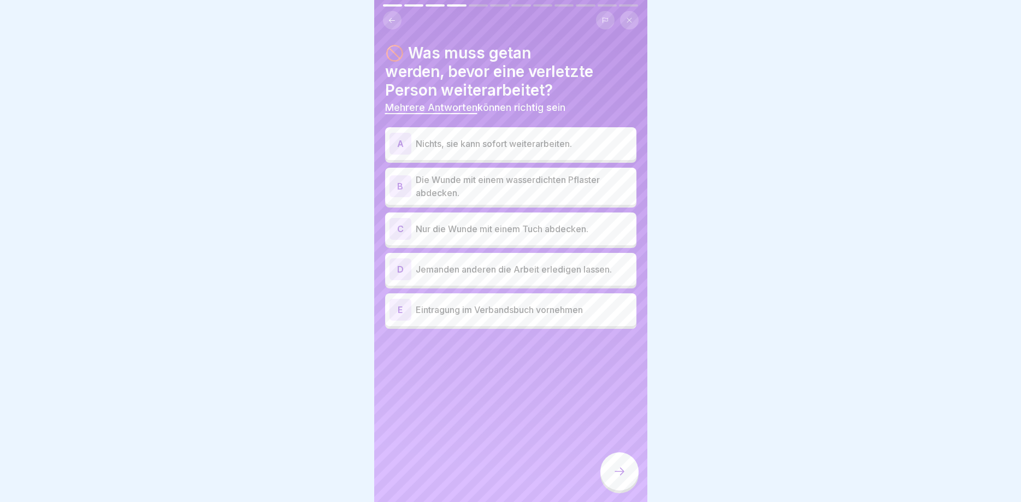
click at [478, 310] on p "Eintragung im Verbandsbuch vornehmen" at bounding box center [524, 309] width 216 height 13
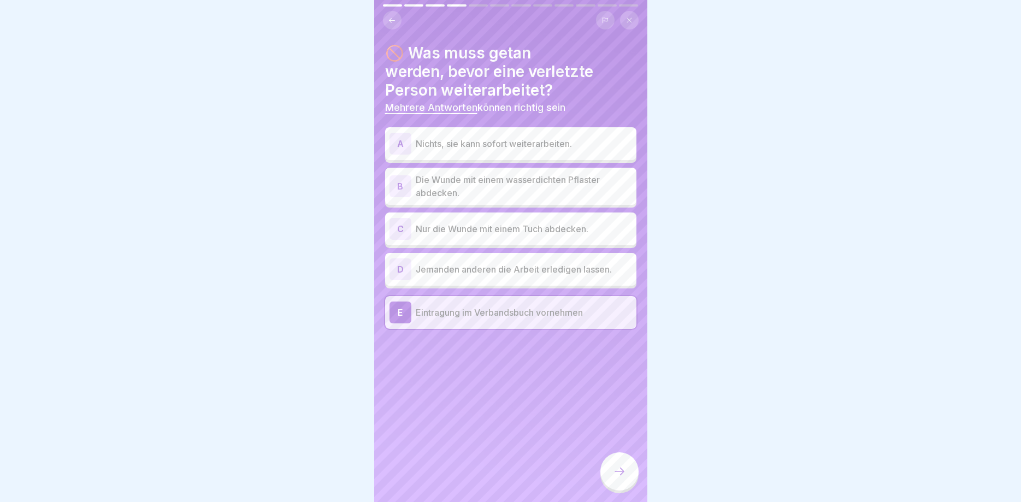
click at [456, 178] on p "Die Wunde mit einem wasserdichten Pflaster abdecken." at bounding box center [524, 186] width 216 height 26
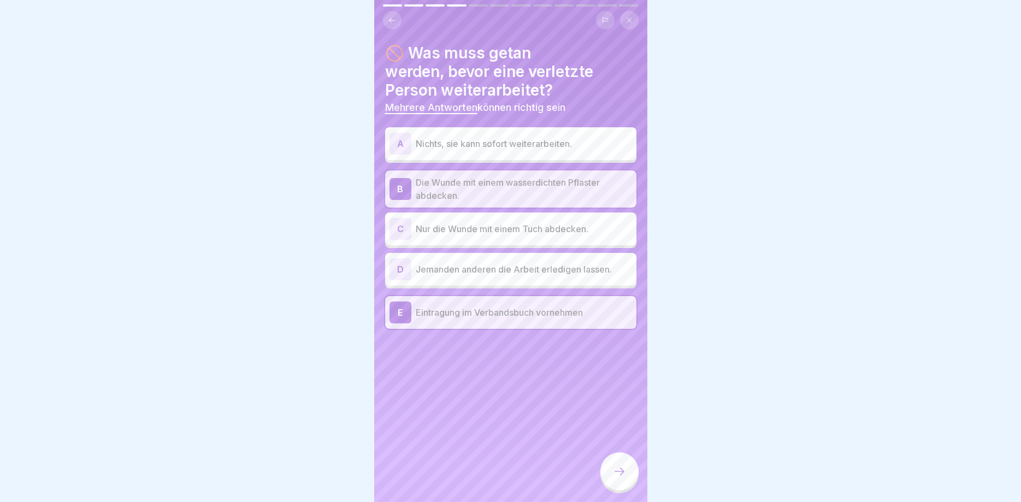
click at [616, 471] on icon at bounding box center [619, 471] width 13 height 13
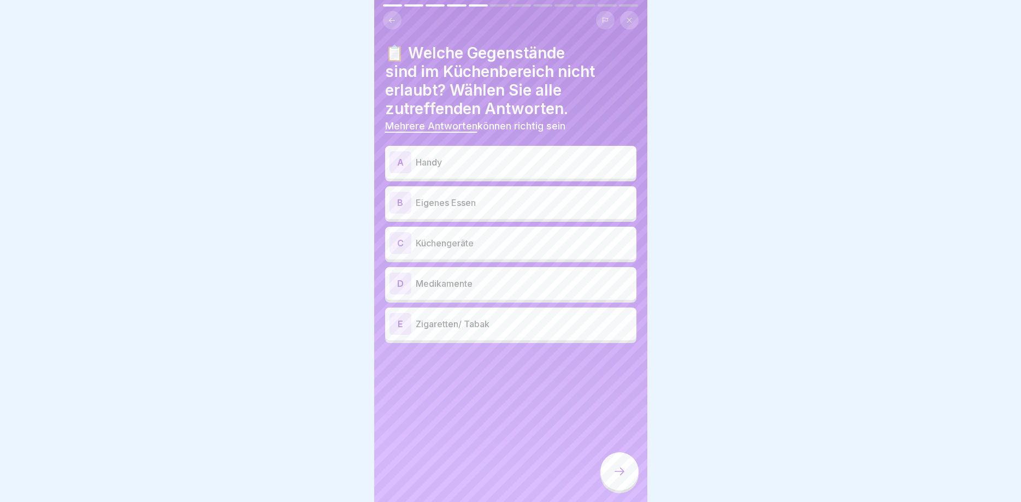
click at [477, 165] on p "Handy" at bounding box center [524, 162] width 216 height 13
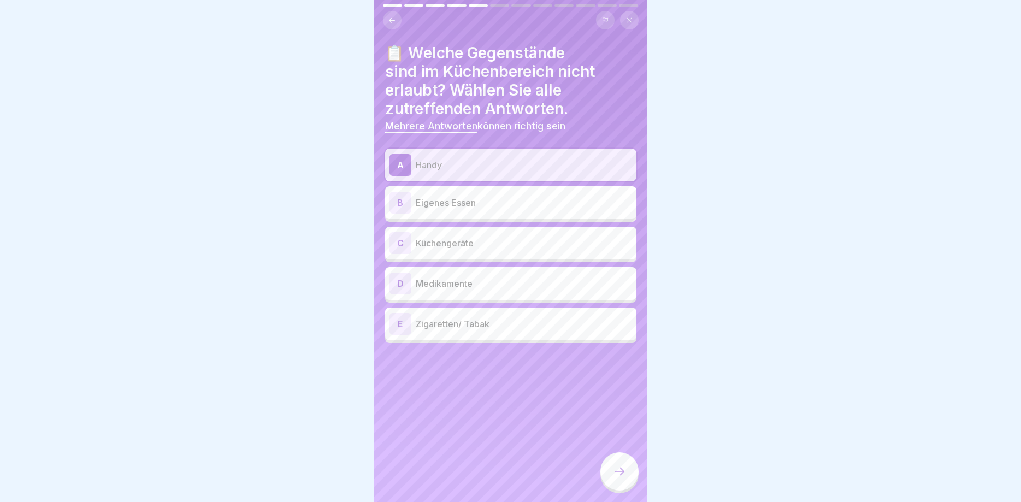
click at [452, 211] on div "B Eigenes Essen" at bounding box center [511, 203] width 243 height 22
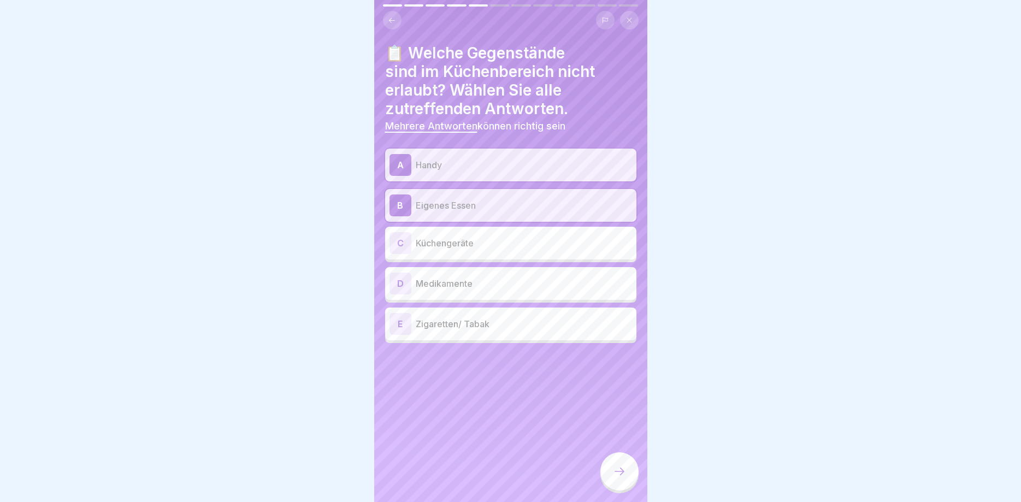
click at [448, 323] on p "Zigaretten/ Tabak" at bounding box center [524, 323] width 216 height 13
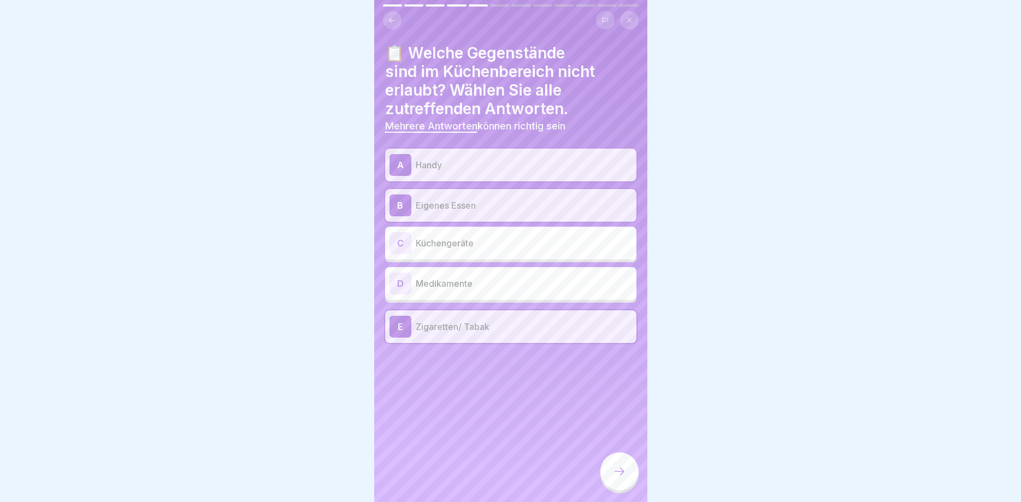
click at [449, 280] on p "Medikamente" at bounding box center [524, 283] width 216 height 13
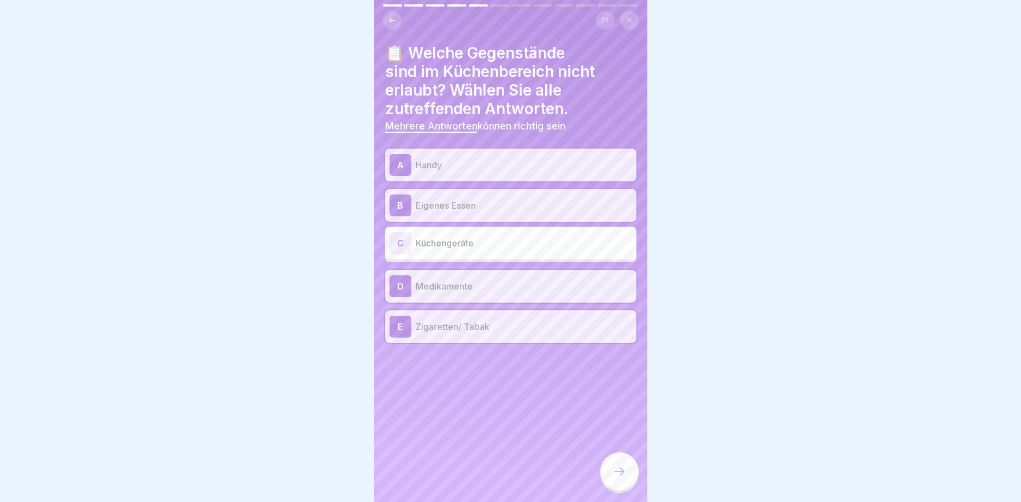
click at [617, 477] on icon at bounding box center [619, 471] width 13 height 13
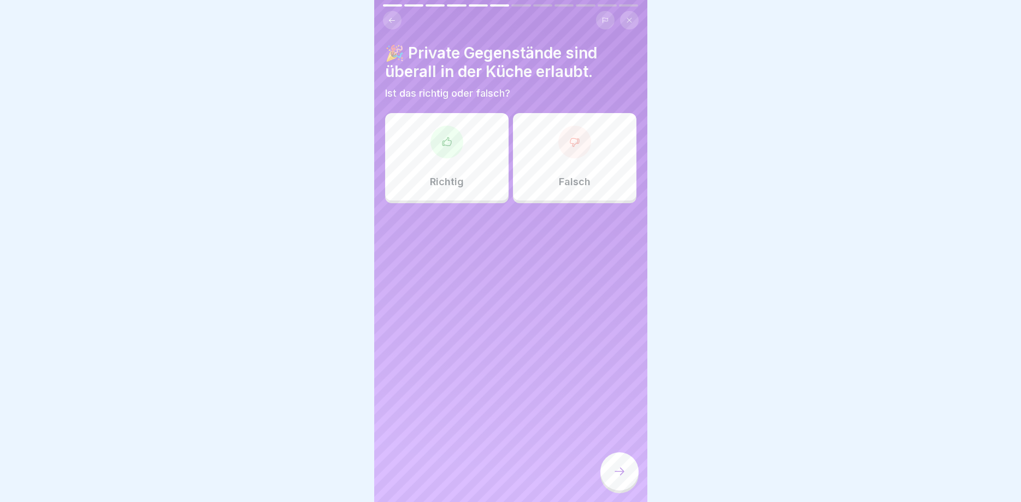
click at [561, 171] on div "Falsch" at bounding box center [575, 156] width 124 height 87
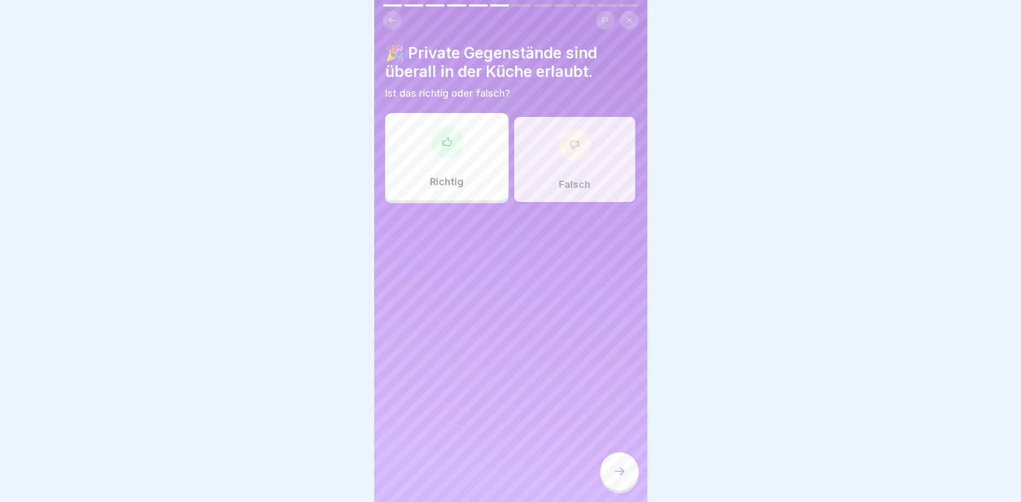
click at [617, 466] on div at bounding box center [620, 471] width 38 height 38
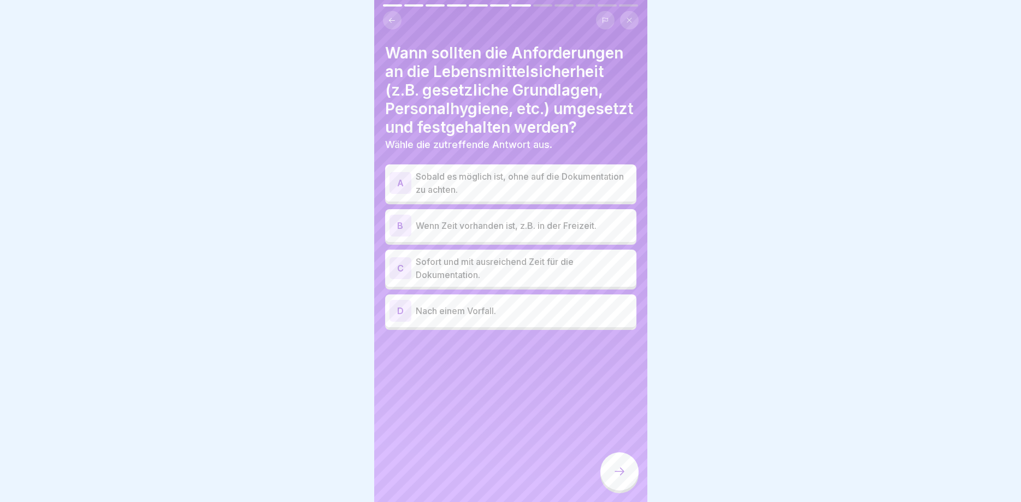
click at [504, 267] on p "Sofort und mit ausreichend Zeit für die Dokumentation." at bounding box center [524, 268] width 216 height 26
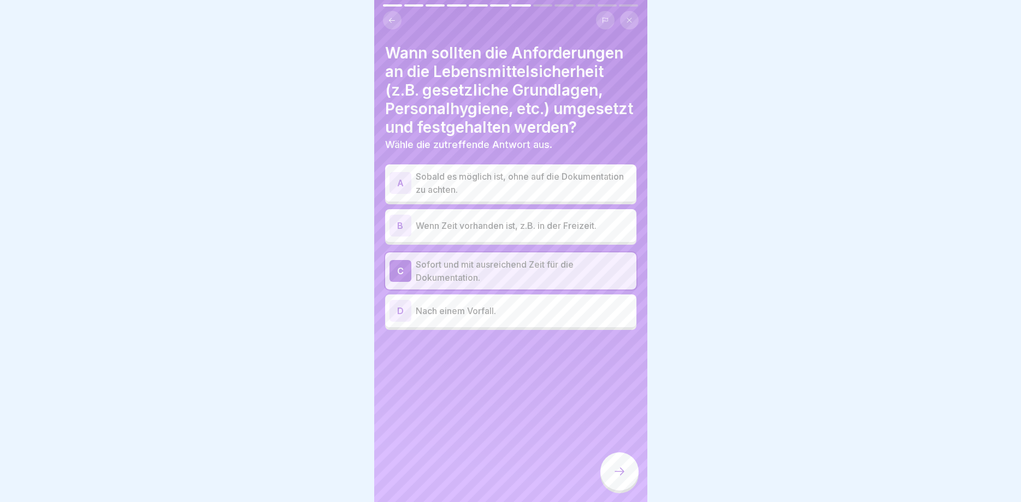
click at [615, 470] on icon at bounding box center [619, 471] width 13 height 13
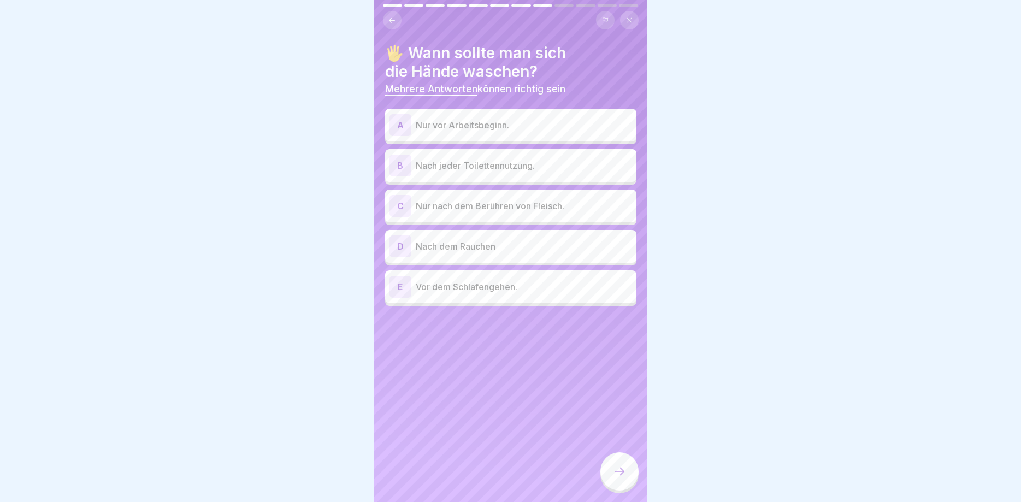
click at [426, 249] on p "Nach dem Rauchen" at bounding box center [524, 246] width 216 height 13
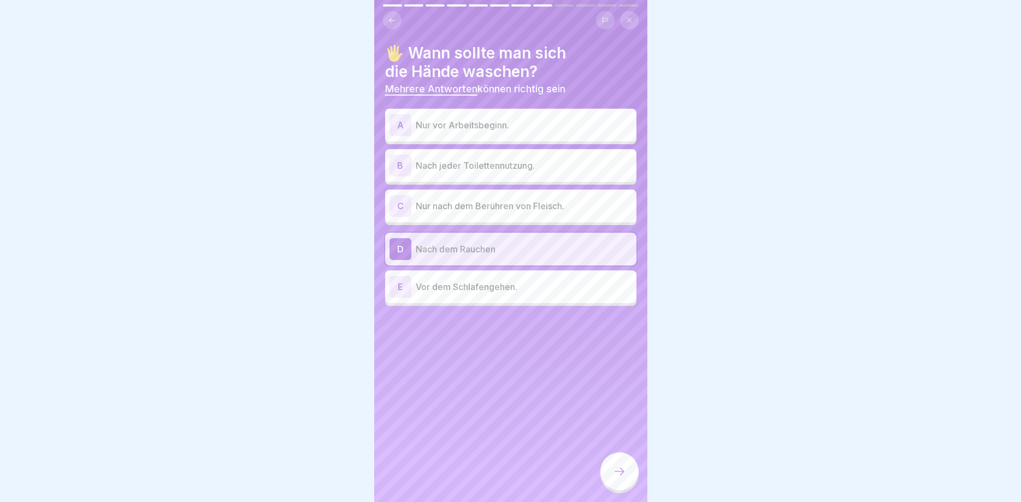
click at [432, 158] on div "B Nach jeder Toilettennutzung." at bounding box center [511, 166] width 243 height 22
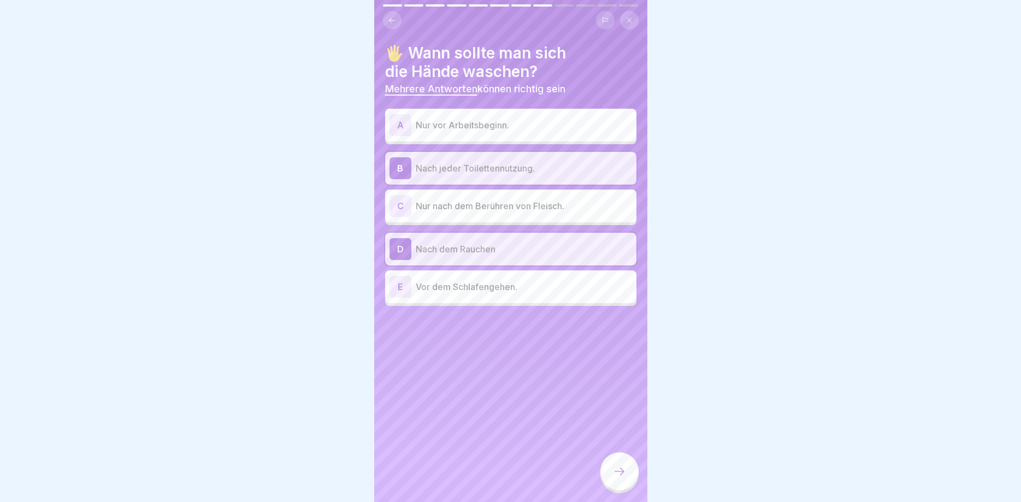
click at [439, 124] on p "Nur vor Arbeitsbeginn." at bounding box center [524, 125] width 216 height 13
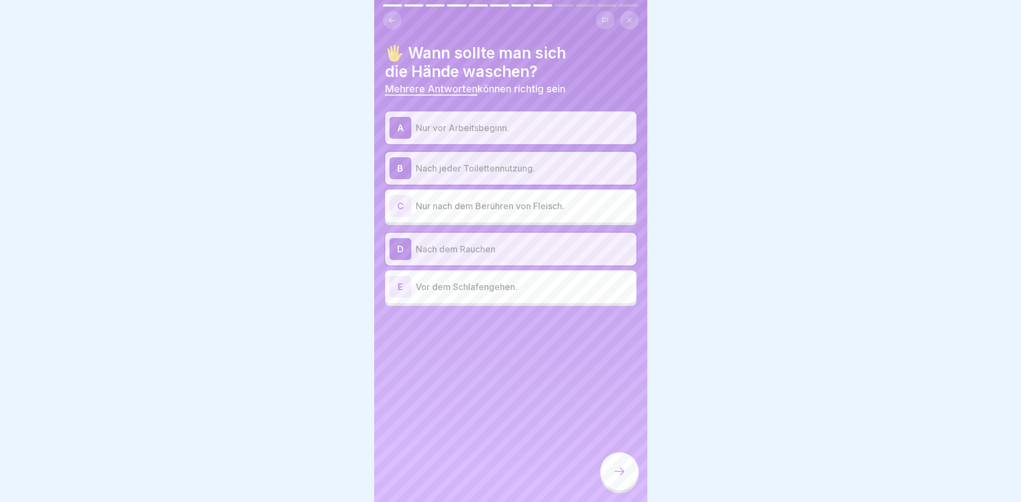
click at [461, 201] on p "Nur nach dem Berühren von Fleisch." at bounding box center [524, 205] width 216 height 13
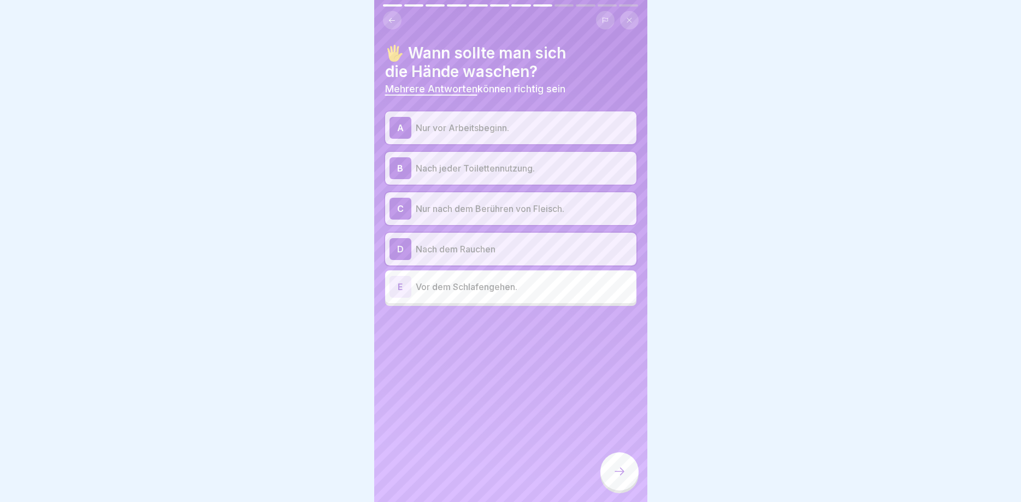
click at [443, 208] on p "Nur nach dem Berühren von Fleisch." at bounding box center [524, 208] width 216 height 13
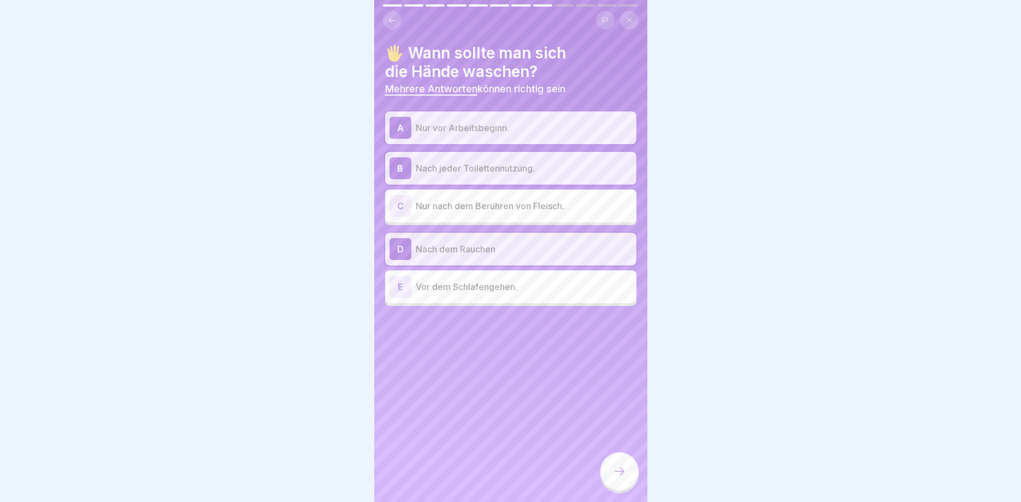
click at [460, 133] on p "Nur vor Arbeitsbeginn." at bounding box center [524, 127] width 216 height 13
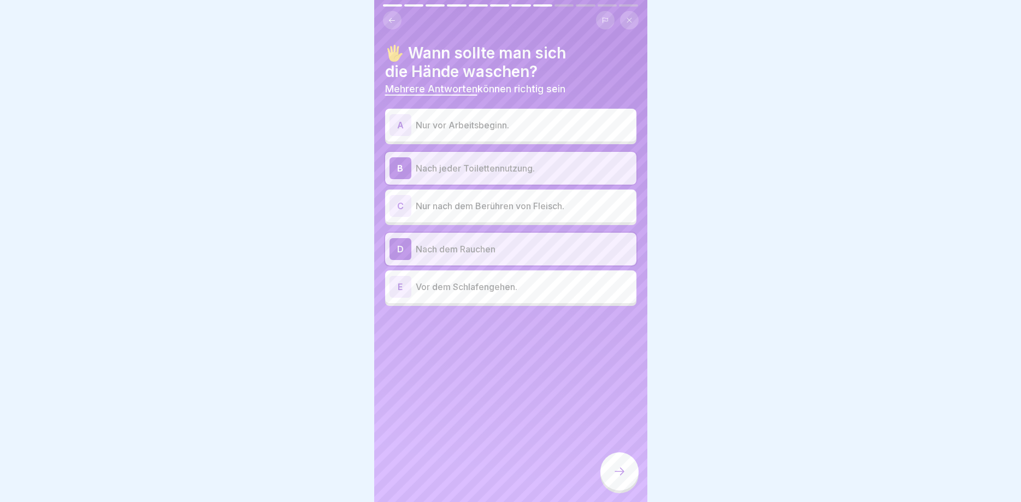
click at [620, 470] on icon at bounding box center [619, 471] width 13 height 13
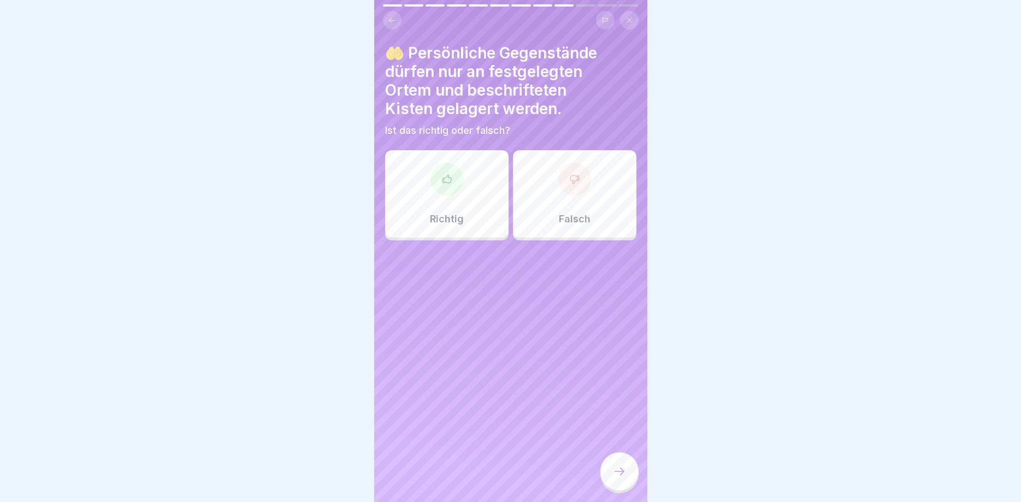
click at [446, 195] on div at bounding box center [447, 179] width 33 height 33
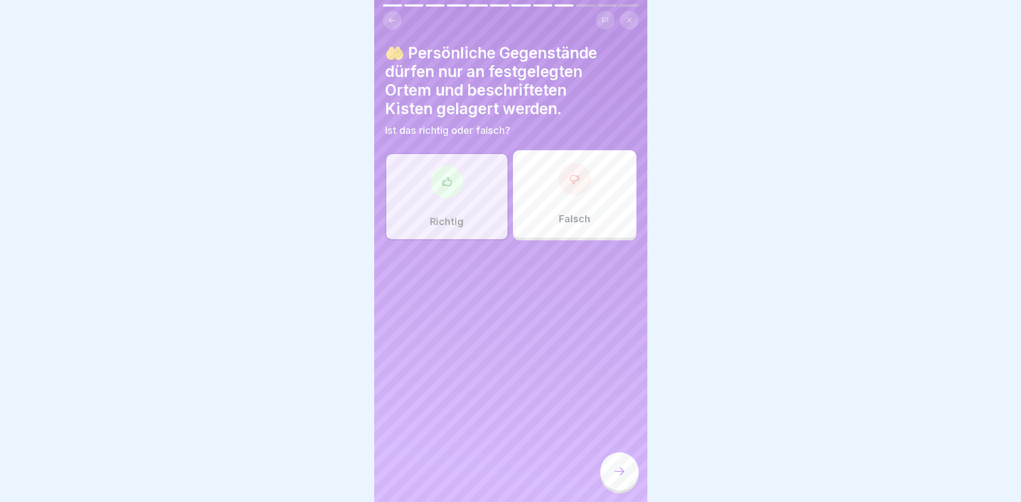
click at [612, 472] on div at bounding box center [620, 471] width 38 height 38
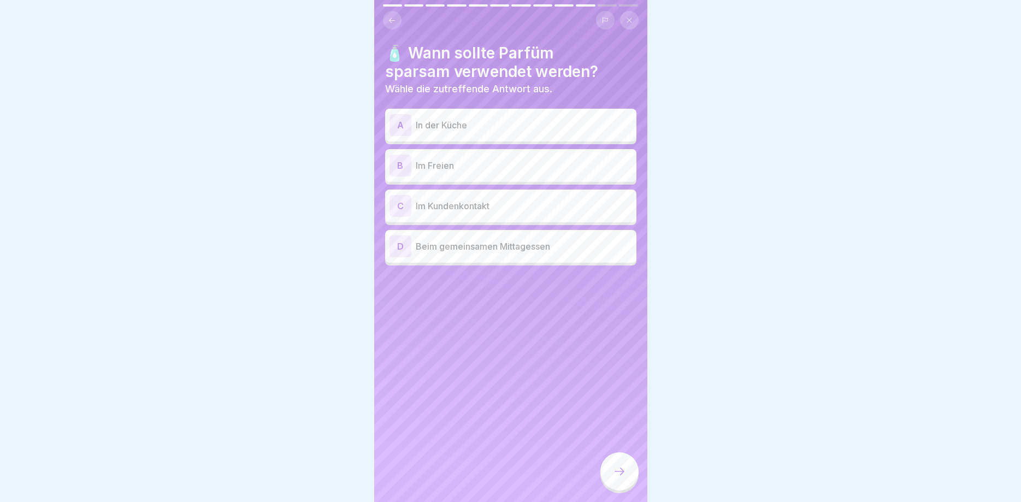
click at [442, 123] on p "In der Küche" at bounding box center [524, 125] width 216 height 13
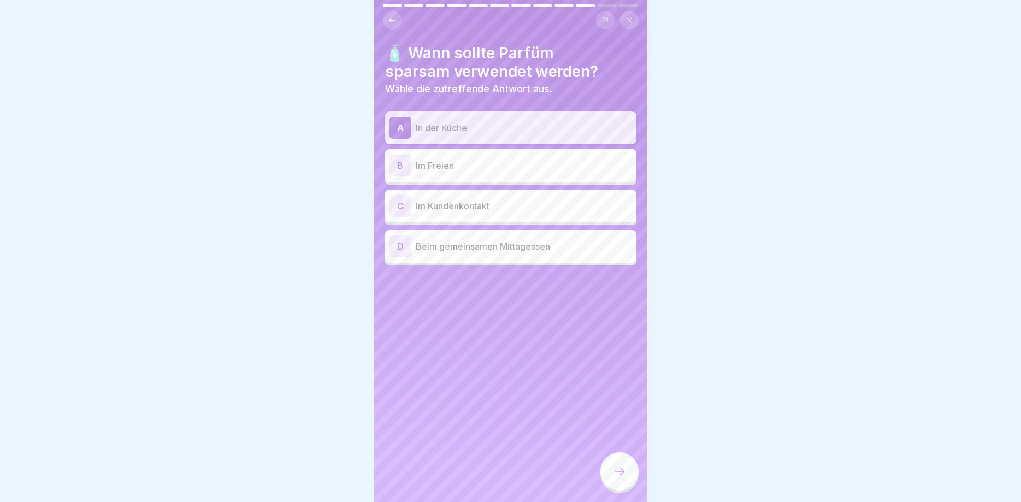
click at [437, 205] on p "Im Kundenkontakt" at bounding box center [524, 205] width 216 height 13
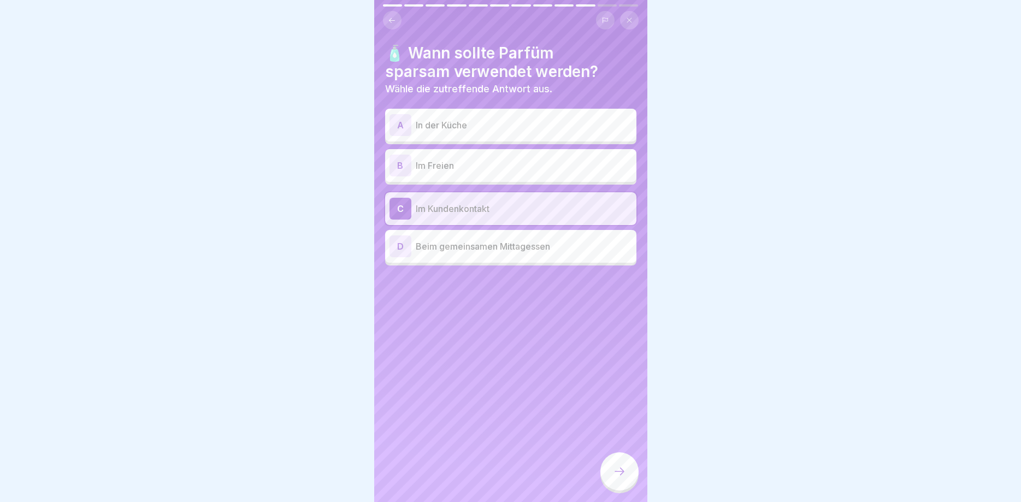
click at [471, 122] on p "In der Küche" at bounding box center [524, 125] width 216 height 13
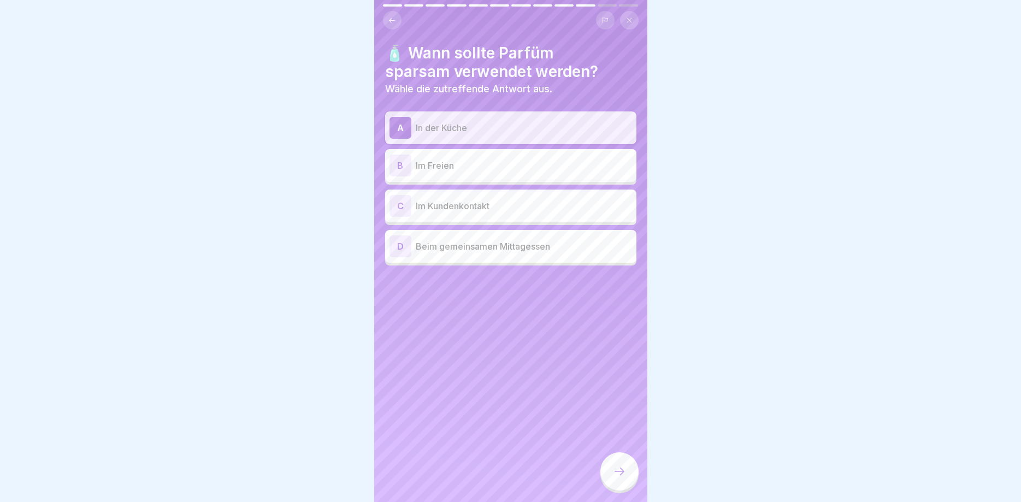
click at [614, 475] on icon at bounding box center [619, 471] width 13 height 13
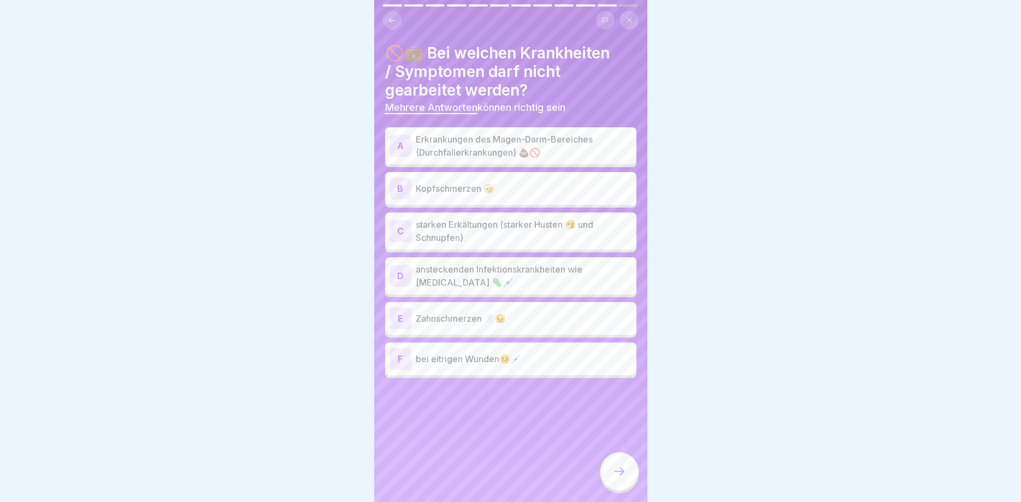
click at [496, 145] on p "Erkrankungen des Magen-Darm-Bereiches (Durchfallerkrankungen) 💩🚫" at bounding box center [524, 146] width 216 height 26
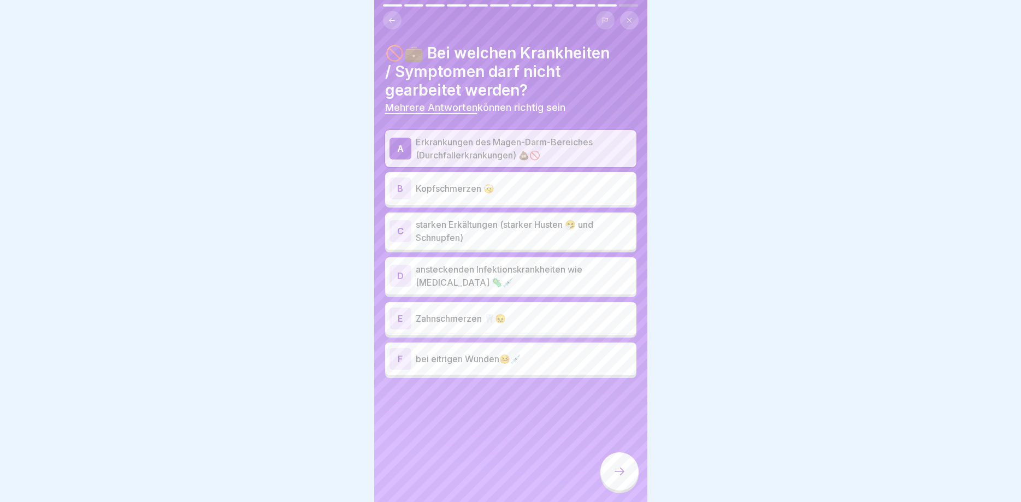
click at [478, 234] on p "starken Erkältungen (starker Husten 🤧 und Schnupfen)" at bounding box center [524, 231] width 216 height 26
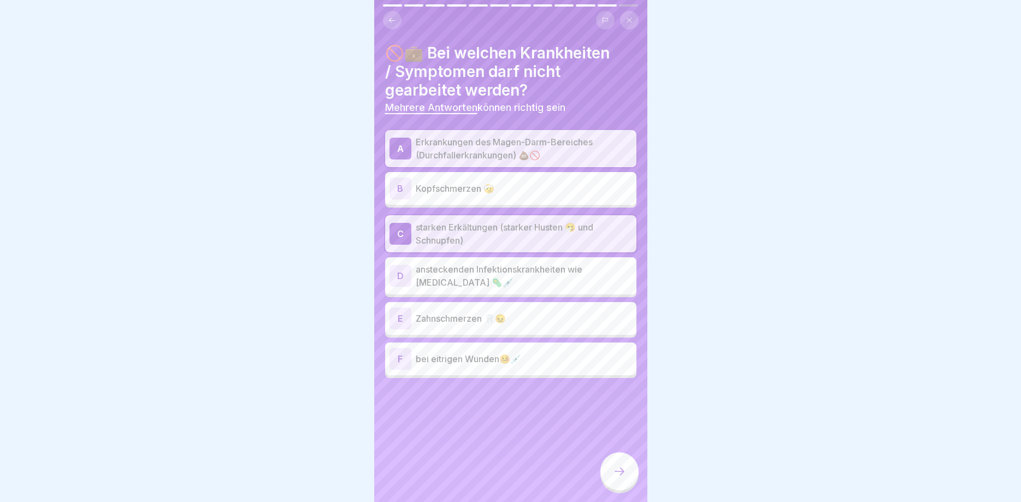
click at [505, 284] on p "ansteckenden Infektionskrankheiten wie [MEDICAL_DATA] 🦠💉" at bounding box center [524, 276] width 216 height 26
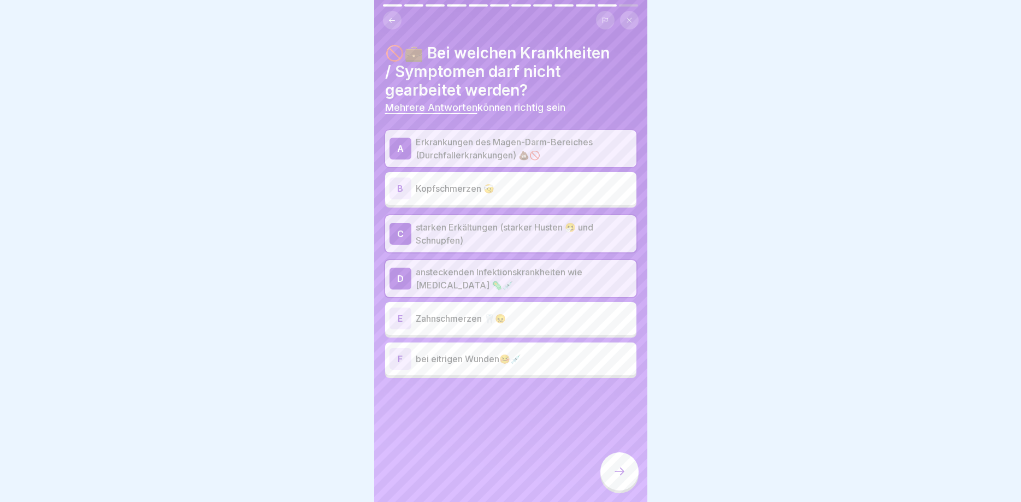
click at [501, 368] on div "F bei eitrigen Wunden🤒💉" at bounding box center [511, 359] width 243 height 22
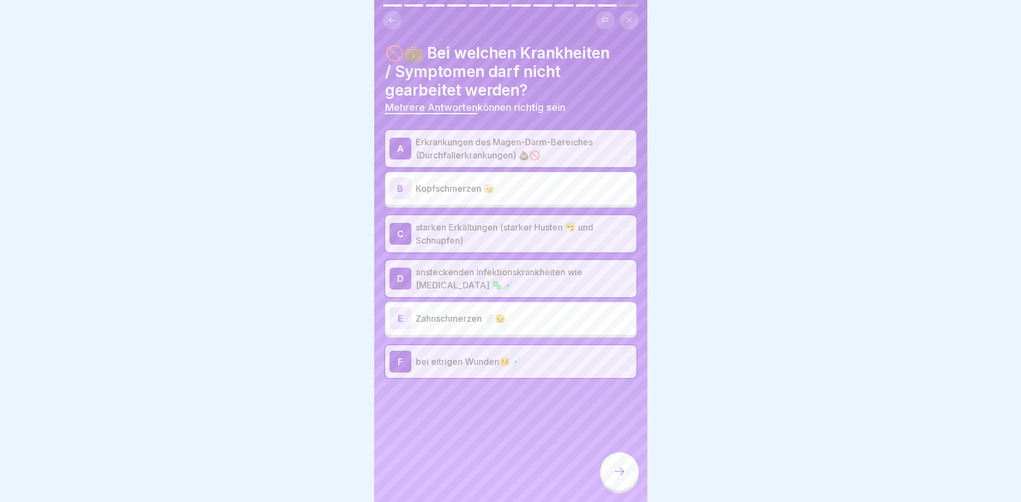
click at [622, 479] on div at bounding box center [620, 471] width 38 height 38
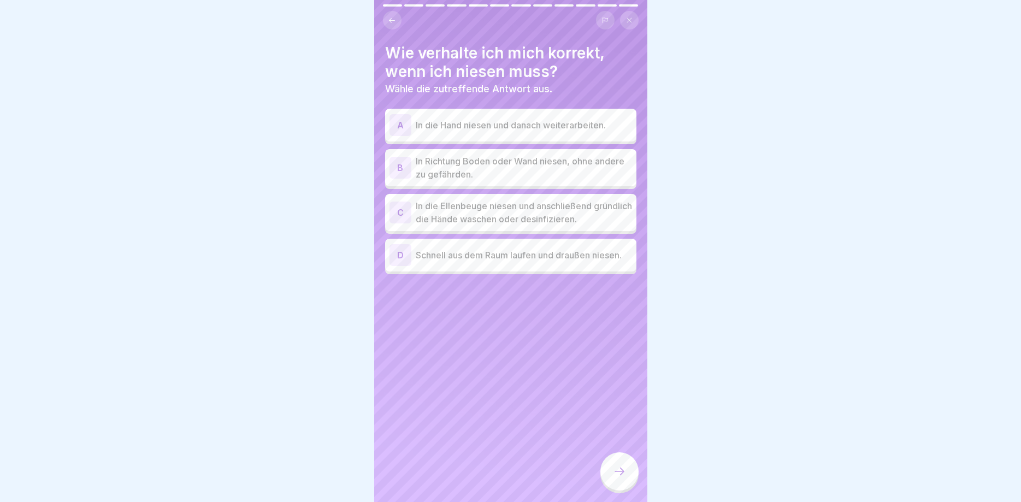
click at [490, 217] on p "In die Ellenbeuge niesen und anschließend gründlich die Hände waschen oder desi…" at bounding box center [524, 212] width 216 height 26
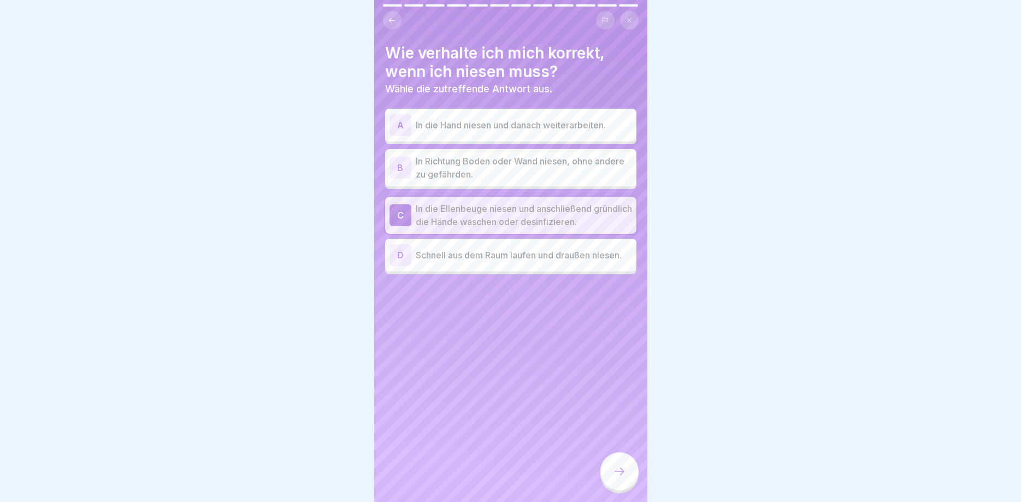
click at [461, 248] on div "D Schnell aus dem Raum laufen und draußen niesen." at bounding box center [511, 255] width 243 height 22
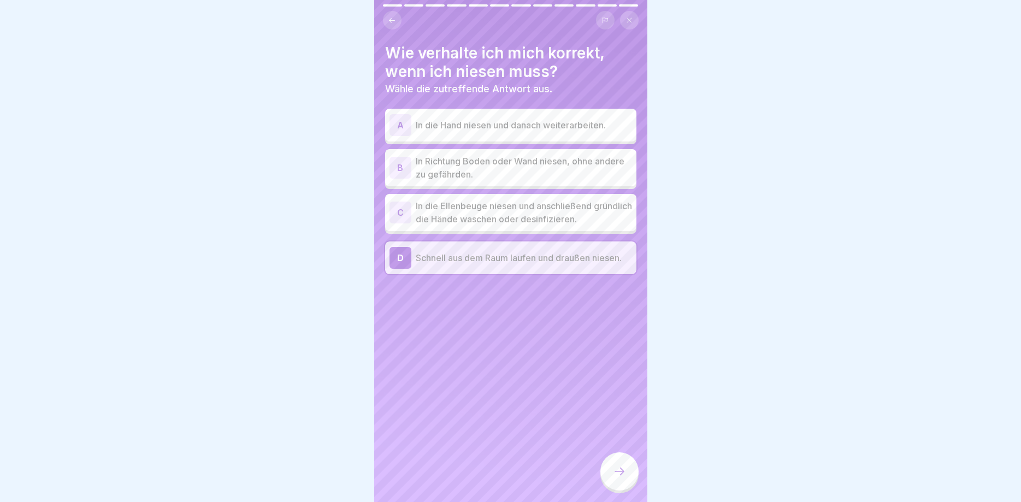
click at [460, 217] on p "In die Ellenbeuge niesen und anschließend gründlich die Hände waschen oder desi…" at bounding box center [524, 212] width 216 height 26
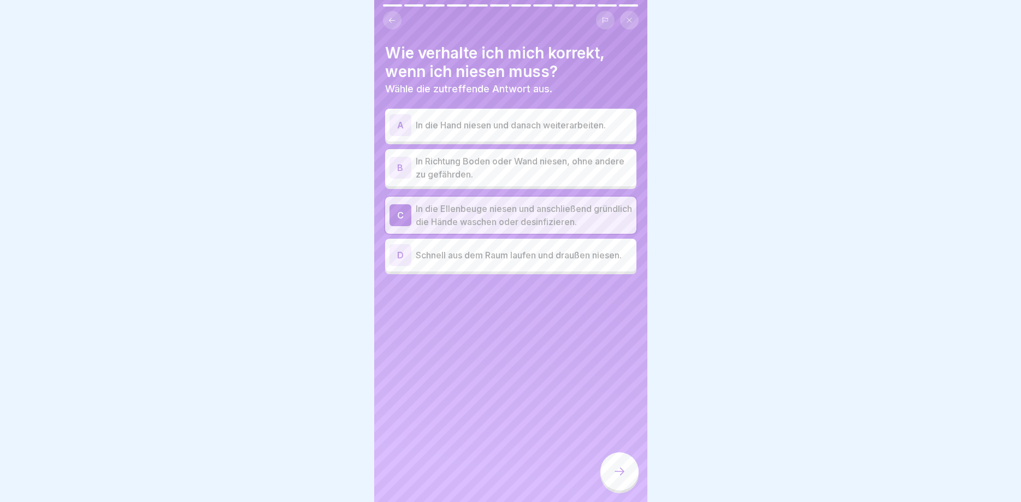
click at [621, 469] on icon at bounding box center [619, 471] width 13 height 13
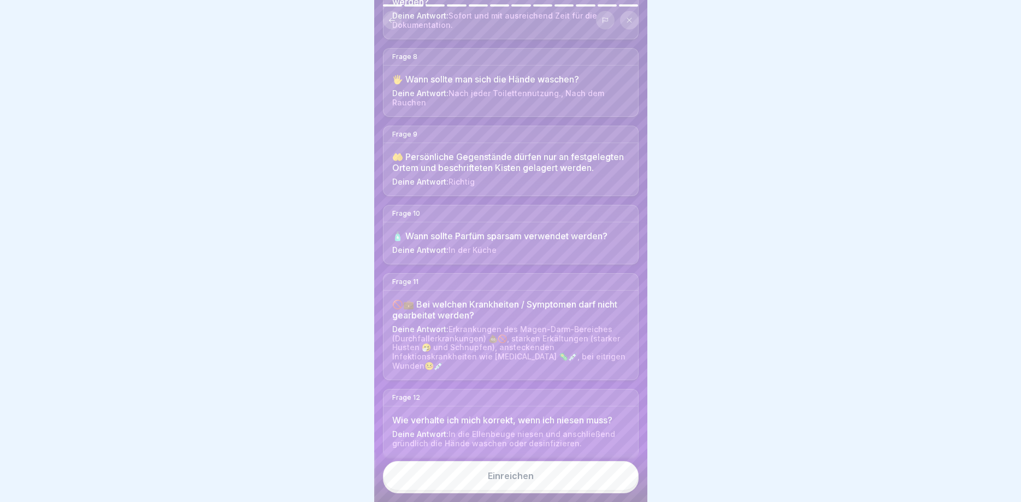
scroll to position [679, 0]
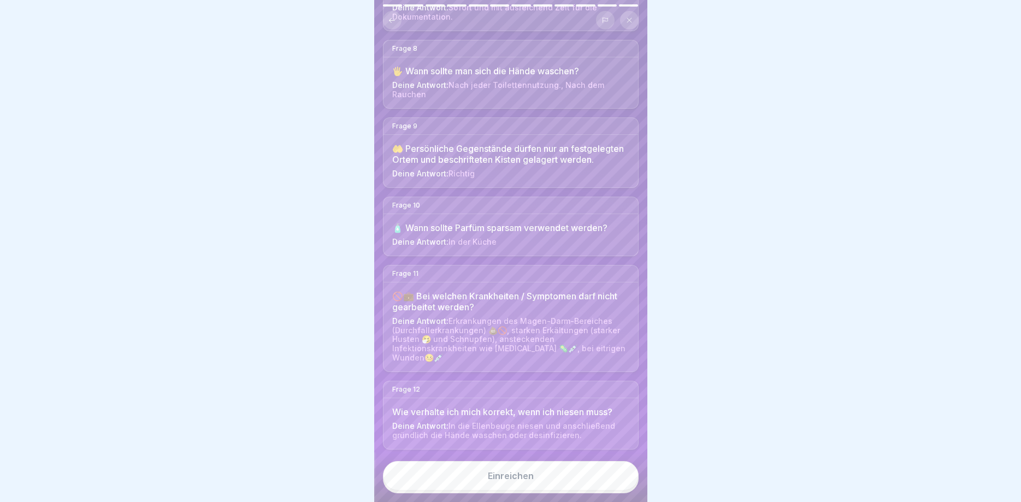
click at [497, 479] on div "Einreichen" at bounding box center [511, 476] width 46 height 10
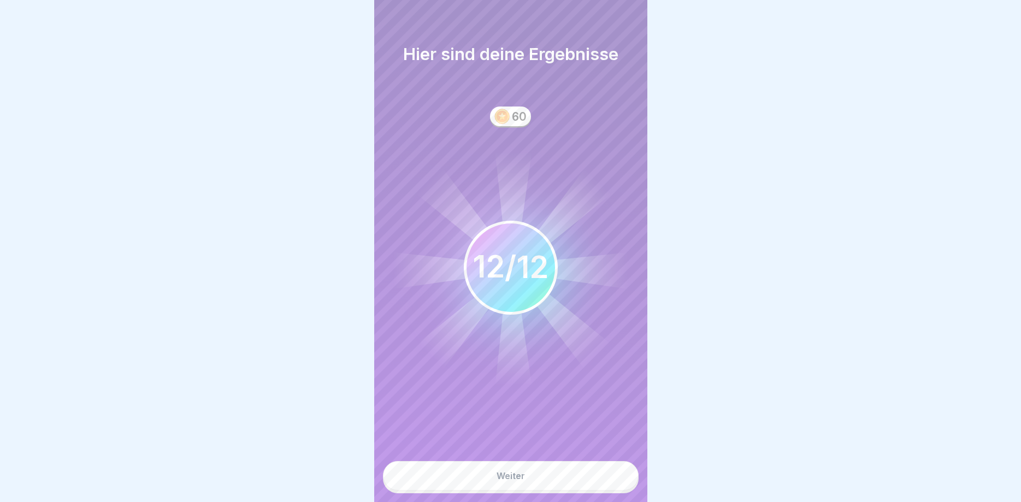
click at [519, 480] on div "Weiter" at bounding box center [511, 476] width 28 height 10
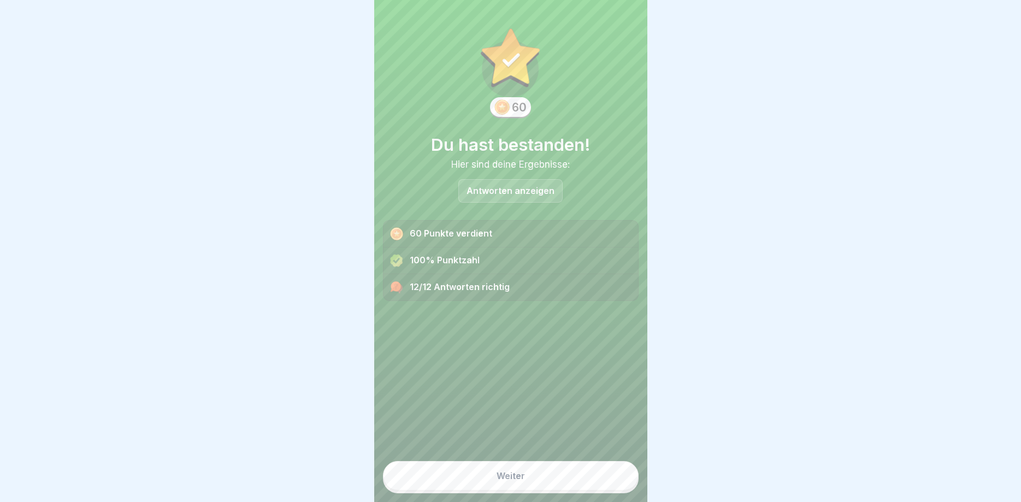
click at [503, 476] on div "Weiter" at bounding box center [511, 476] width 28 height 10
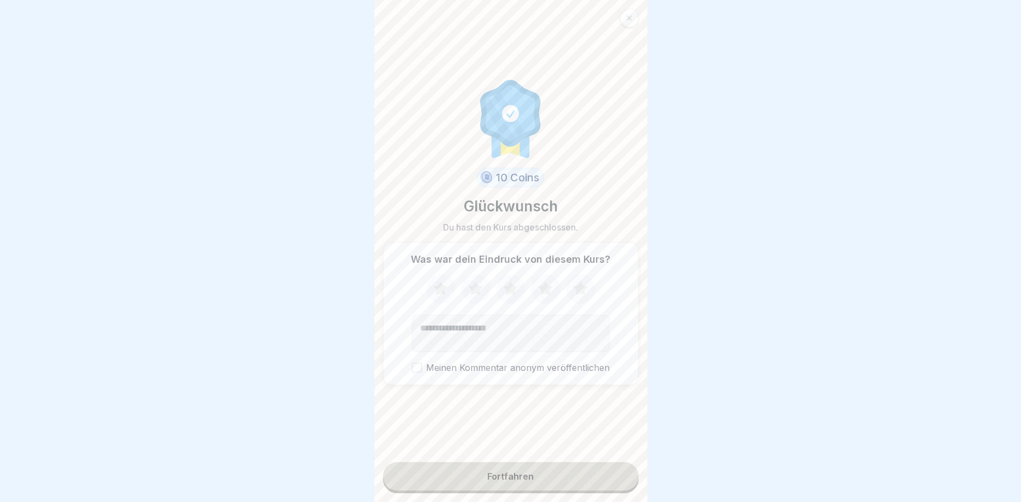
click at [584, 290] on icon at bounding box center [580, 288] width 14 height 14
click at [532, 482] on button "Fortfahren" at bounding box center [511, 476] width 256 height 28
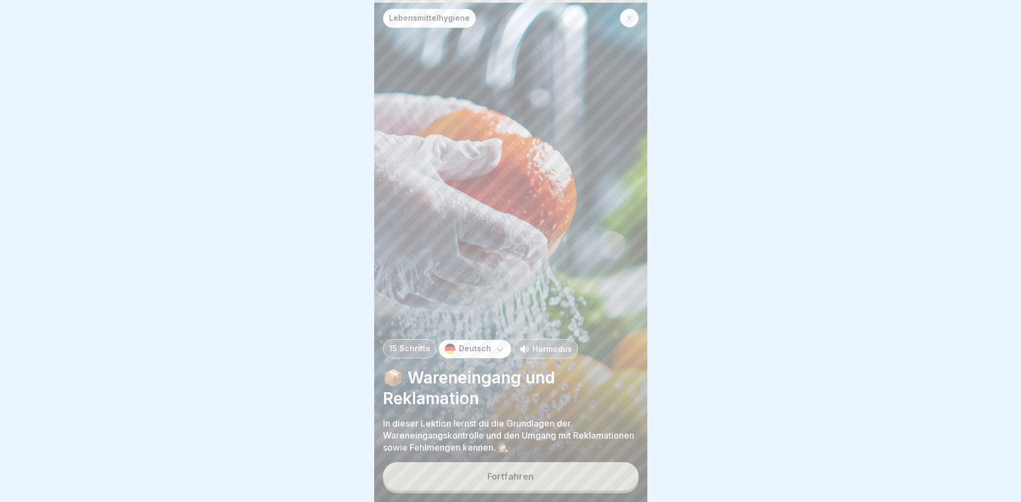
click at [501, 477] on div "Fortfahren" at bounding box center [510, 477] width 46 height 10
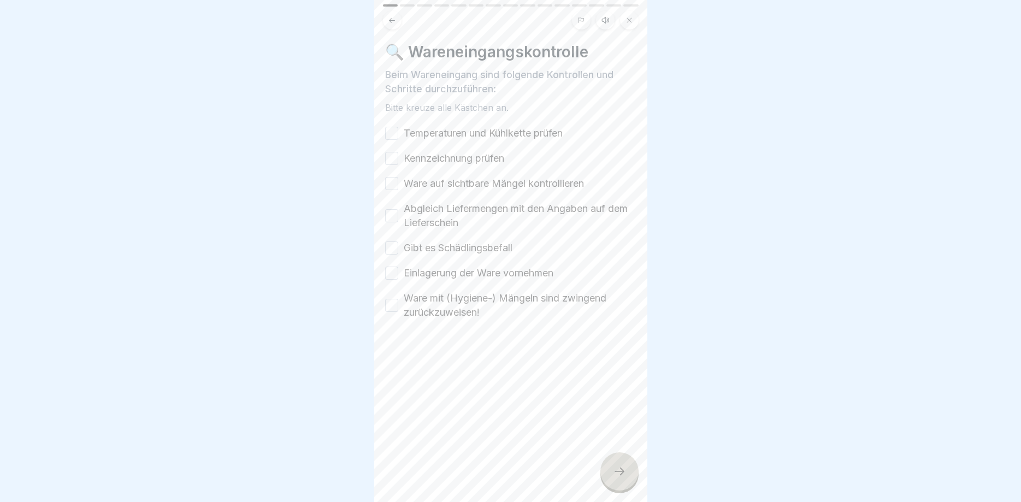
click at [390, 135] on button "Temperaturen und Kühlkette prüfen" at bounding box center [391, 133] width 13 height 13
click at [394, 187] on button "Ware auf sichtbare Mängel kontrollieren" at bounding box center [391, 183] width 13 height 13
click at [393, 219] on button "Abgleich Liefermengen mit den Angaben auf dem Lieferschein" at bounding box center [391, 215] width 13 height 13
click at [392, 248] on button "Gibt es Schädlingsbefall" at bounding box center [391, 248] width 13 height 13
click at [394, 160] on button "Kennzeichnung prüfen" at bounding box center [391, 158] width 13 height 13
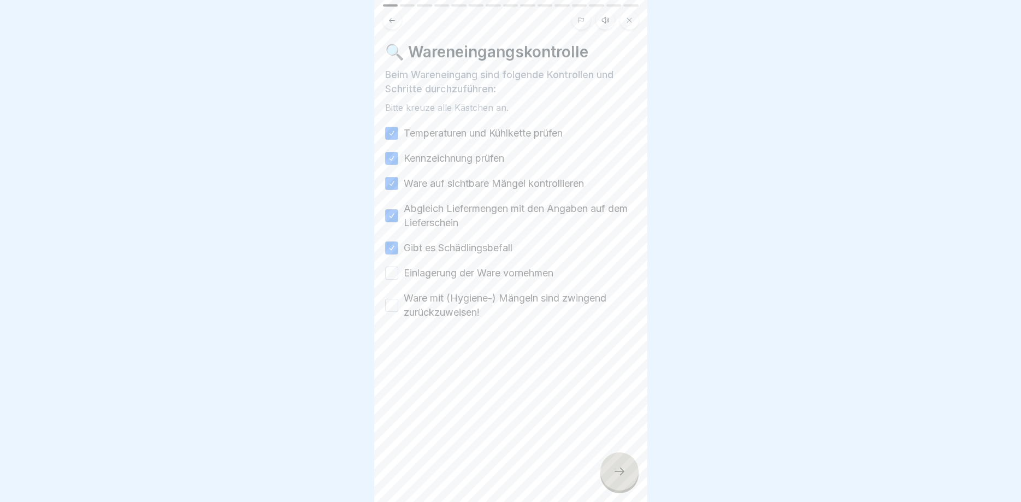
drag, startPoint x: 396, startPoint y: 307, endPoint x: 395, endPoint y: 285, distance: 21.9
click at [396, 306] on button "Ware mit (Hygiene-) Mängeln sind zwingend zurückzuweisen!" at bounding box center [391, 305] width 13 height 13
click at [392, 273] on button "Einlagerung der Ware vornehmen" at bounding box center [391, 273] width 13 height 13
click at [613, 470] on div at bounding box center [620, 471] width 38 height 38
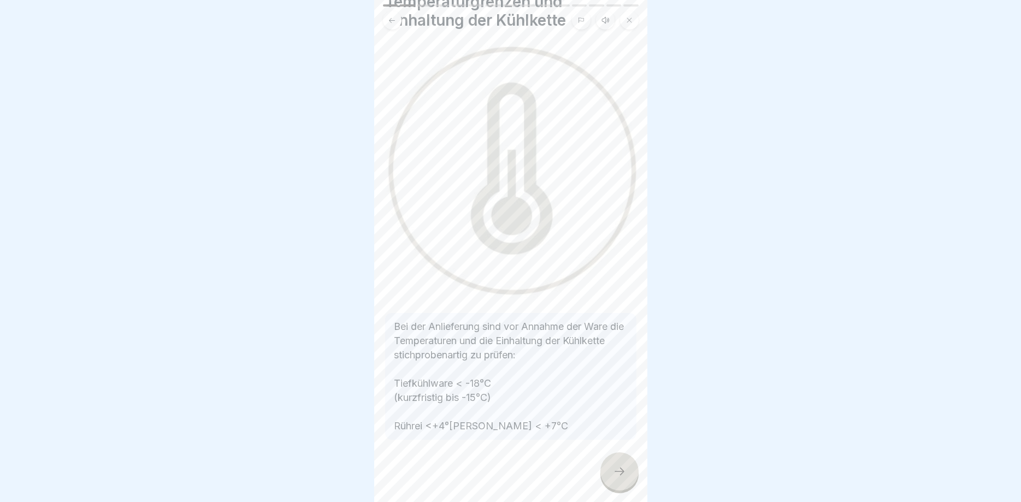
scroll to position [82, 0]
click at [613, 473] on icon at bounding box center [619, 471] width 13 height 13
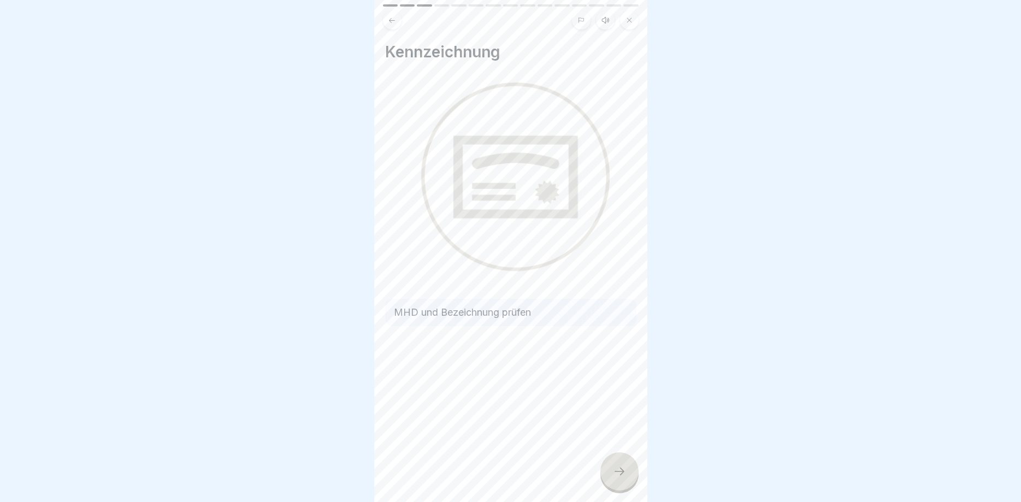
click at [622, 477] on icon at bounding box center [619, 471] width 13 height 13
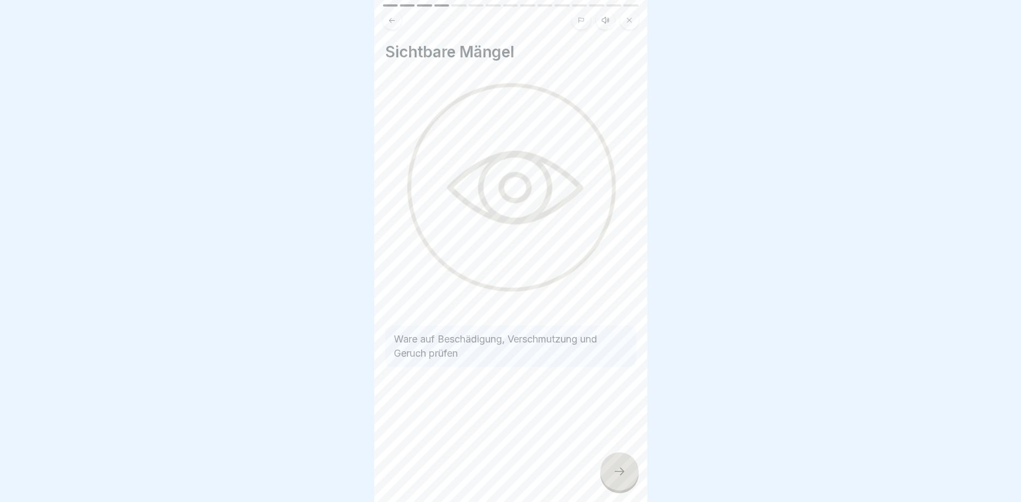
click at [618, 469] on icon at bounding box center [619, 471] width 13 height 13
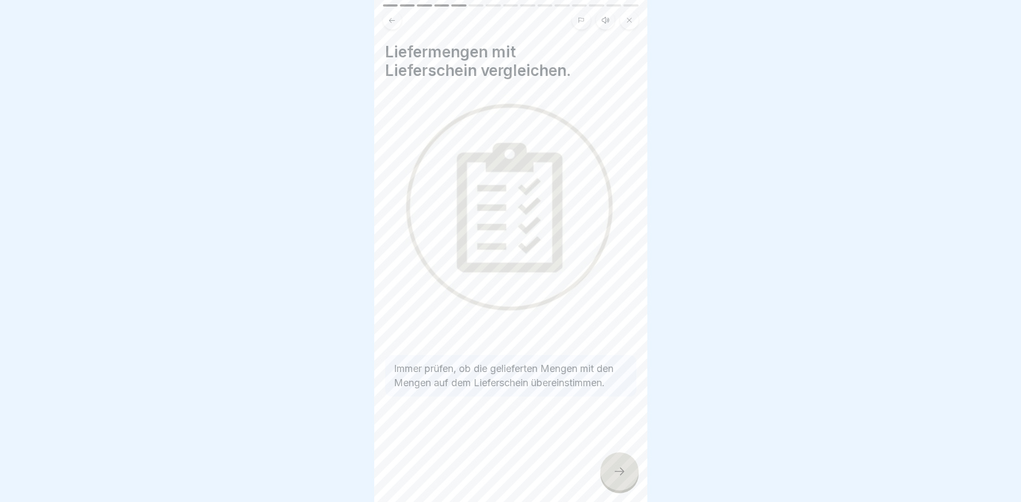
click at [617, 471] on icon at bounding box center [619, 471] width 13 height 13
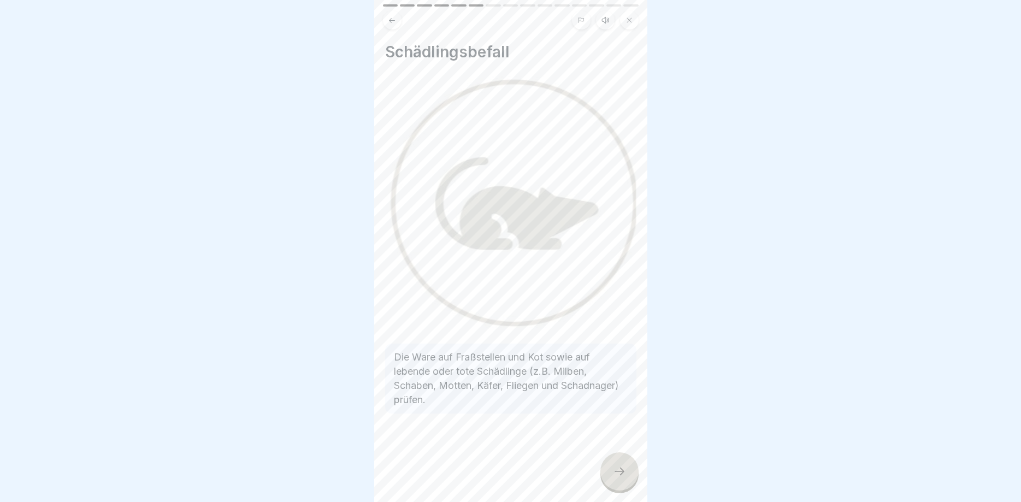
click at [615, 472] on icon at bounding box center [619, 471] width 13 height 13
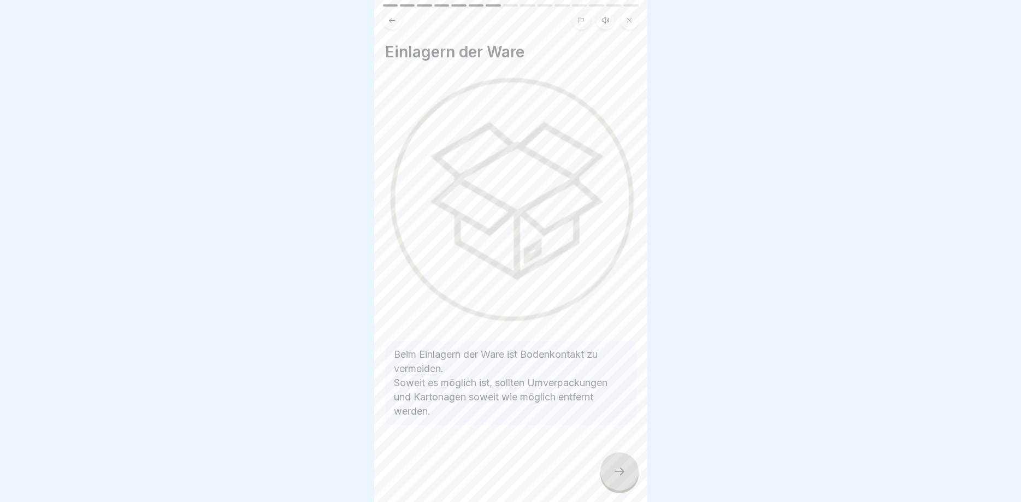
click at [615, 469] on icon at bounding box center [619, 471] width 13 height 13
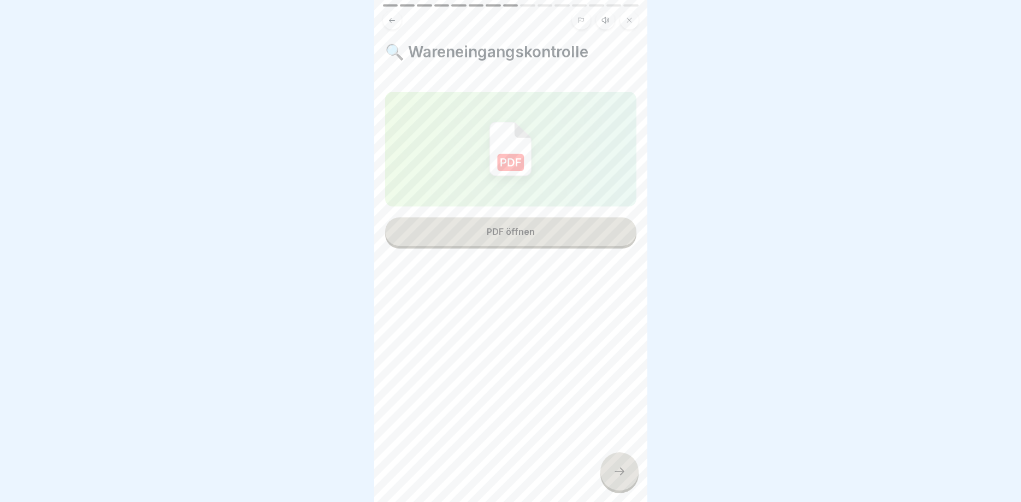
click at [516, 236] on div "PDF öffnen" at bounding box center [511, 232] width 48 height 10
click at [619, 474] on icon at bounding box center [619, 471] width 13 height 13
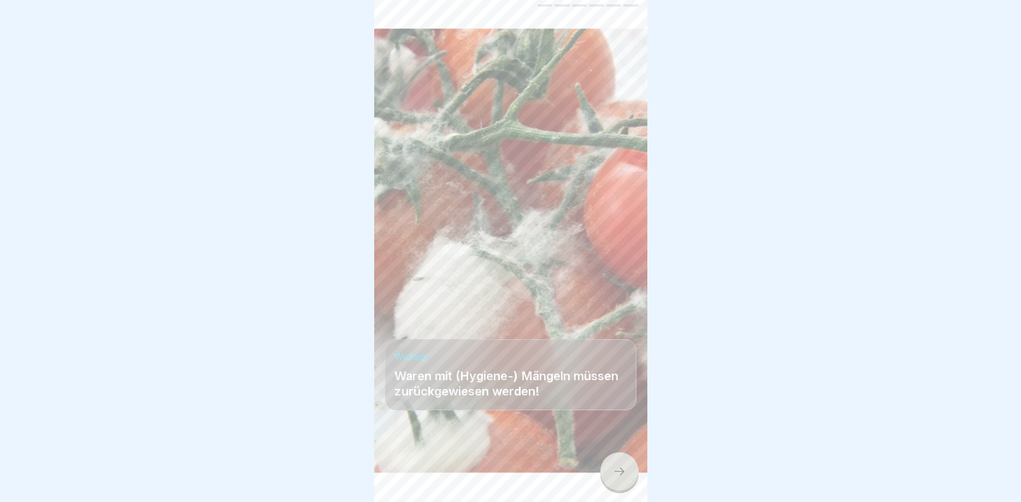
click at [606, 477] on div at bounding box center [620, 471] width 38 height 38
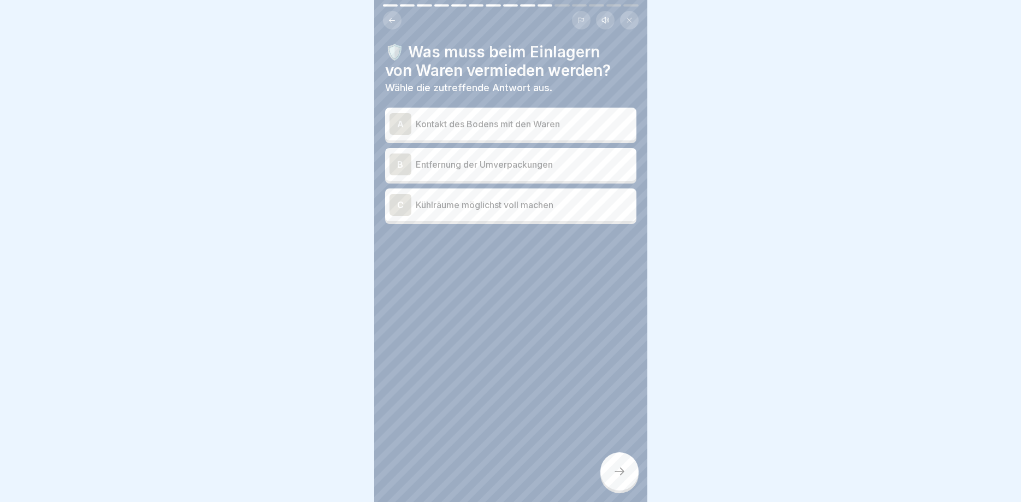
click at [440, 124] on p "Kontakt des Bodens mit den Waren" at bounding box center [524, 123] width 216 height 13
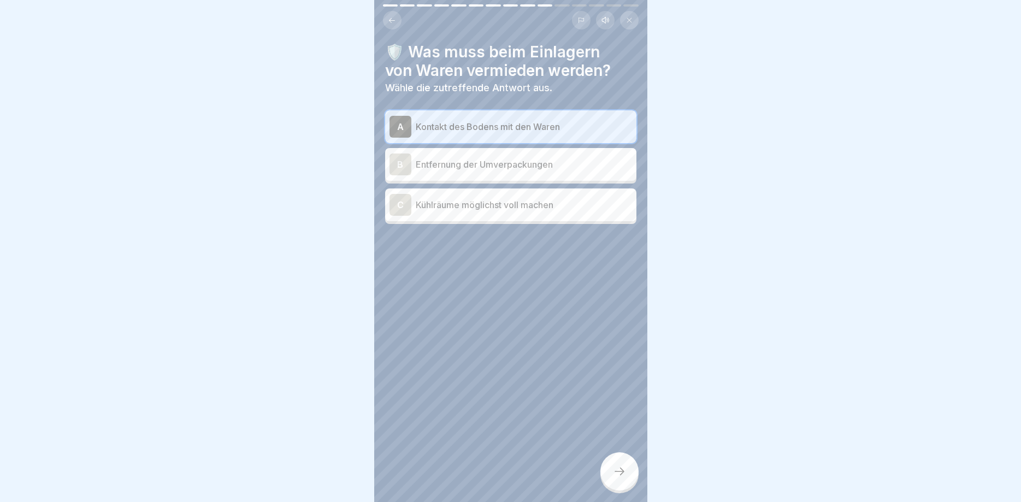
click at [616, 479] on div at bounding box center [620, 471] width 38 height 38
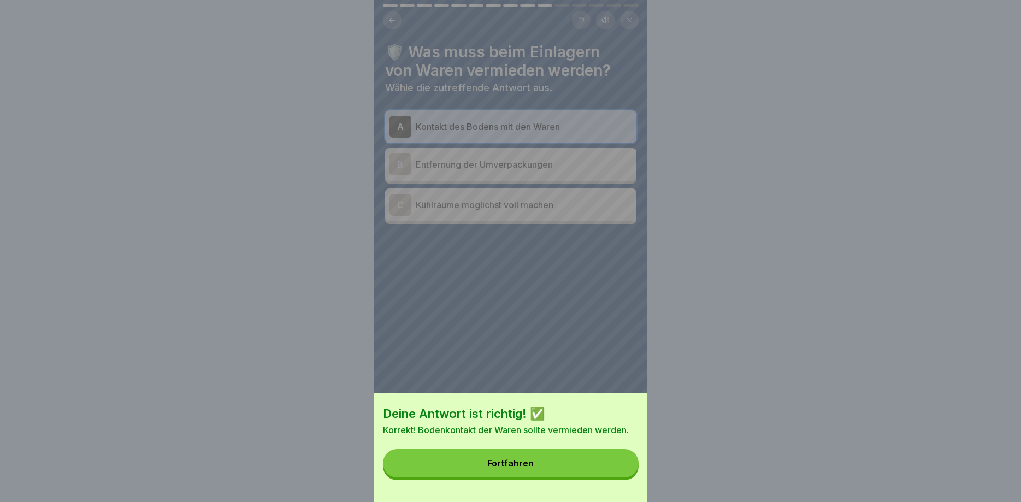
click at [543, 459] on button "Fortfahren" at bounding box center [511, 463] width 256 height 28
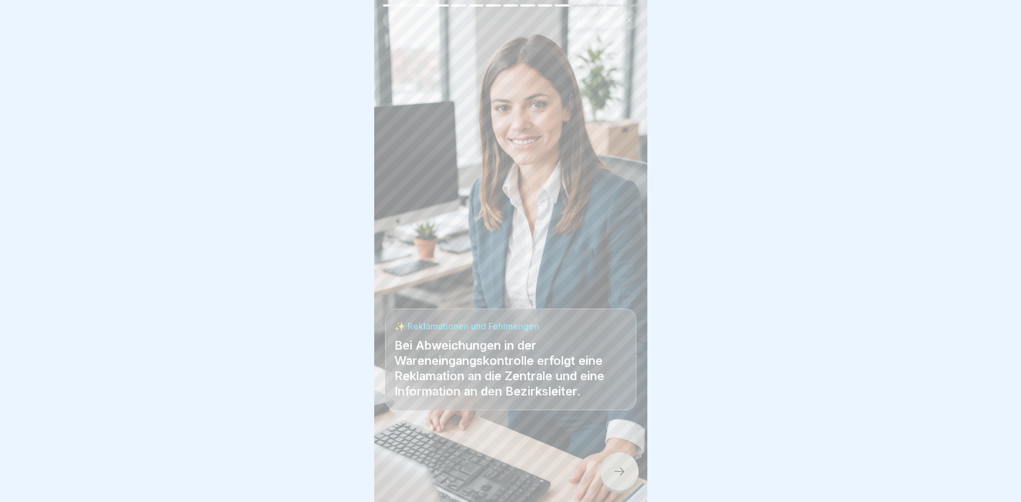
click at [614, 471] on icon at bounding box center [619, 471] width 13 height 13
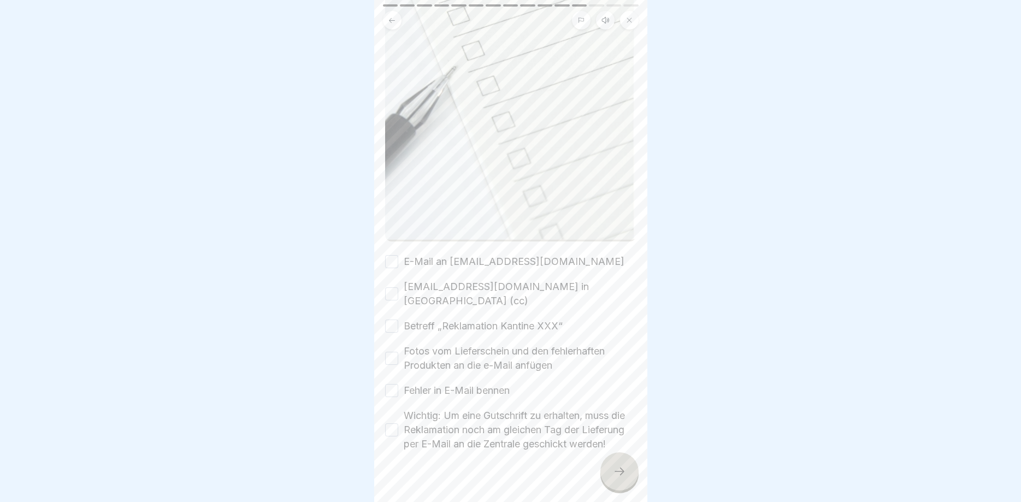
scroll to position [362, 0]
click at [389, 261] on button "E-Mail an [EMAIL_ADDRESS][DOMAIN_NAME]" at bounding box center [391, 261] width 13 height 13
click at [393, 292] on button "[EMAIL_ADDRESS][DOMAIN_NAME] in [GEOGRAPHIC_DATA] (cc)" at bounding box center [391, 293] width 13 height 13
click at [394, 319] on button "Betreff „Reklamation Kantine XXX“" at bounding box center [391, 325] width 13 height 13
click at [390, 351] on button "Fotos vom Lieferschein und den fehlerhaften Produkten an die e-Mail anfügen" at bounding box center [391, 357] width 13 height 13
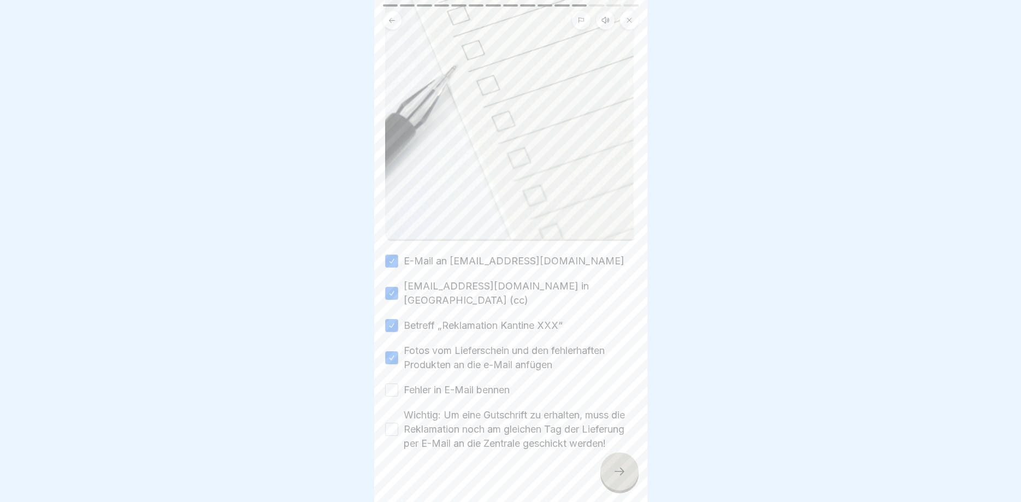
drag, startPoint x: 399, startPoint y: 379, endPoint x: 390, endPoint y: 387, distance: 12.8
click at [398, 383] on div "Fehler in E-Mail bennen" at bounding box center [447, 390] width 125 height 14
click at [391, 384] on button "Fehler in E-Mail bennen" at bounding box center [391, 390] width 13 height 13
click at [394, 423] on button "Wichtig: Um eine Gutschrift zu erhalten, muss die Reklamation noch am gleichen …" at bounding box center [391, 429] width 13 height 13
click at [616, 473] on icon at bounding box center [619, 471] width 13 height 13
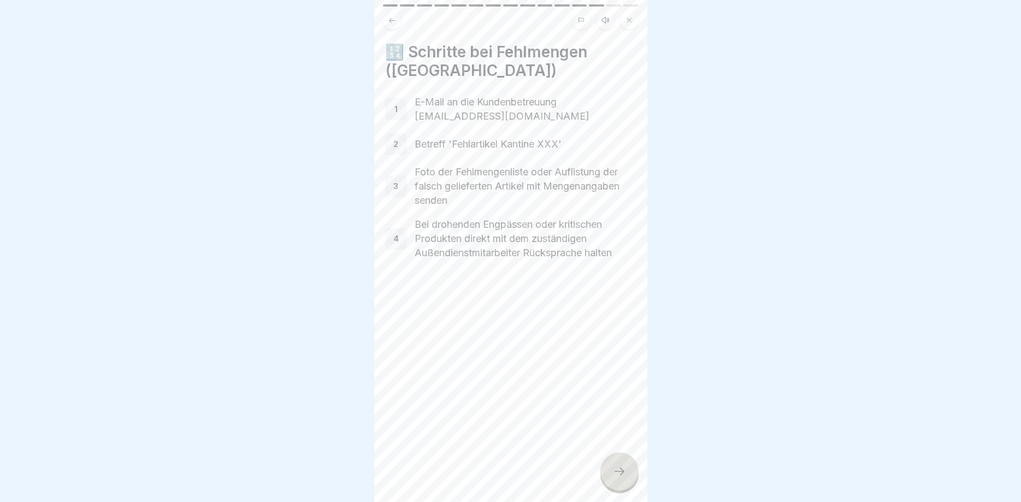
click at [626, 471] on icon at bounding box center [619, 471] width 13 height 13
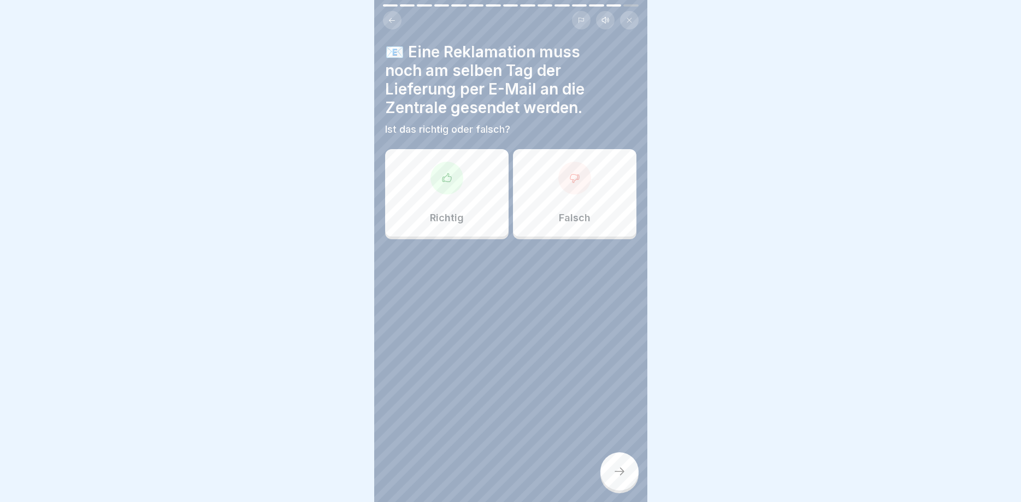
click at [447, 201] on div "Richtig" at bounding box center [447, 192] width 124 height 87
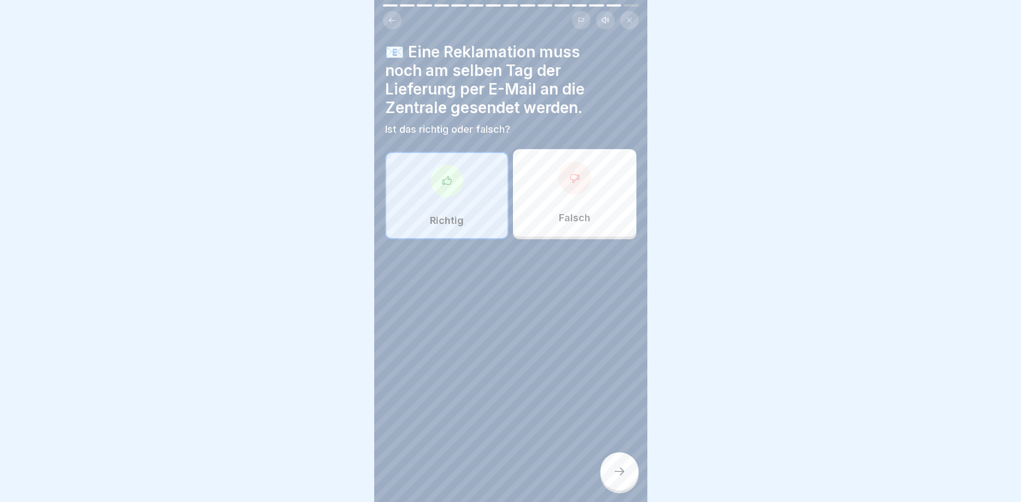
click at [630, 466] on div at bounding box center [620, 471] width 38 height 38
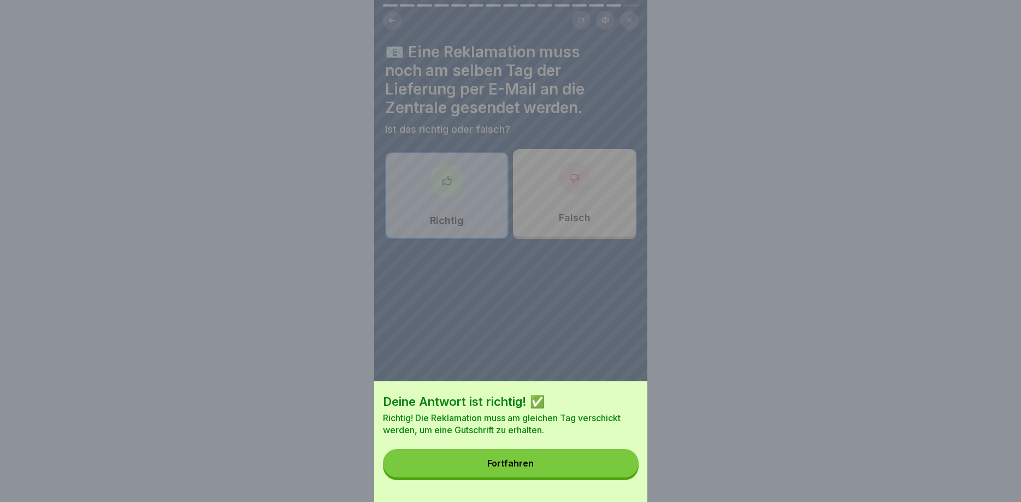
click at [566, 468] on button "Fortfahren" at bounding box center [511, 463] width 256 height 28
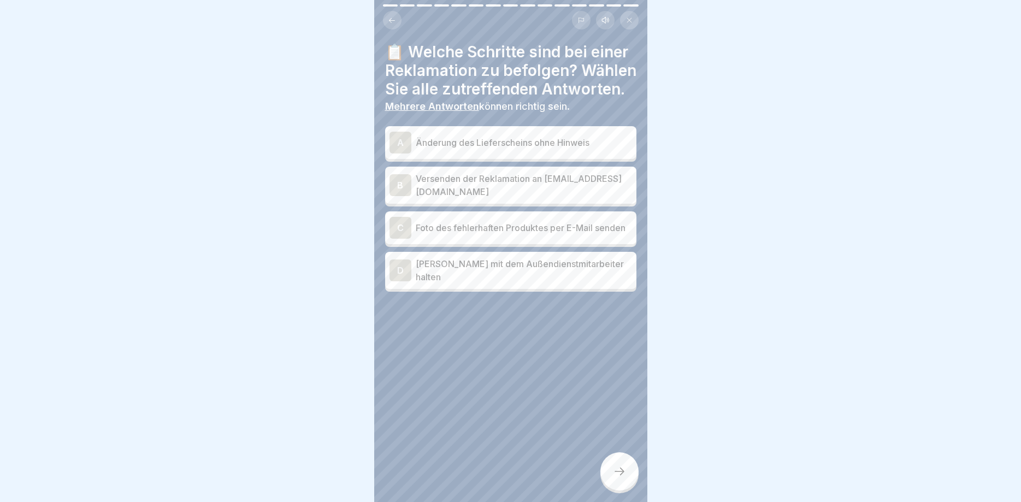
click at [474, 226] on p "Foto des fehlerhaften Produktes per E-Mail senden" at bounding box center [524, 227] width 216 height 13
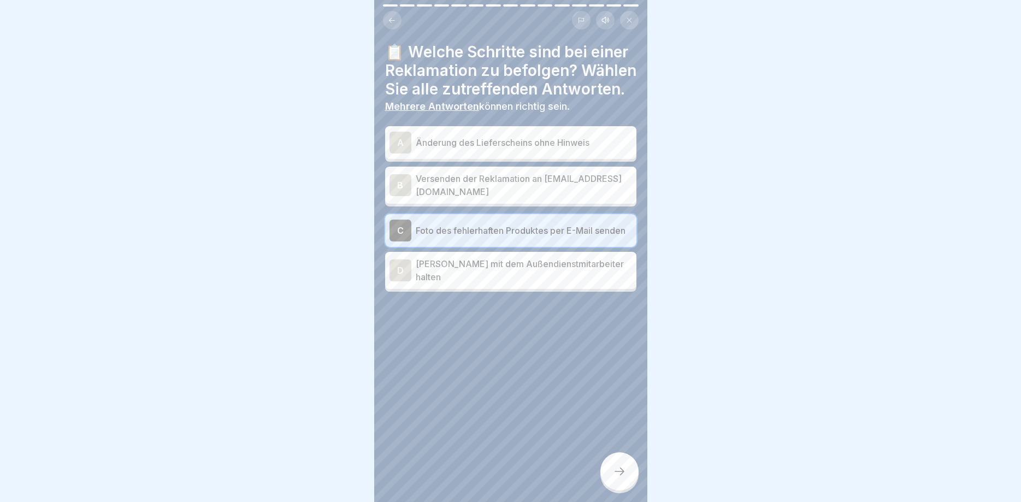
click at [476, 193] on p "Versenden der Reklamation an [EMAIL_ADDRESS][DOMAIN_NAME]" at bounding box center [524, 185] width 216 height 26
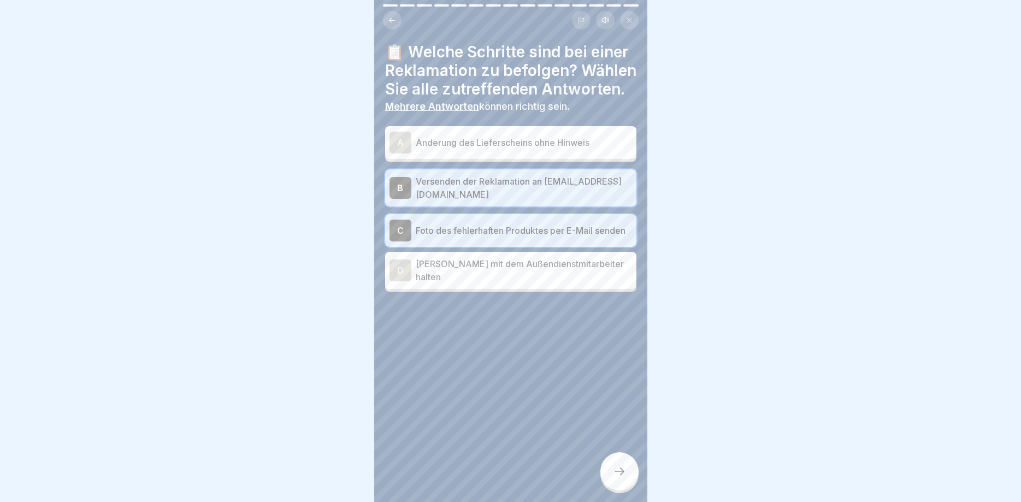
click at [624, 478] on icon at bounding box center [619, 471] width 13 height 13
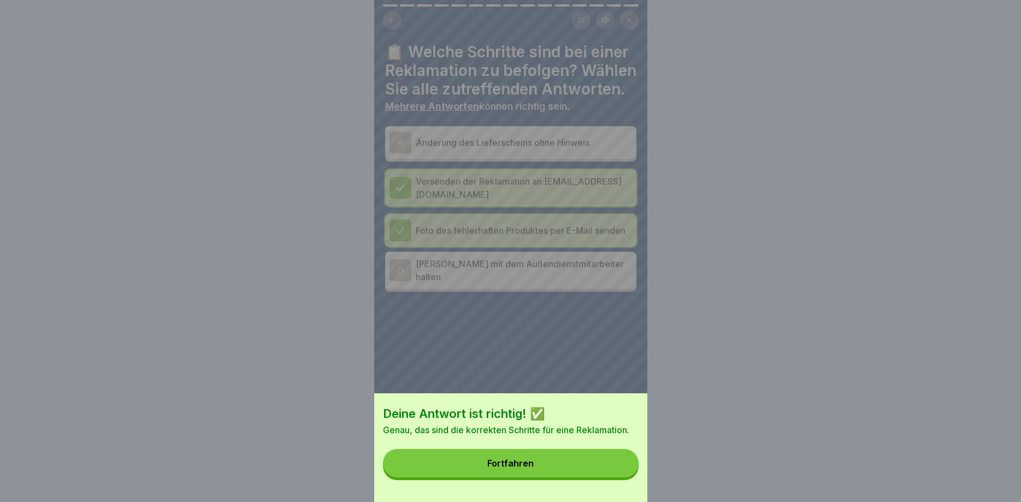
click at [543, 461] on button "Fortfahren" at bounding box center [511, 463] width 256 height 28
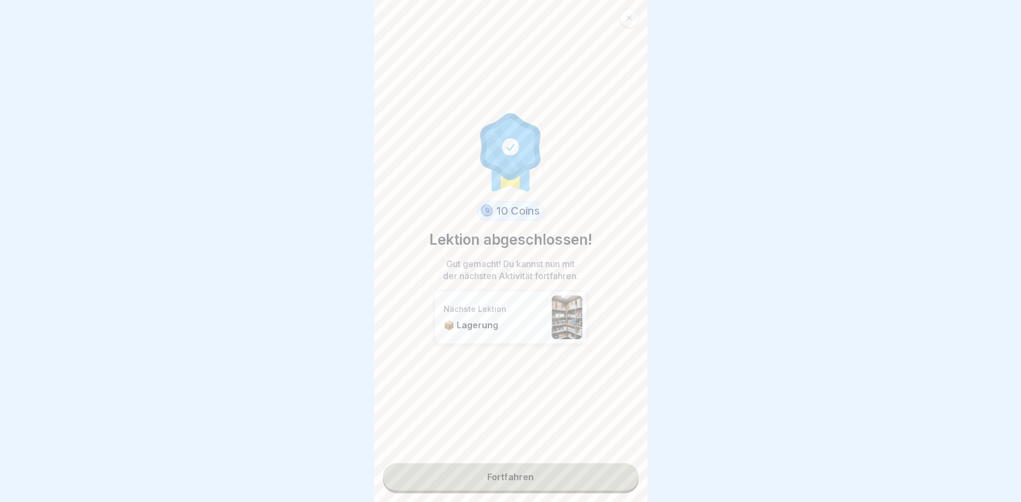
click at [497, 482] on link "Fortfahren" at bounding box center [511, 476] width 256 height 27
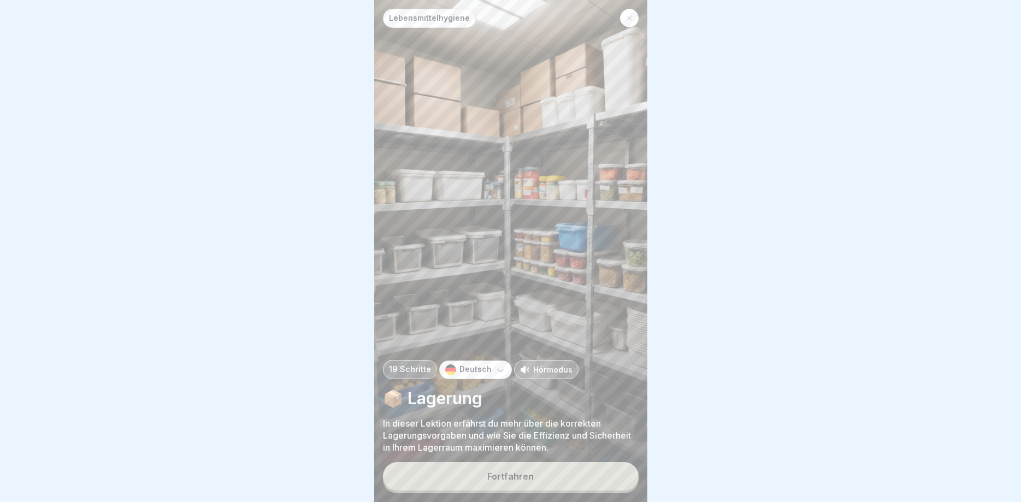
click at [514, 474] on div "Fortfahren" at bounding box center [510, 477] width 46 height 10
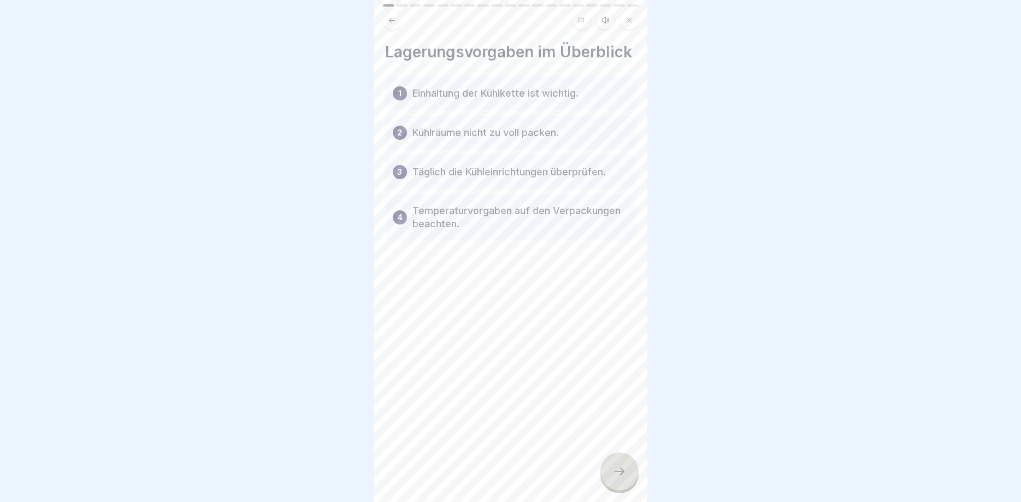
click at [620, 477] on icon at bounding box center [619, 471] width 13 height 13
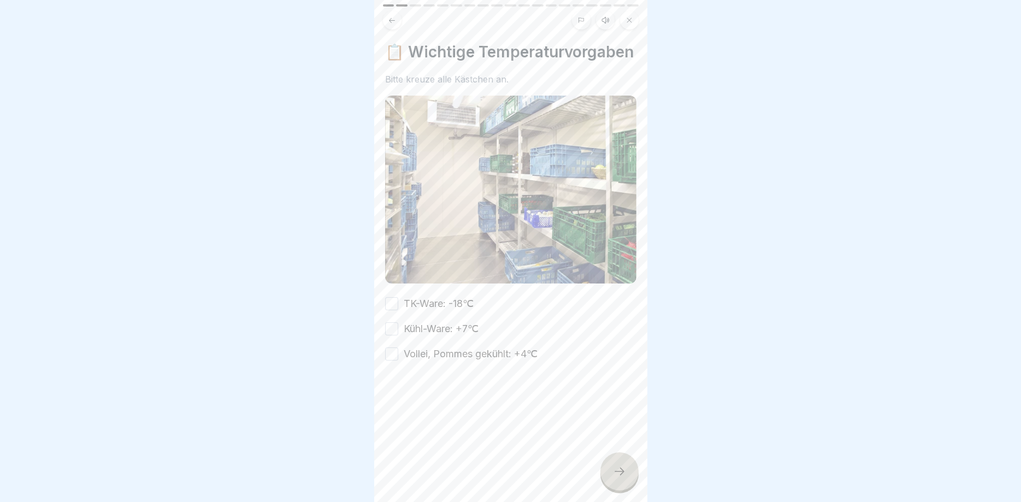
click at [392, 305] on button "TK-Ware: -18℃" at bounding box center [391, 303] width 13 height 13
click at [391, 330] on button "Kühl-Ware: +7℃" at bounding box center [391, 328] width 13 height 13
click at [390, 355] on button "Vollei, Pommes gekühlt: +4℃" at bounding box center [391, 354] width 13 height 13
click at [615, 469] on icon at bounding box center [619, 471] width 13 height 13
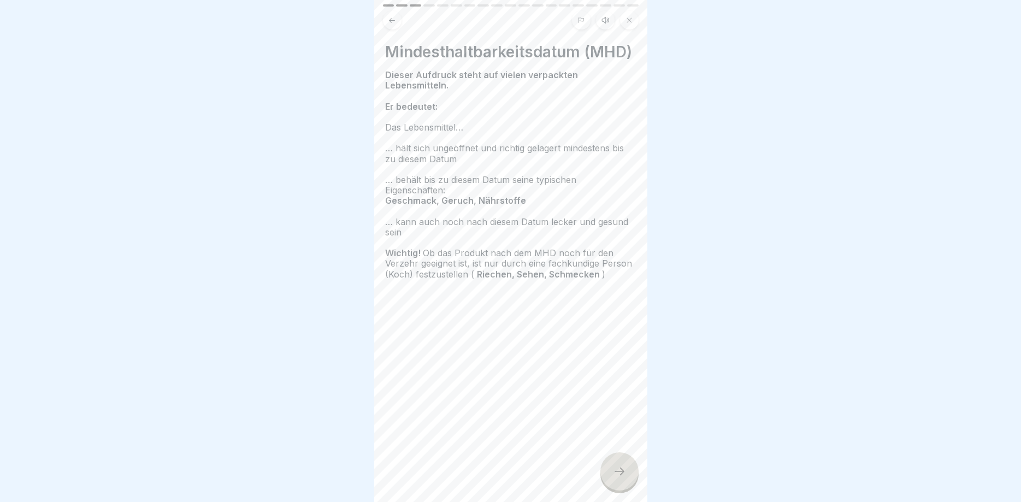
click at [618, 481] on div at bounding box center [620, 471] width 38 height 38
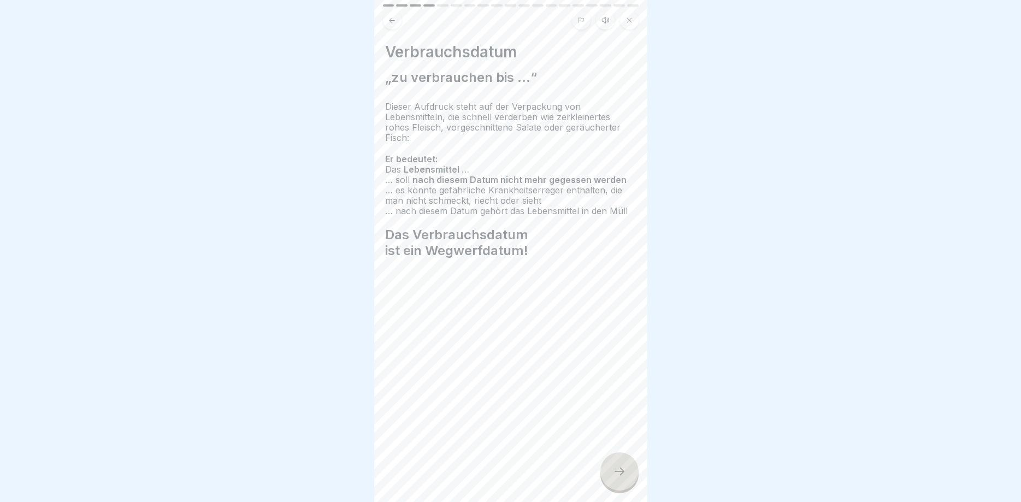
click at [615, 477] on icon at bounding box center [619, 471] width 13 height 13
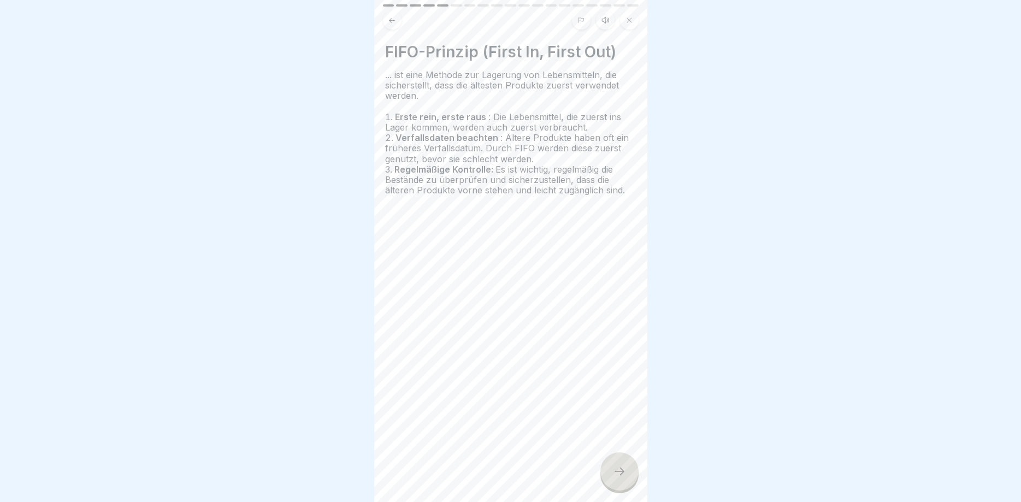
click at [627, 20] on icon at bounding box center [629, 20] width 7 height 7
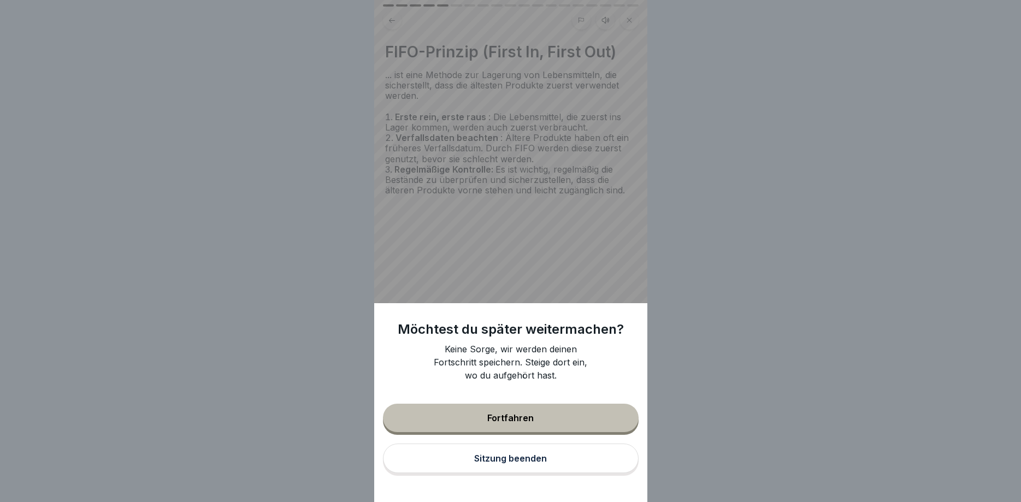
click at [521, 461] on div "Sitzung beenden" at bounding box center [510, 459] width 73 height 10
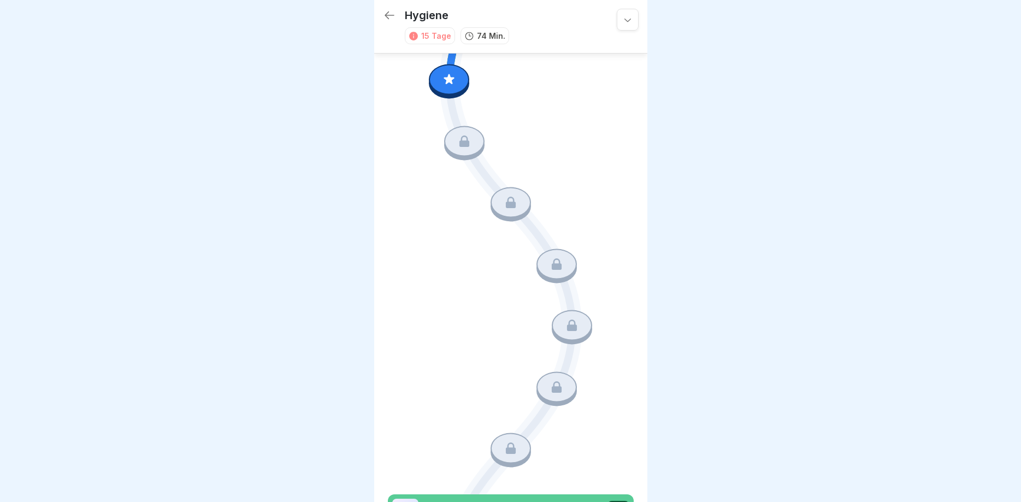
scroll to position [385, 0]
